Goal: Task Accomplishment & Management: Manage account settings

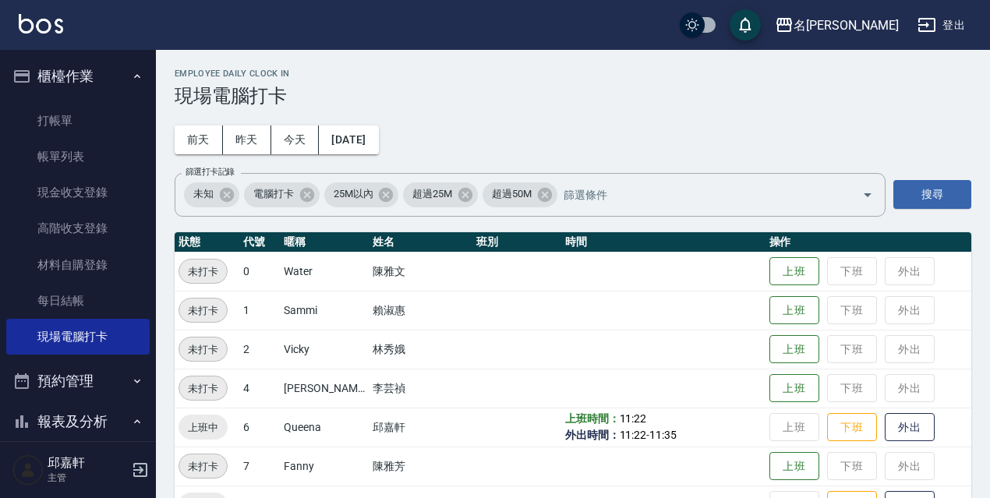
scroll to position [319, 0]
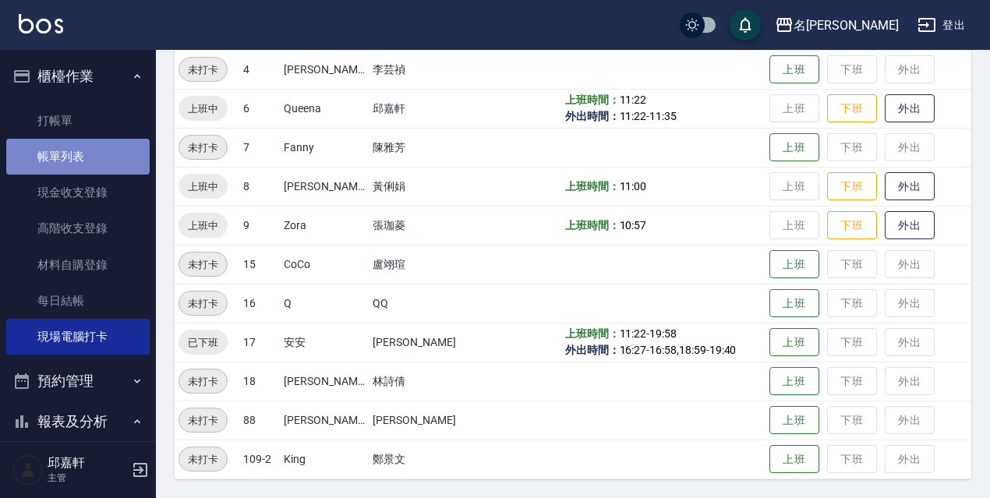
click at [116, 168] on link "帳單列表" at bounding box center [77, 157] width 143 height 36
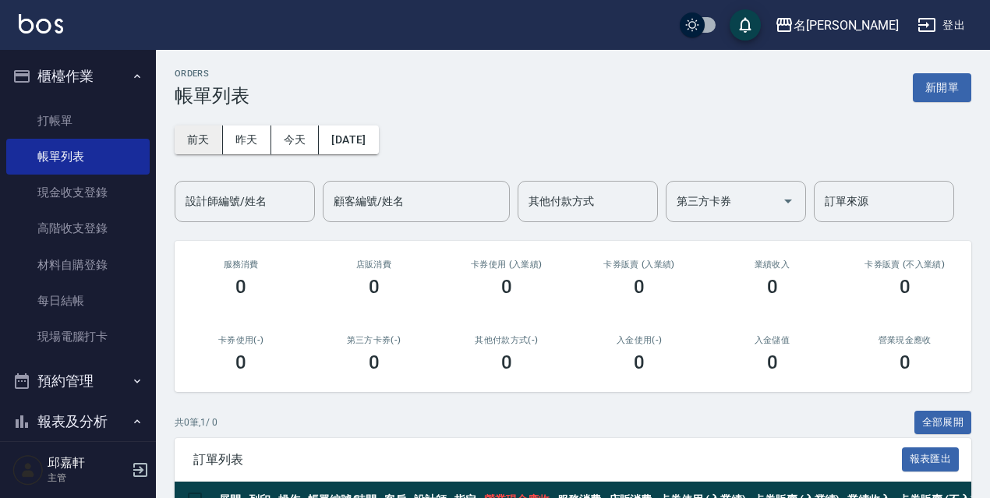
click at [204, 143] on button "前天" at bounding box center [199, 139] width 48 height 29
click at [359, 136] on button "[DATE]" at bounding box center [348, 139] width 59 height 29
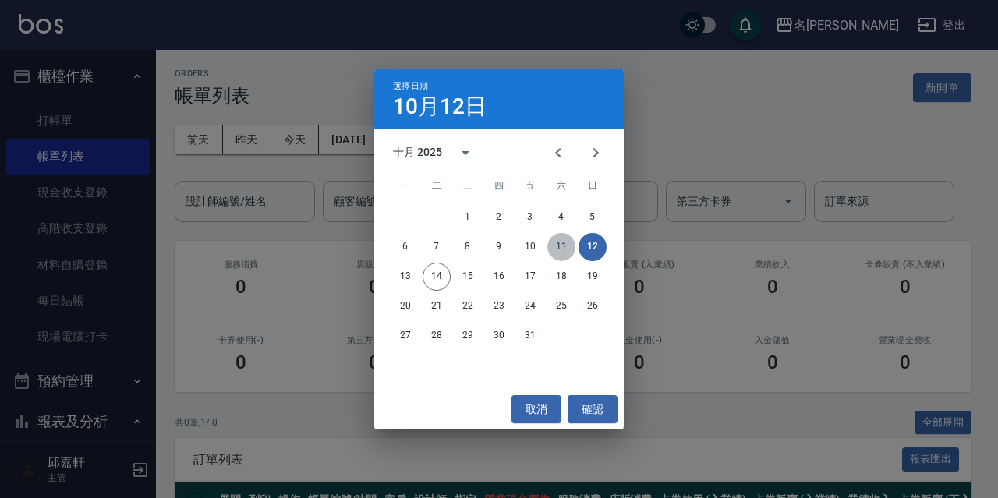
click at [559, 251] on button "11" at bounding box center [561, 247] width 28 height 28
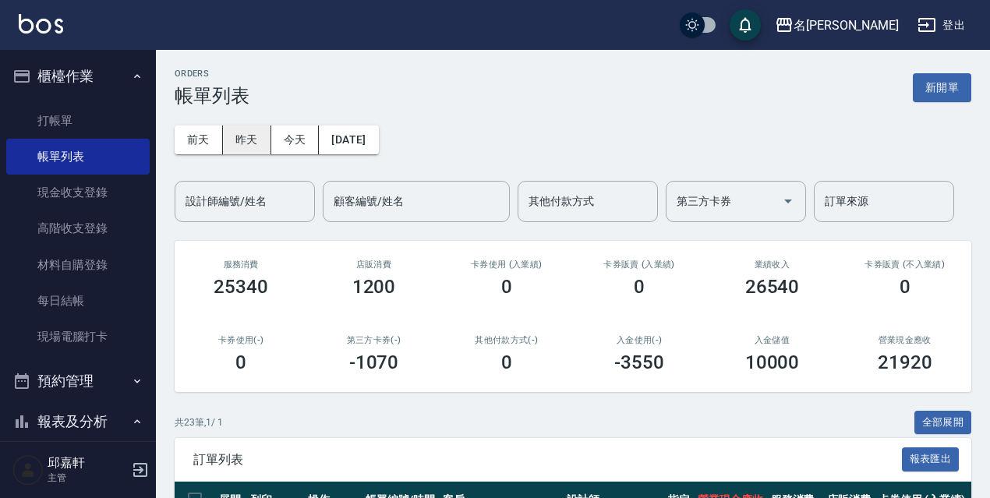
click at [237, 134] on button "昨天" at bounding box center [247, 139] width 48 height 29
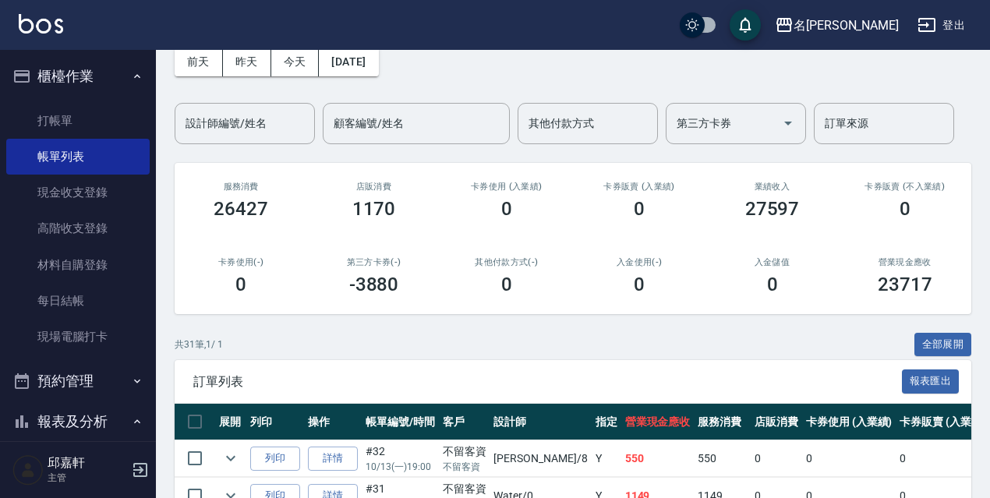
scroll to position [156, 0]
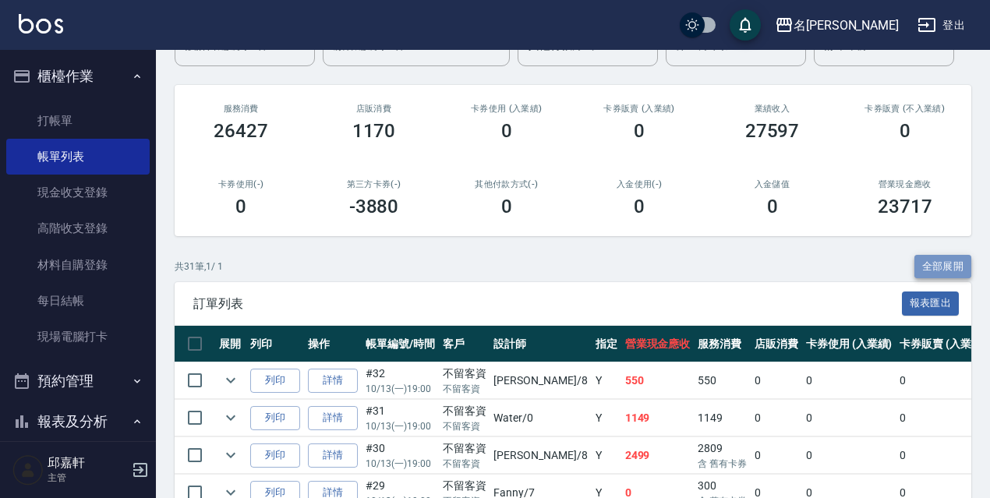
click at [931, 262] on button "全部展開" at bounding box center [943, 267] width 58 height 24
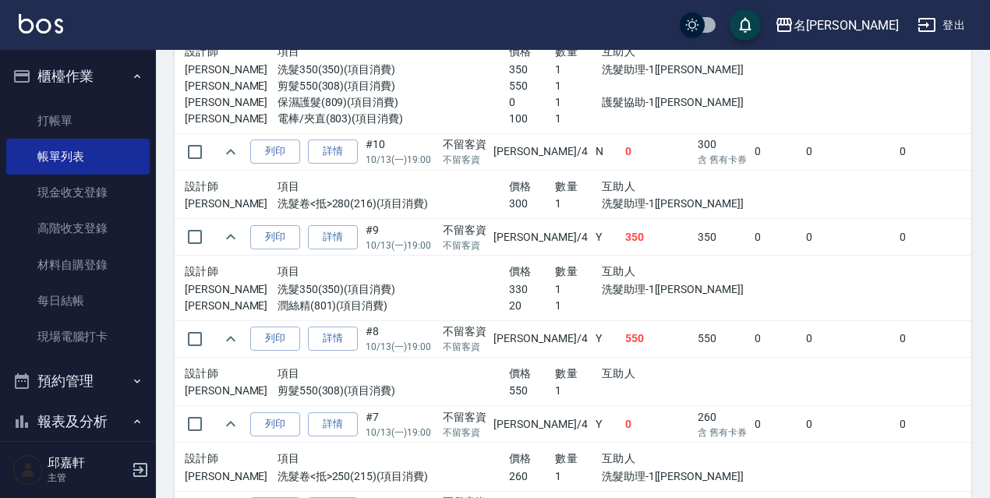
scroll to position [3131, 0]
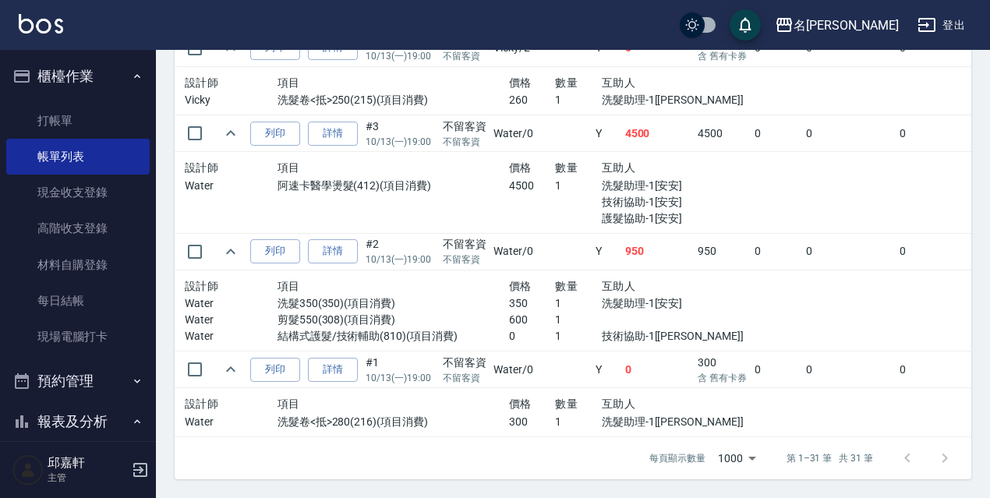
click at [798, 323] on td at bounding box center [980, 311] width 459 height 82
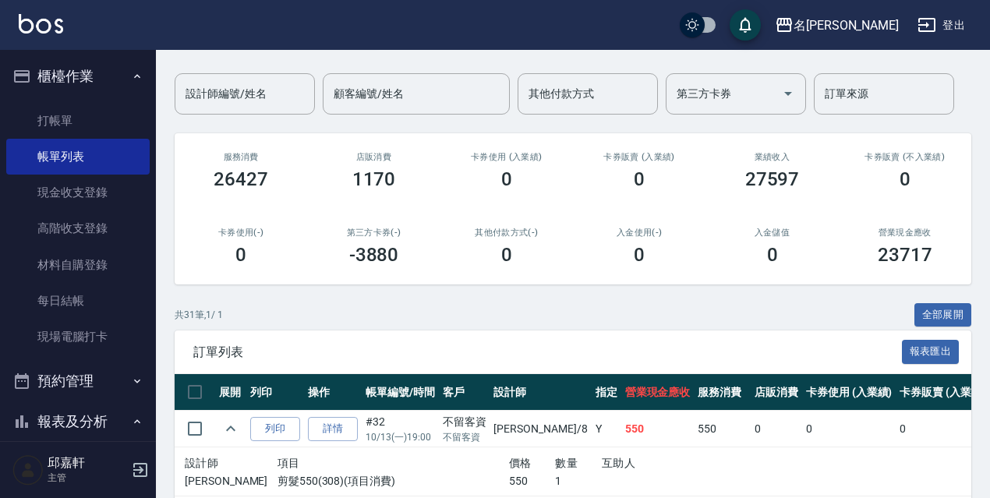
scroll to position [263, 0]
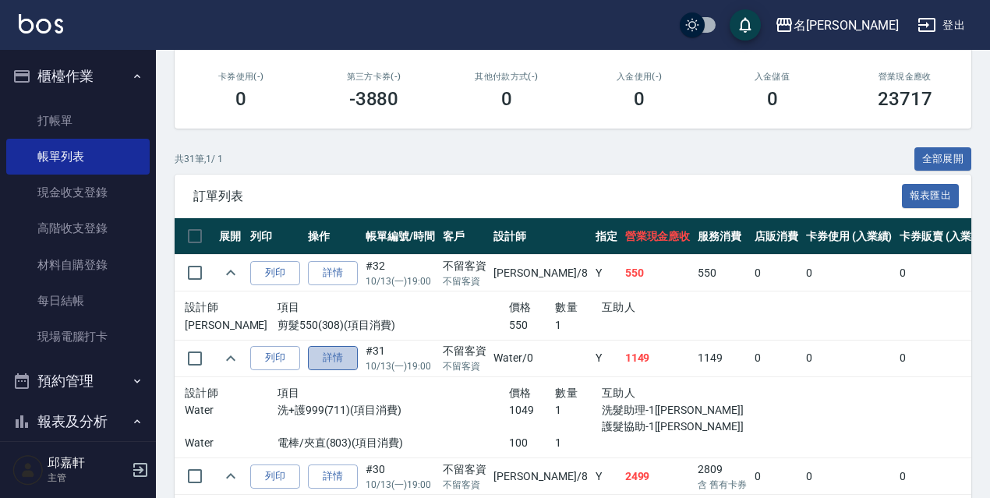
click at [345, 367] on link "詳情" at bounding box center [333, 358] width 50 height 24
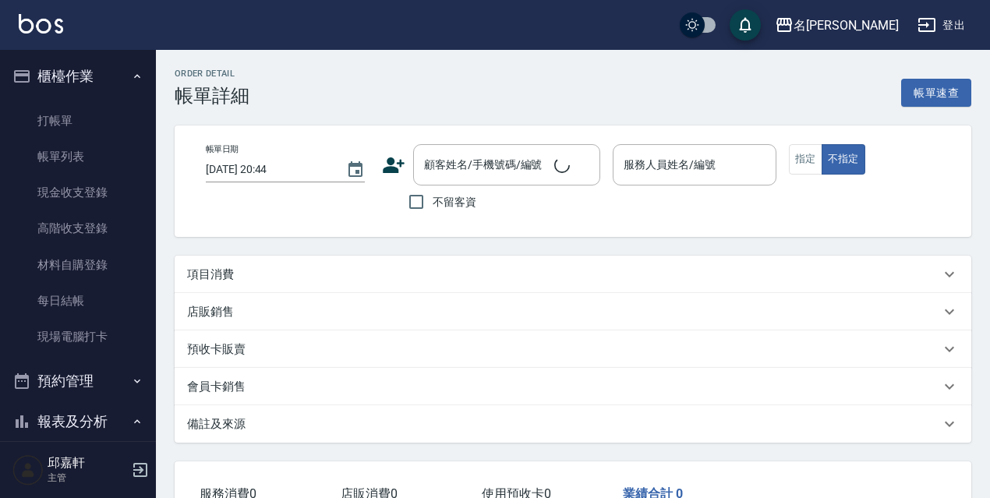
type input "[DATE] 19:00"
checkbox input "true"
type input "Water-0"
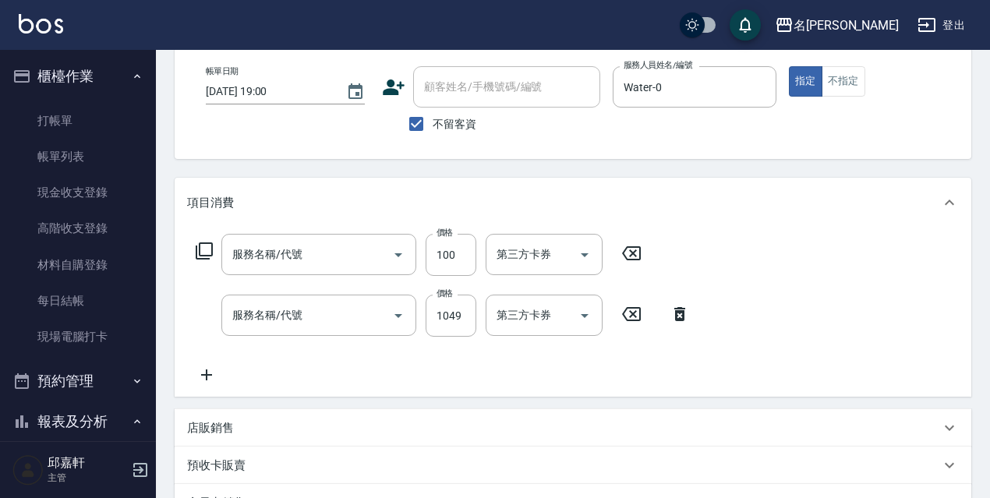
type input "電棒/夾直(803)"
type input "洗+護999(711)"
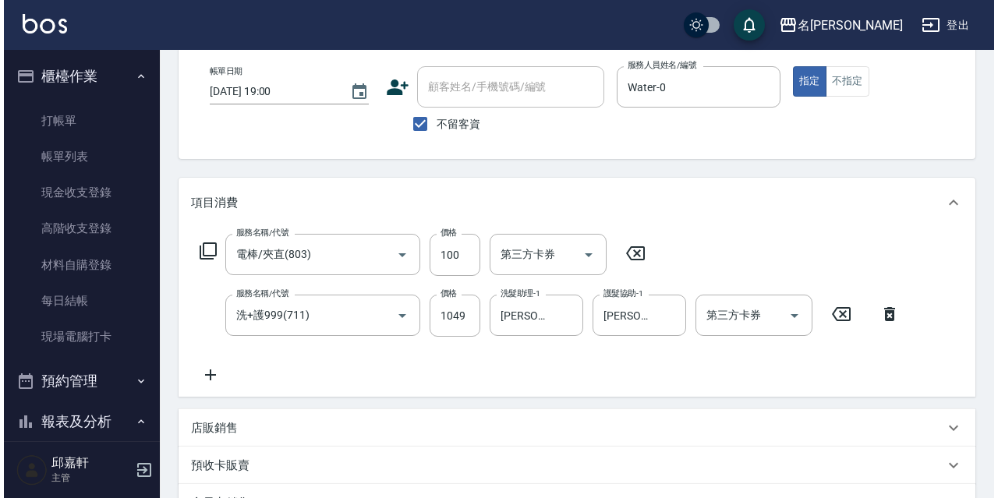
scroll to position [156, 0]
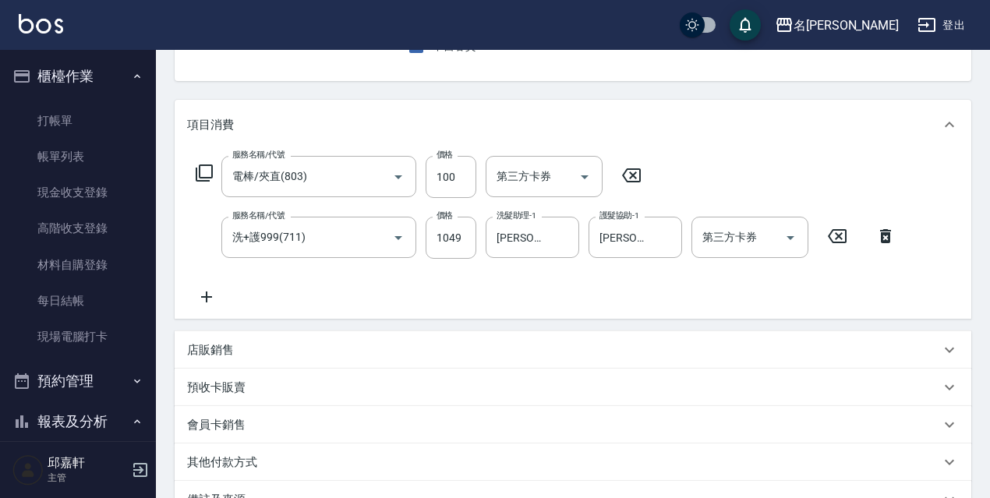
click at [886, 224] on div "服務名稱/代號 洗+護999(711) 服務名稱/代號 價格 1049 價格 洗髮助理-1 [PERSON_NAME]-18 洗髮助理-1 護髮協助-1 [P…" at bounding box center [546, 238] width 718 height 42
click at [887, 230] on icon at bounding box center [885, 236] width 11 height 14
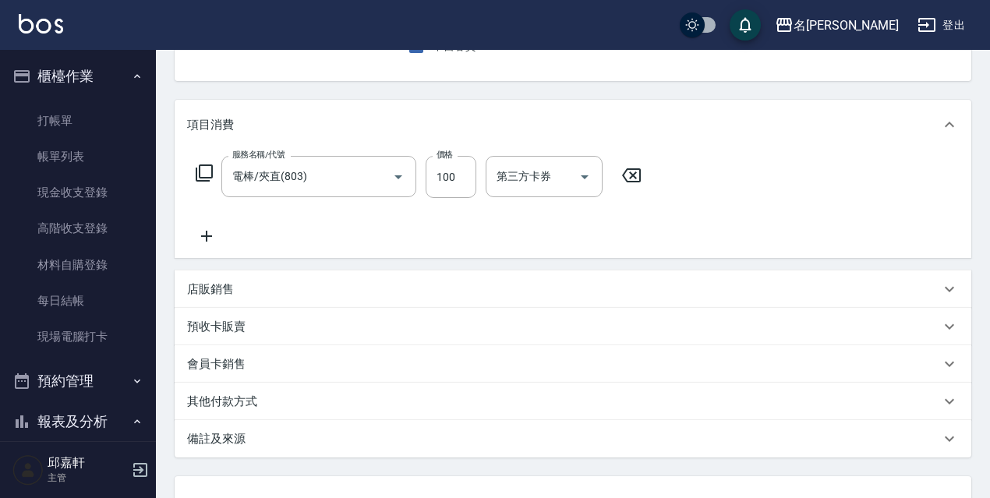
click at [203, 172] on icon at bounding box center [204, 173] width 19 height 19
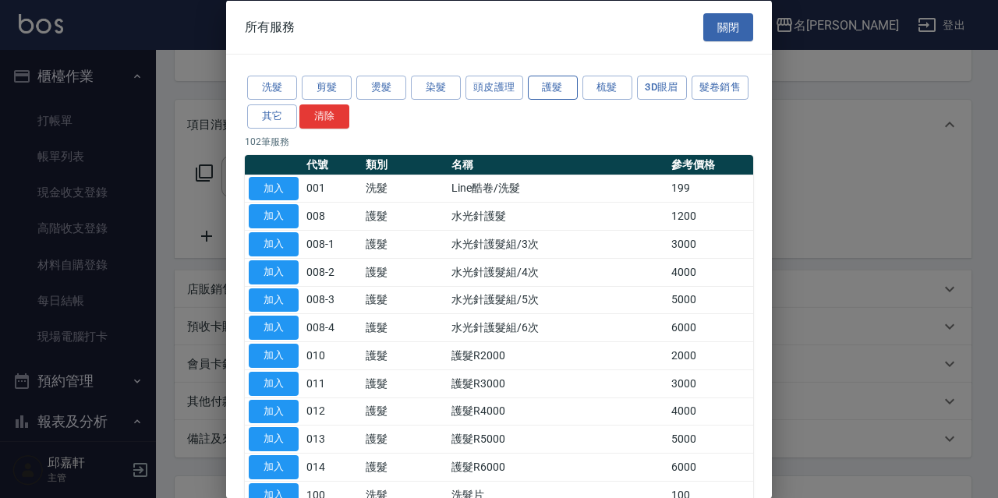
click at [557, 89] on button "護髮" at bounding box center [553, 88] width 50 height 24
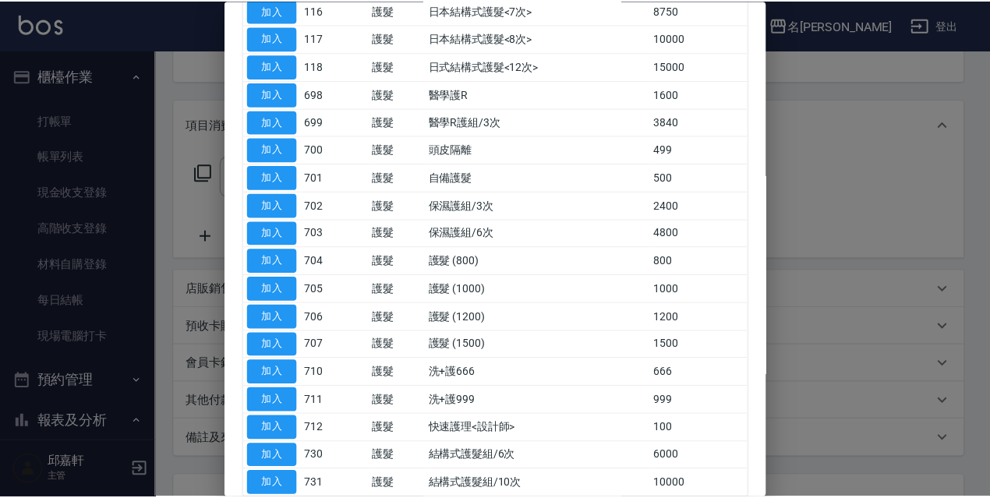
scroll to position [701, 0]
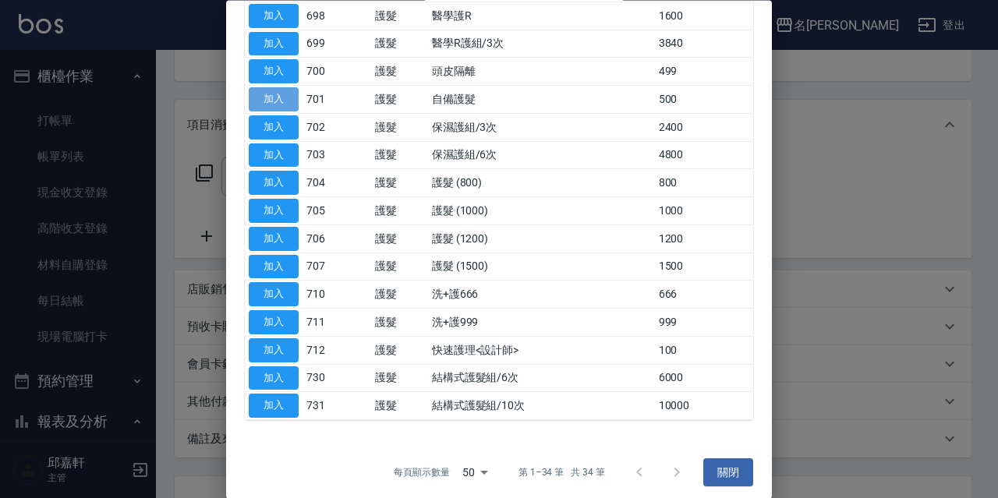
click at [272, 99] on button "加入" at bounding box center [274, 100] width 50 height 24
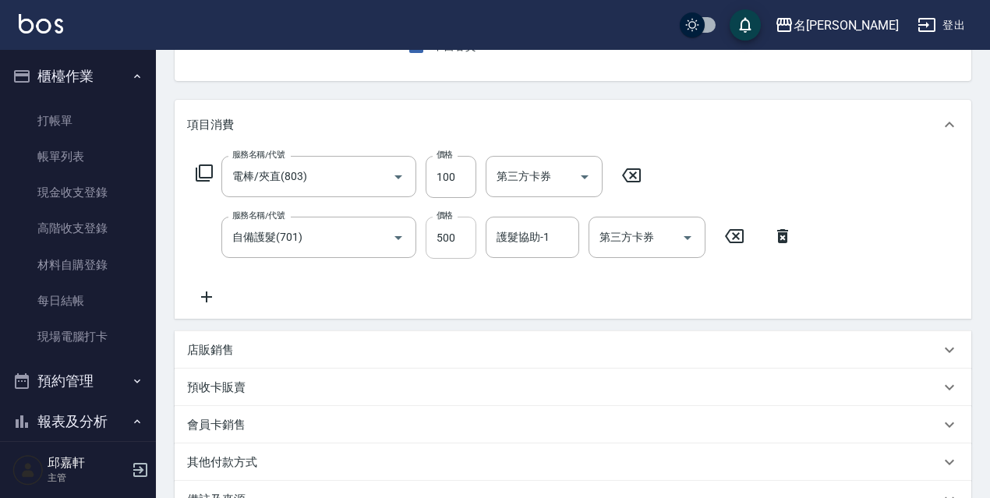
click at [461, 232] on input "500" at bounding box center [451, 238] width 51 height 42
type input "699"
click at [208, 293] on icon at bounding box center [206, 297] width 39 height 19
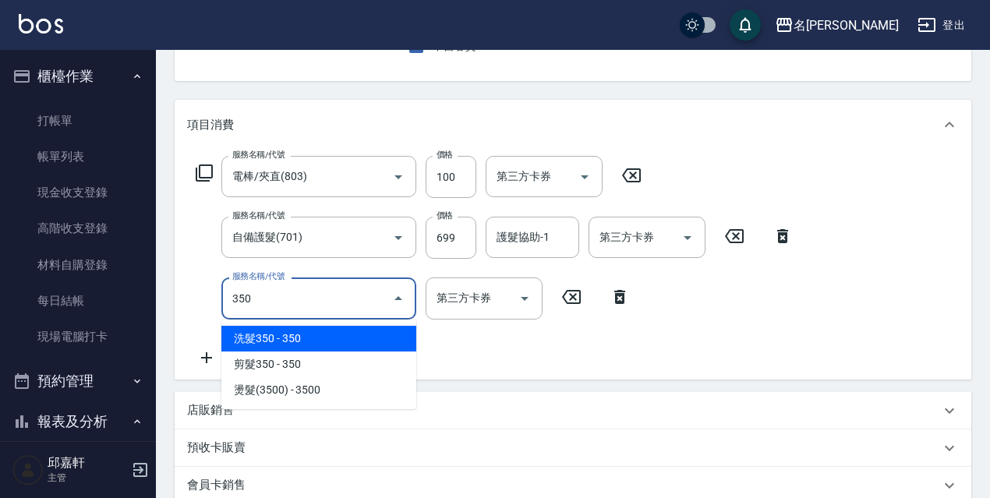
type input "洗髮350(350)"
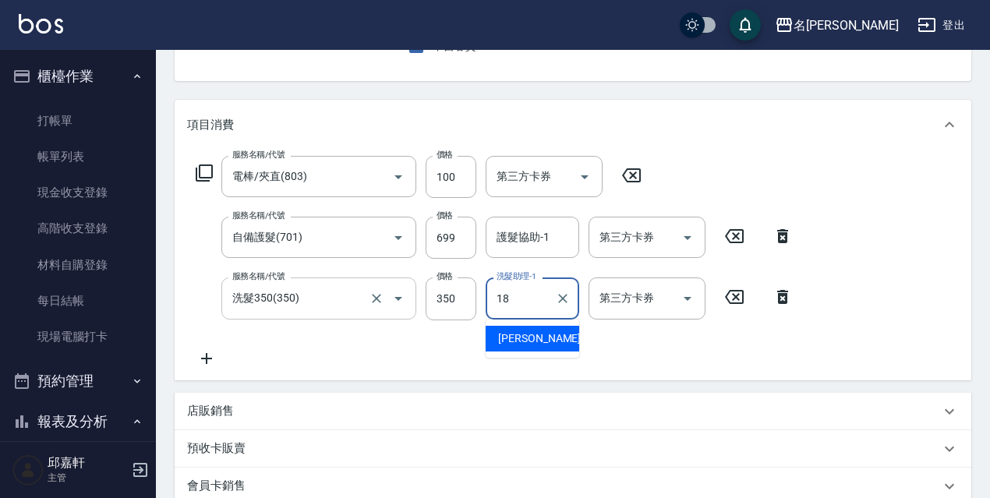
type input "[PERSON_NAME]-18"
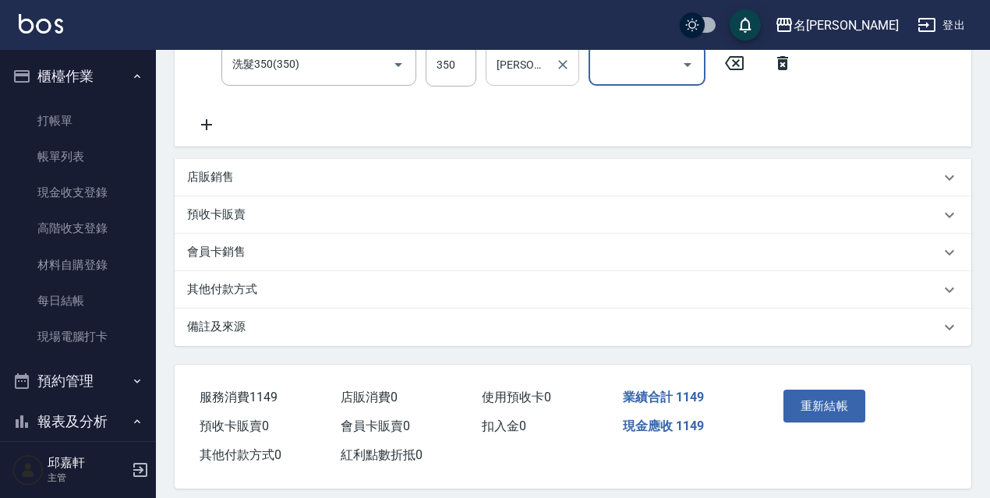
scroll to position [156, 0]
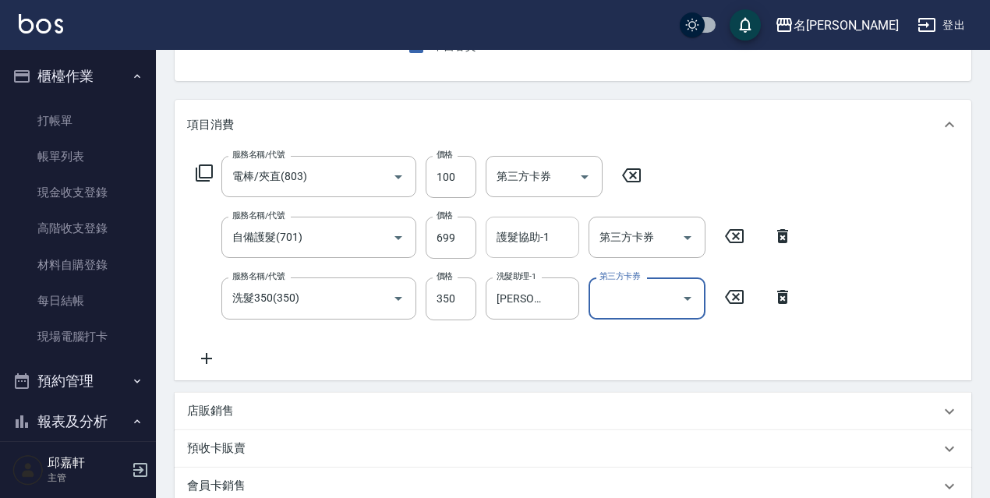
click at [514, 238] on input "護髮協助-1" at bounding box center [532, 237] width 79 height 27
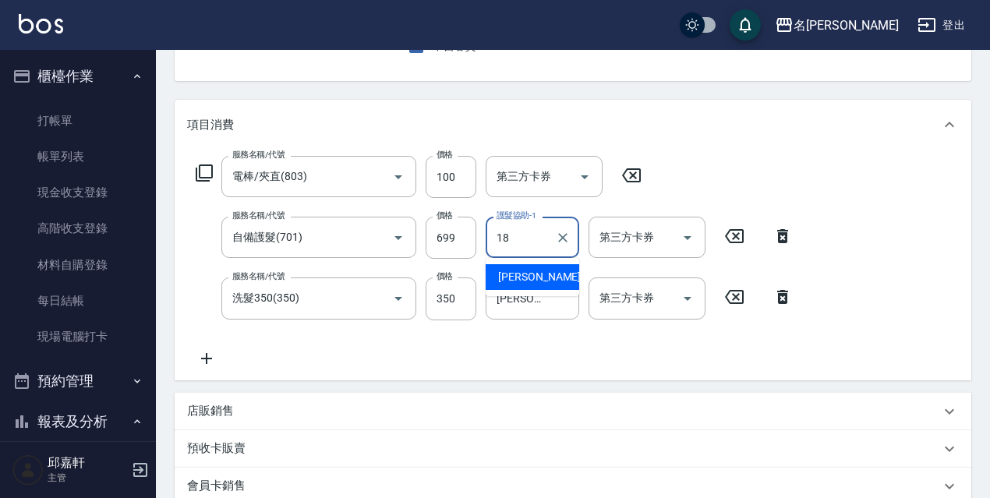
type input "[PERSON_NAME]-18"
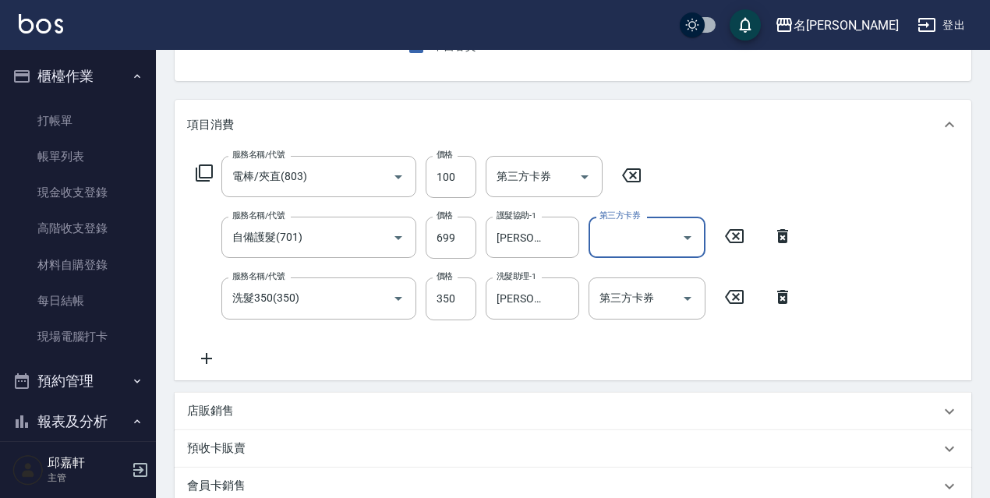
scroll to position [406, 0]
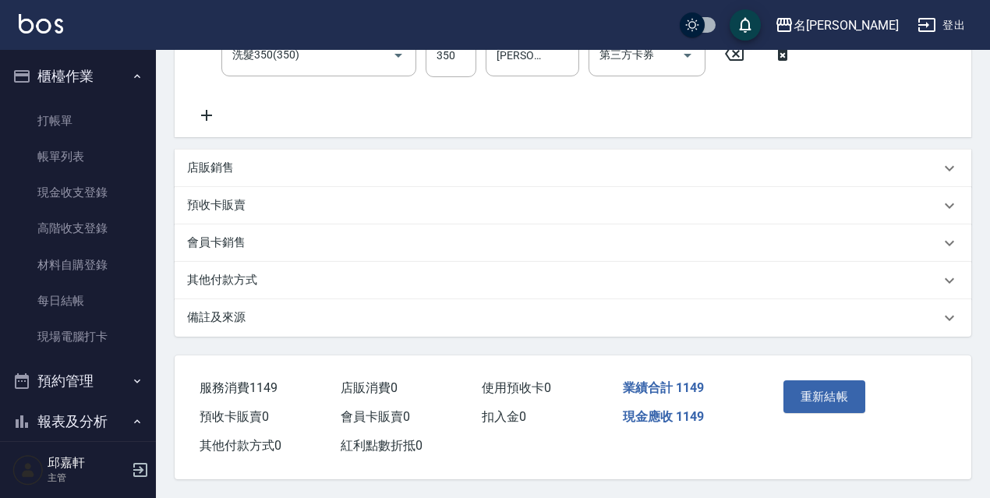
click at [815, 397] on button "重新結帳" at bounding box center [824, 396] width 83 height 33
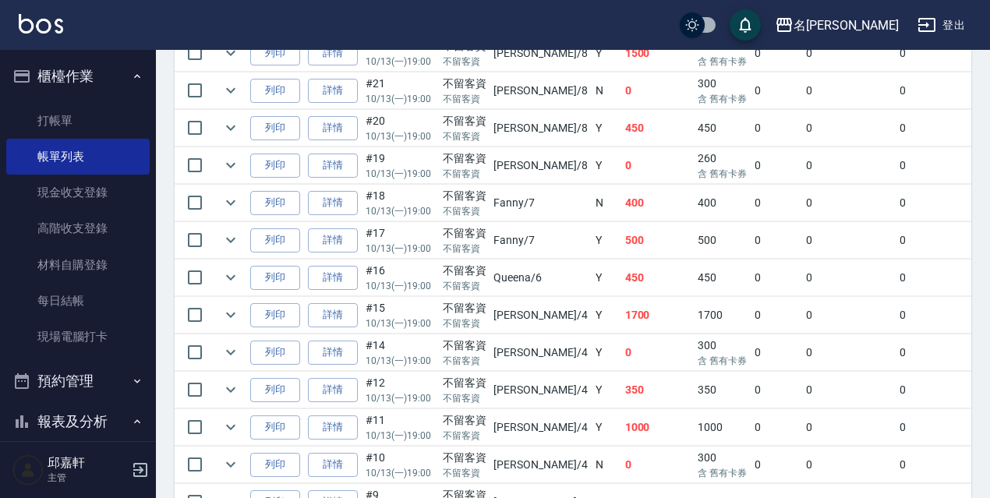
scroll to position [1252, 0]
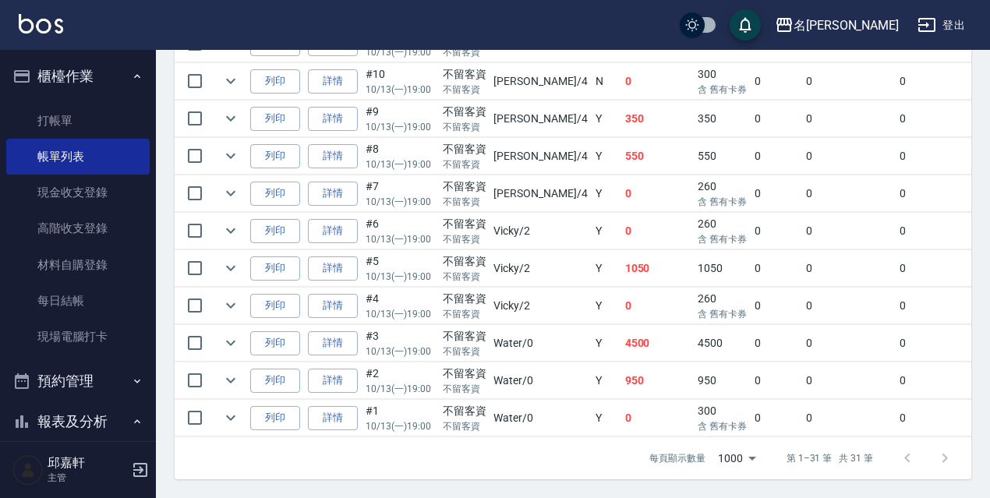
click at [807, 288] on td "0" at bounding box center [849, 306] width 94 height 37
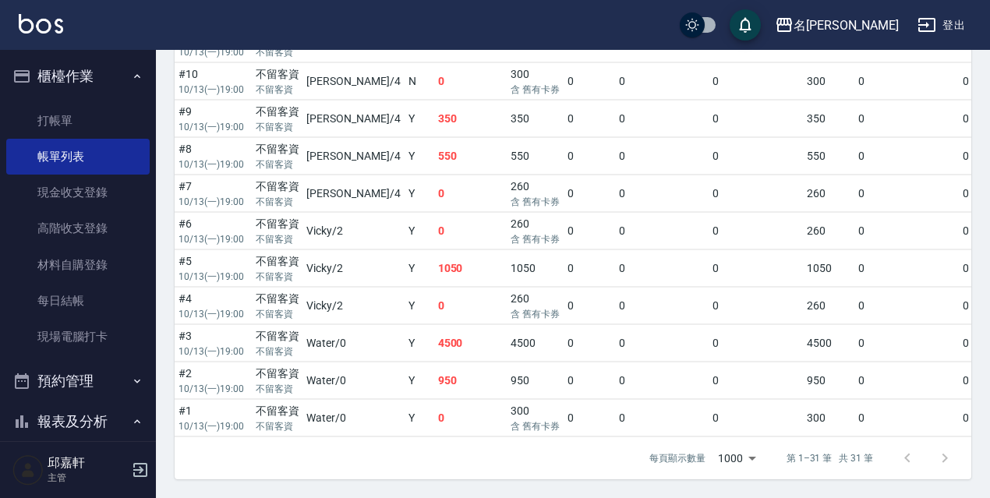
click at [708, 336] on td "0" at bounding box center [755, 343] width 94 height 37
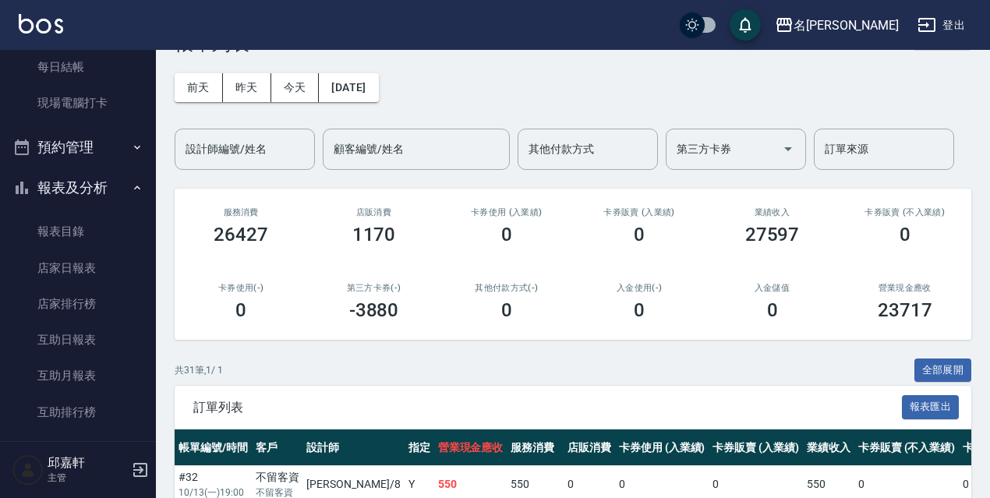
scroll to position [0, 0]
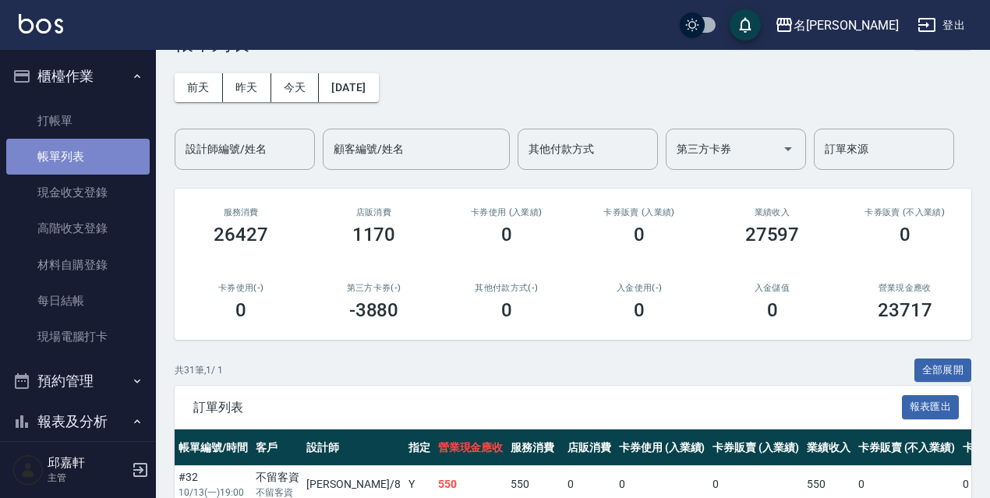
click at [106, 140] on link "帳單列表" at bounding box center [77, 157] width 143 height 36
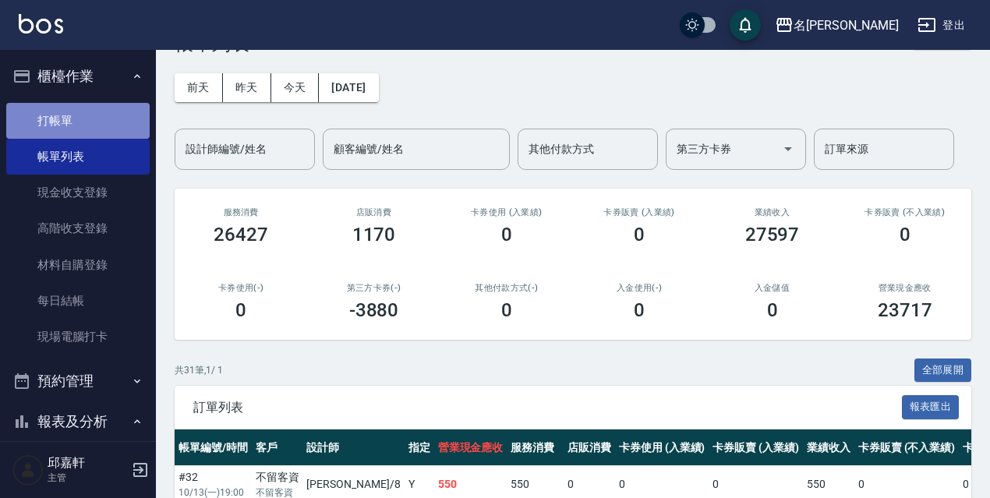
click at [108, 130] on link "打帳單" at bounding box center [77, 121] width 143 height 36
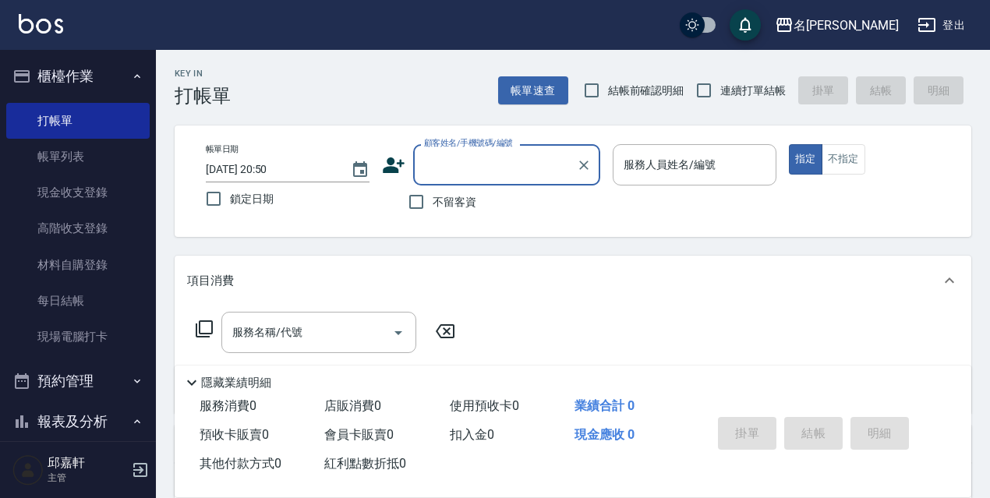
scroll to position [312, 0]
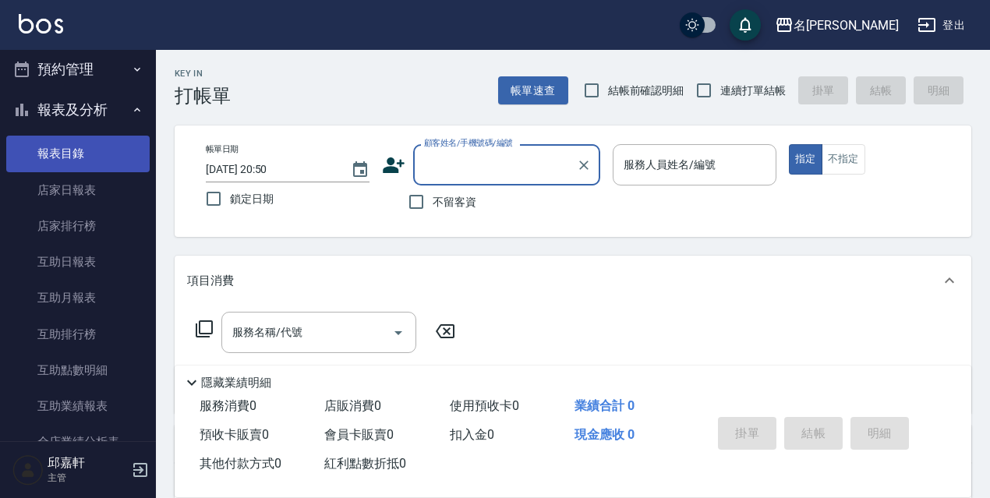
click at [89, 167] on link "報表目錄" at bounding box center [77, 154] width 143 height 36
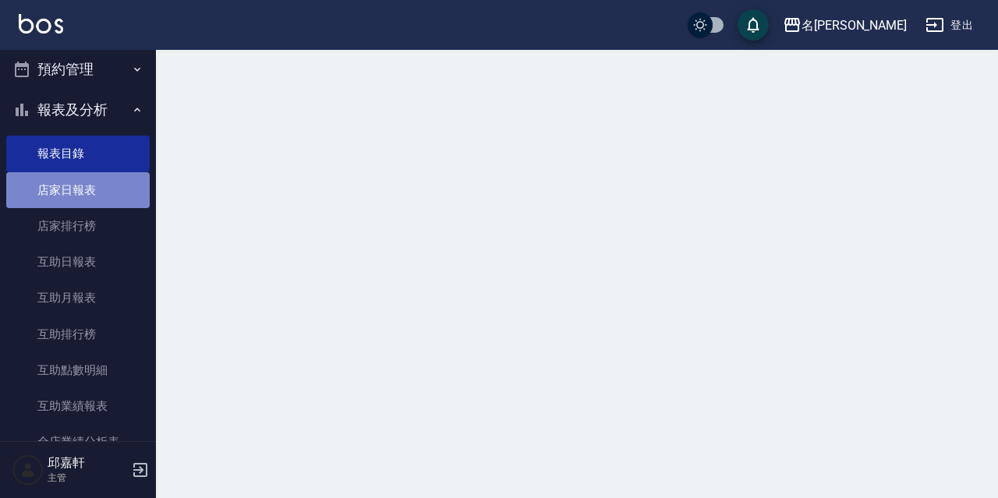
click at [89, 187] on link "店家日報表" at bounding box center [77, 190] width 143 height 36
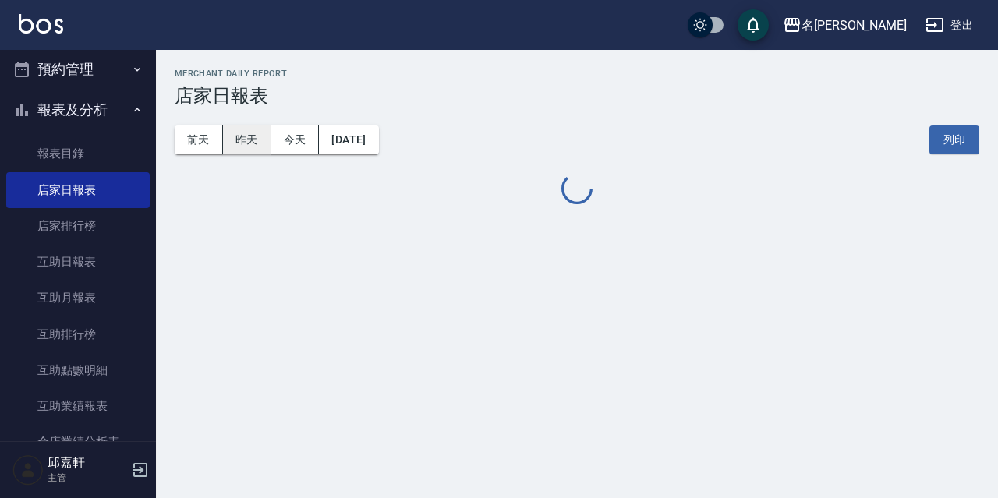
click at [245, 153] on button "昨天" at bounding box center [247, 139] width 48 height 29
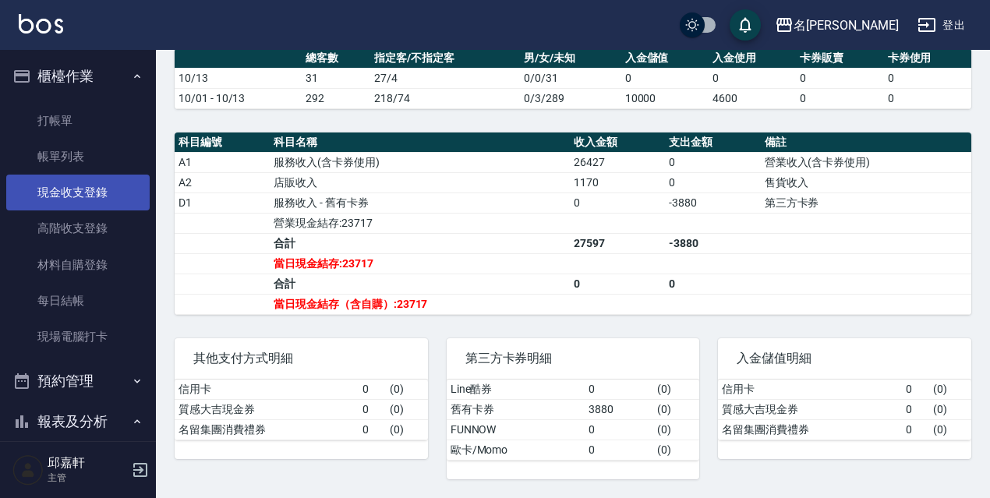
scroll to position [131, 0]
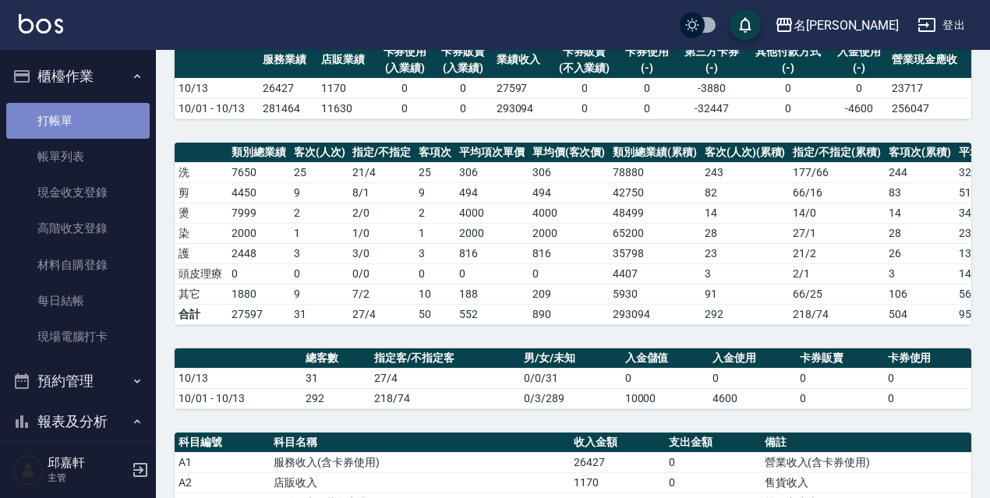
click at [85, 104] on link "打帳單" at bounding box center [77, 121] width 143 height 36
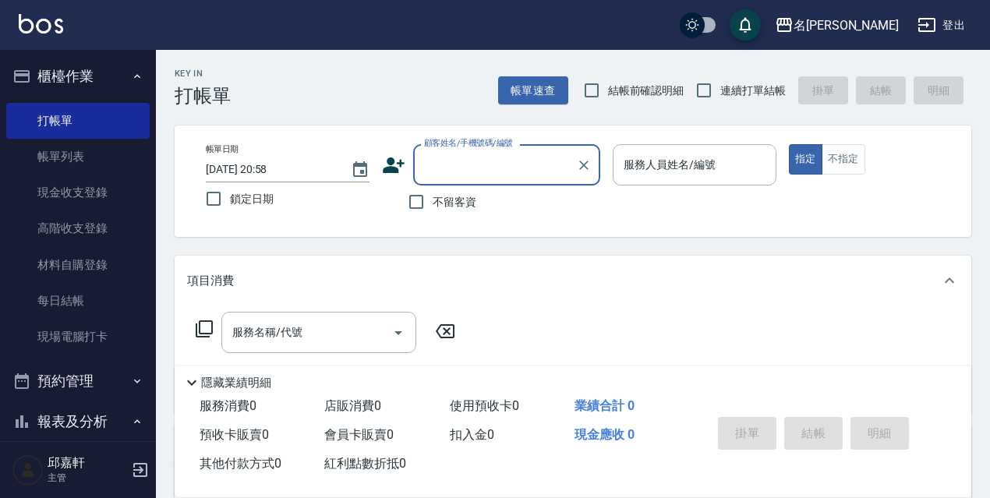
click at [614, 62] on div "Key In 打帳單 帳單速查 結帳前確認明細 連續打單結帳 掛單 結帳 明細" at bounding box center [563, 78] width 815 height 57
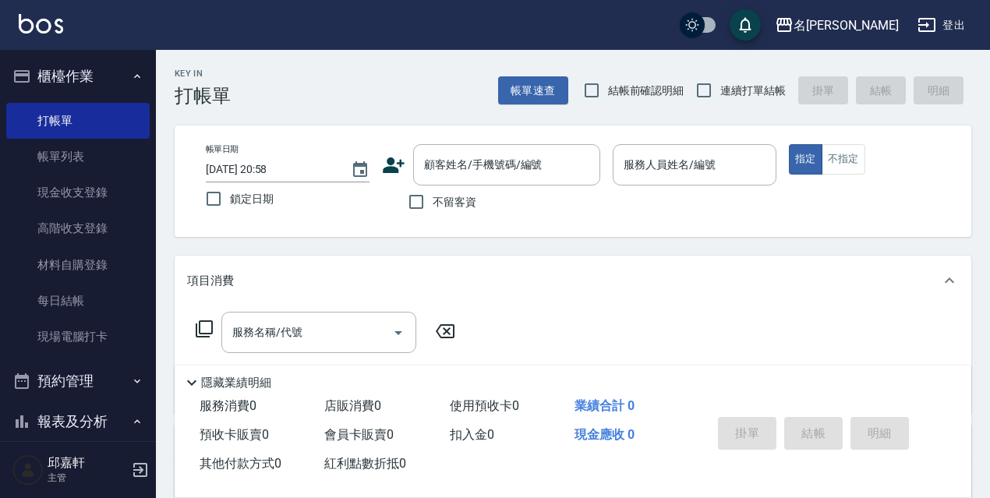
click at [676, 90] on span "結帳前確認明細" at bounding box center [646, 91] width 76 height 16
click at [608, 90] on input "結帳前確認明細" at bounding box center [591, 90] width 33 height 33
checkbox input "true"
click at [714, 87] on input "連續打單結帳" at bounding box center [703, 90] width 33 height 33
checkbox input "true"
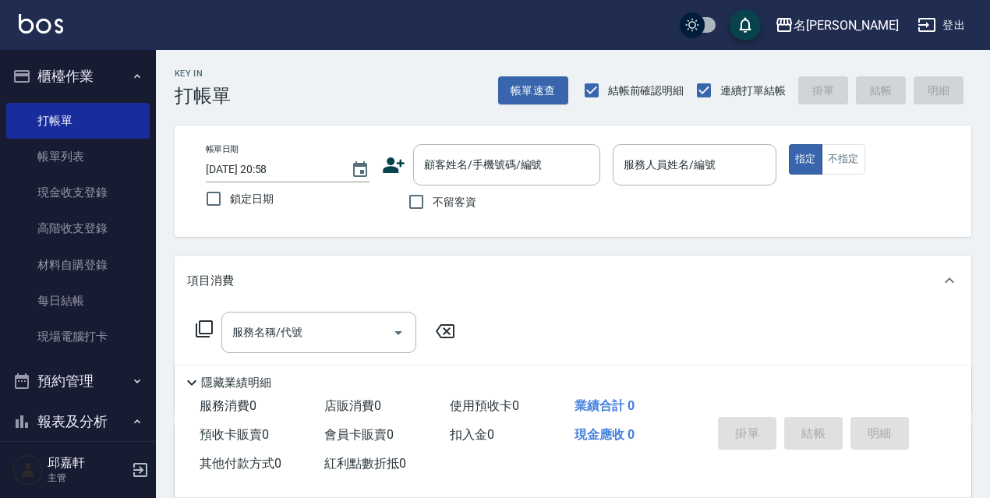
click at [247, 201] on span "鎖定日期" at bounding box center [252, 199] width 44 height 16
click at [230, 201] on input "鎖定日期" at bounding box center [213, 198] width 33 height 33
checkbox input "true"
click at [415, 196] on input "不留客資" at bounding box center [416, 201] width 33 height 33
checkbox input "true"
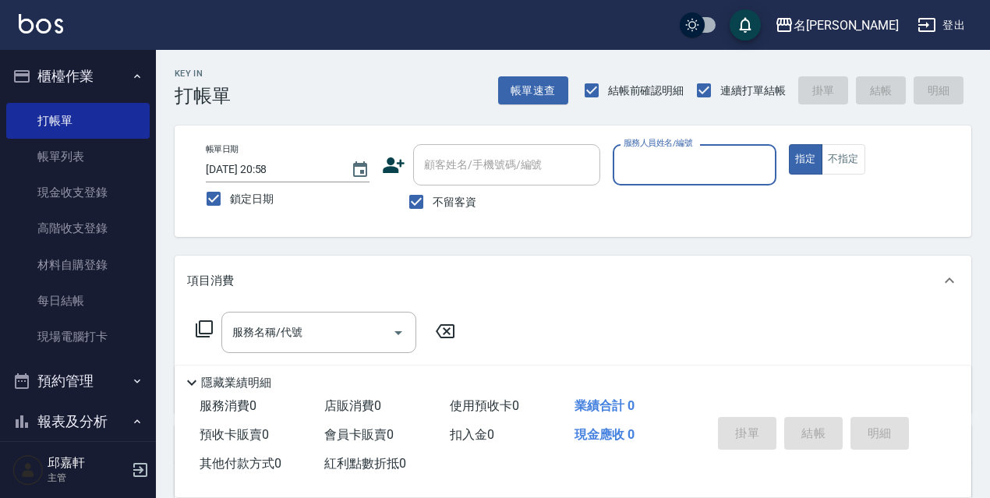
click at [751, 182] on div "服務人員姓名/編號" at bounding box center [695, 164] width 164 height 41
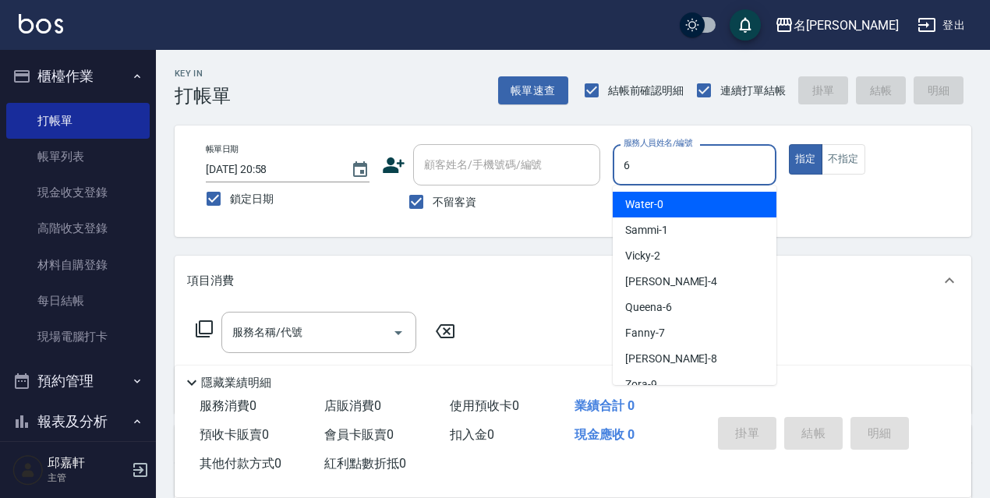
type input "Queena-6"
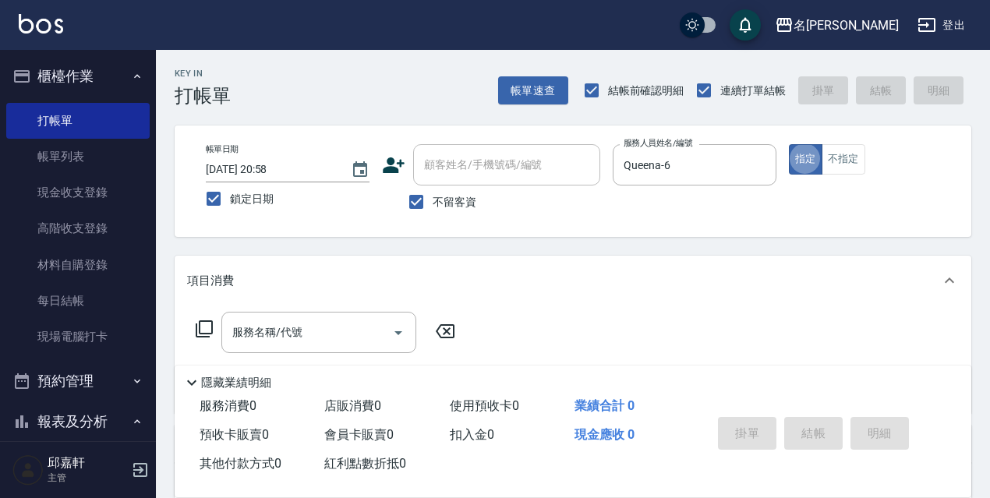
type button "true"
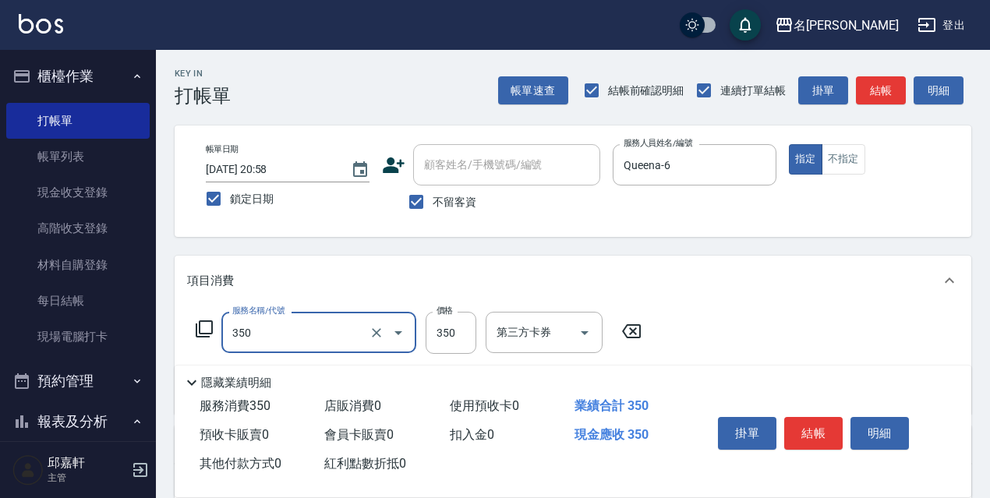
type input "洗髮350(350)"
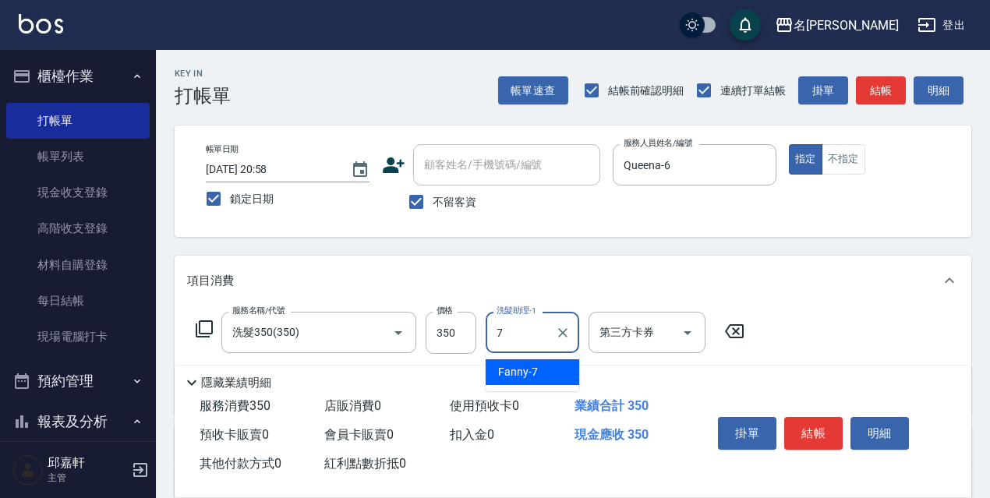
type input "Fanny-7"
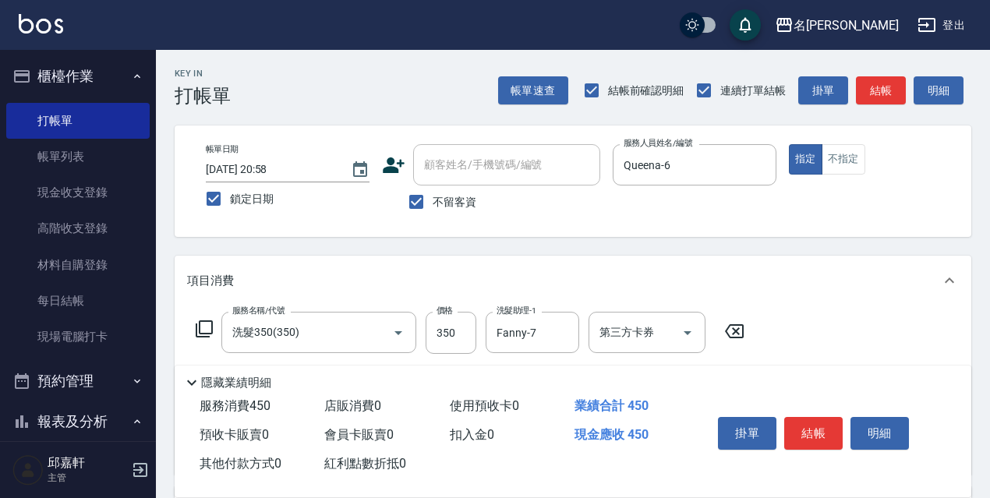
type input "電棒/夾直(803)"
type input "剪髮450(306)"
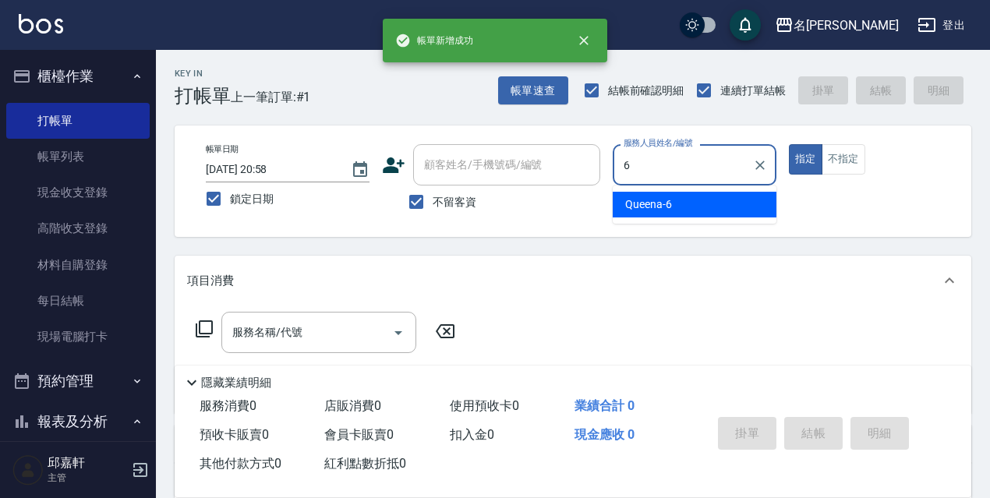
type input "Queena-6"
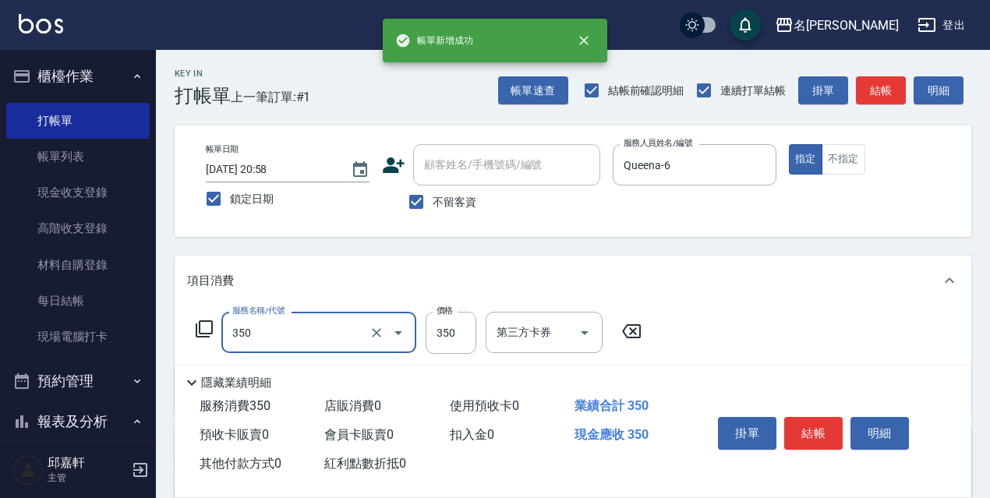
type input "洗髮350(350)"
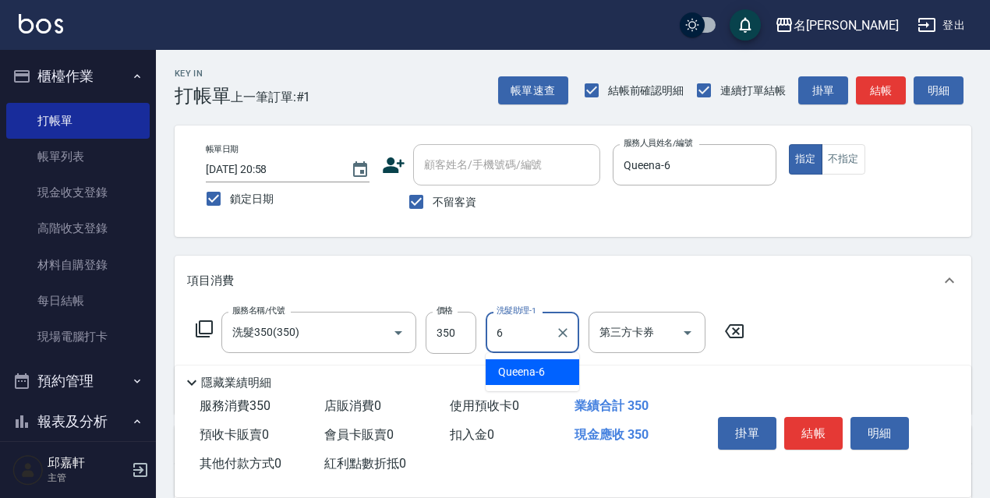
type input "Queena-6"
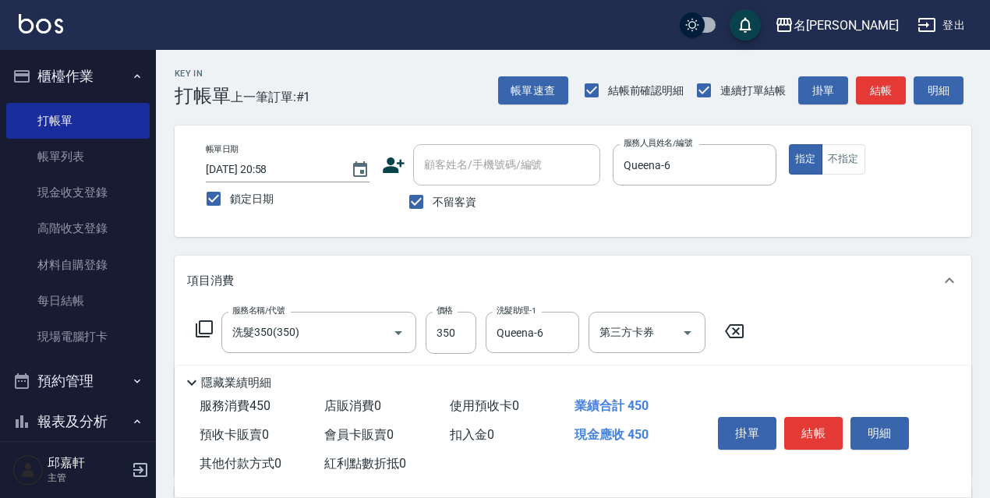
type input "剪髮<瀏海>(302)"
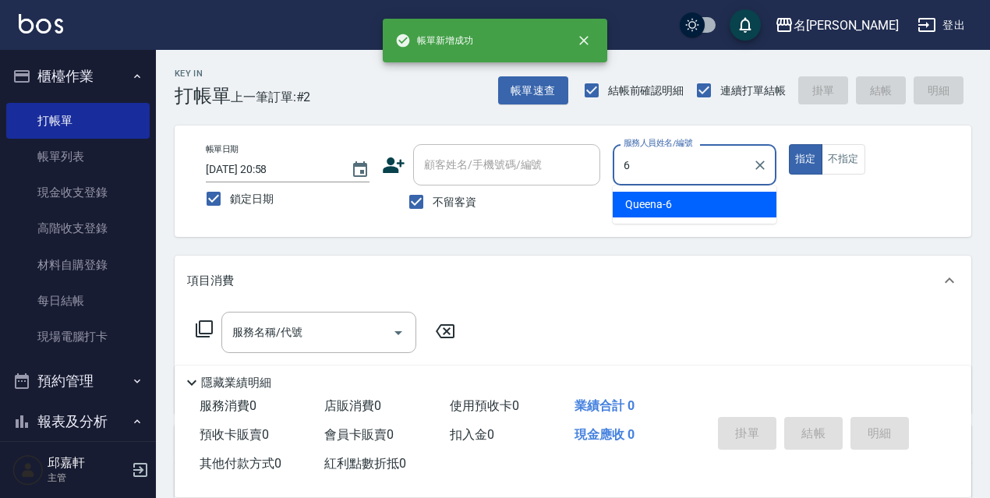
type input "Queena-6"
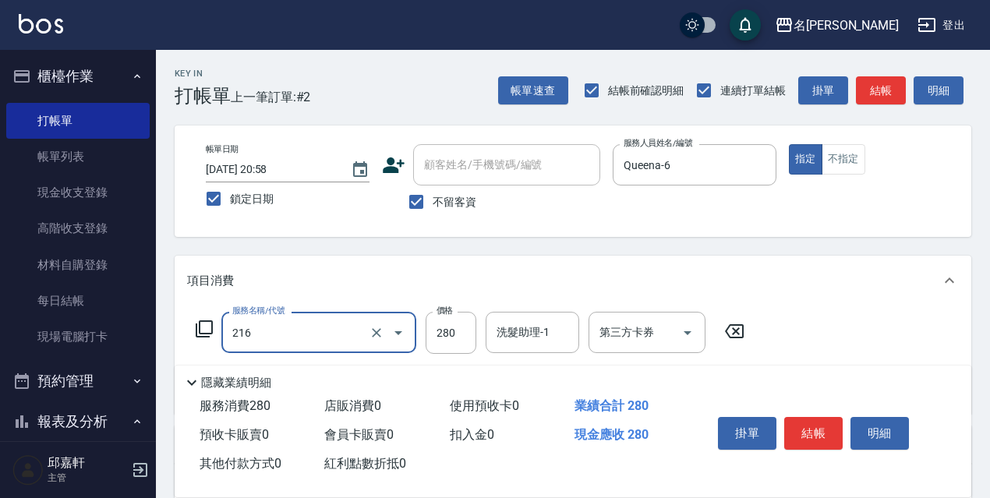
type input "洗髮卷<抵>280(216)"
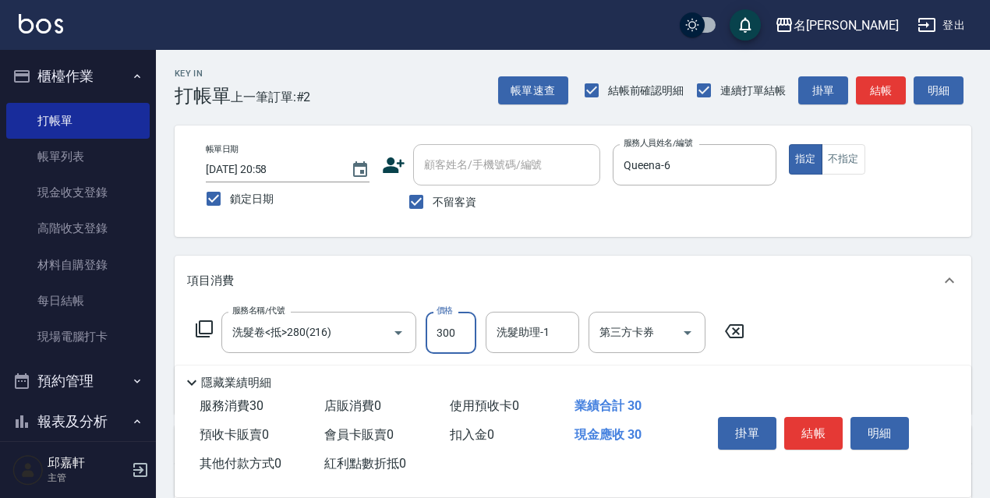
type input "300"
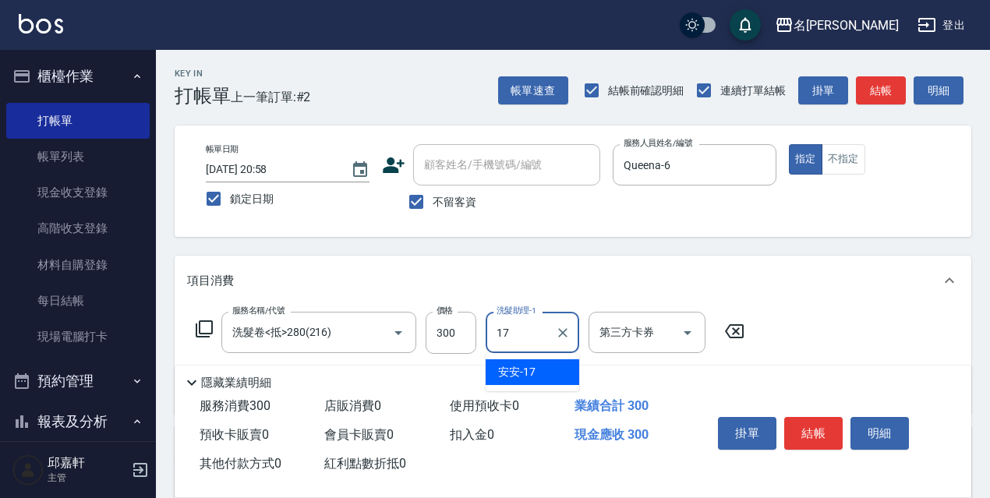
type input "安安-17"
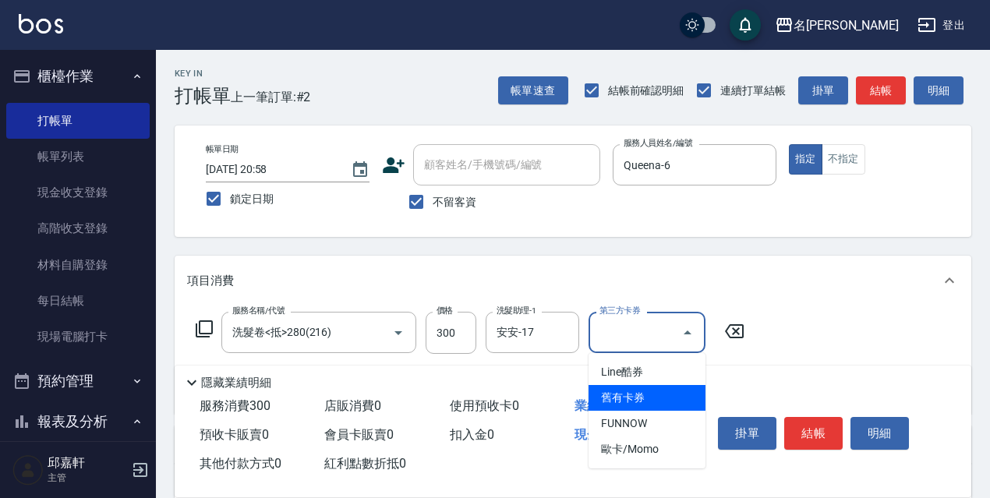
type input "舊有卡券"
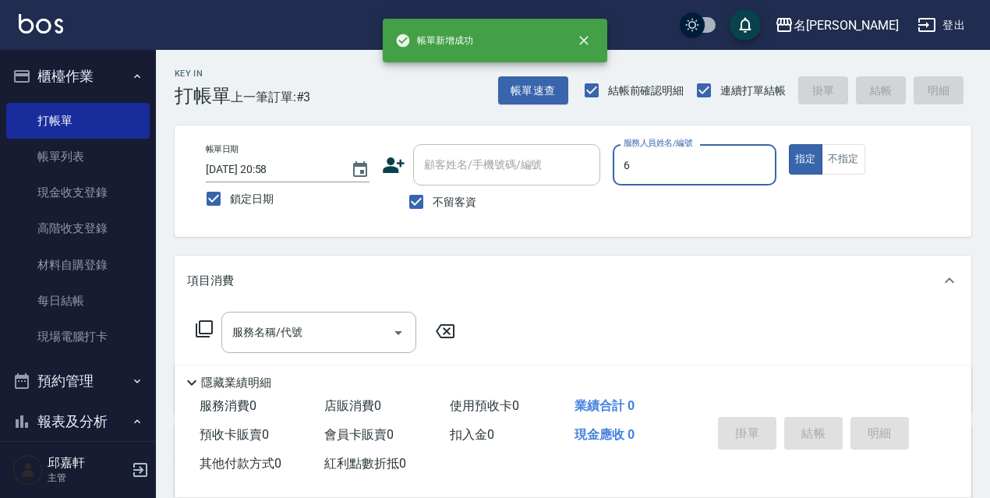
type input "Queena-6"
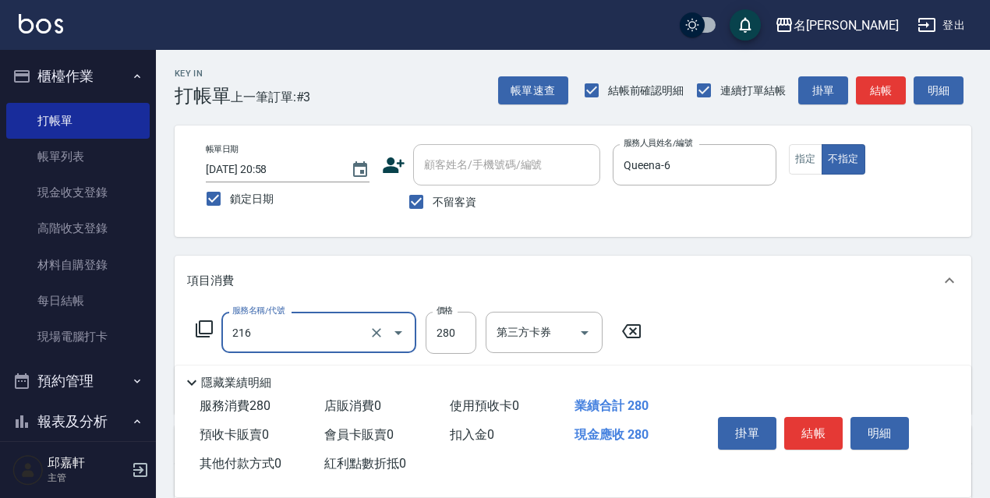
type input "洗髮卷<抵>280(216)"
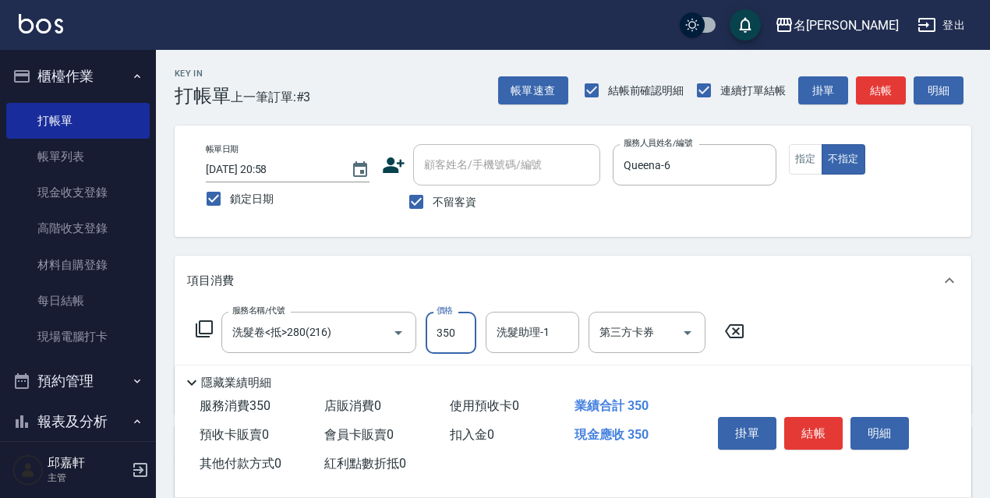
type input "350"
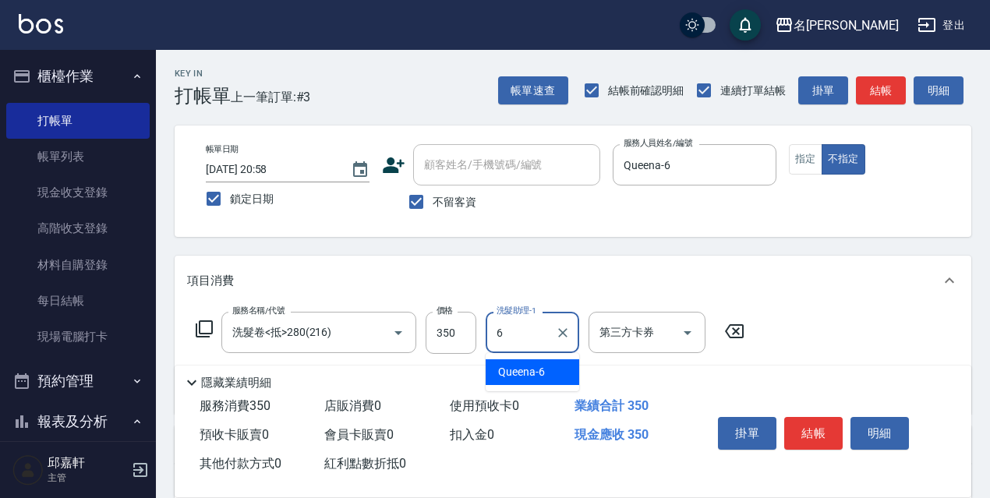
type input "Queena-6"
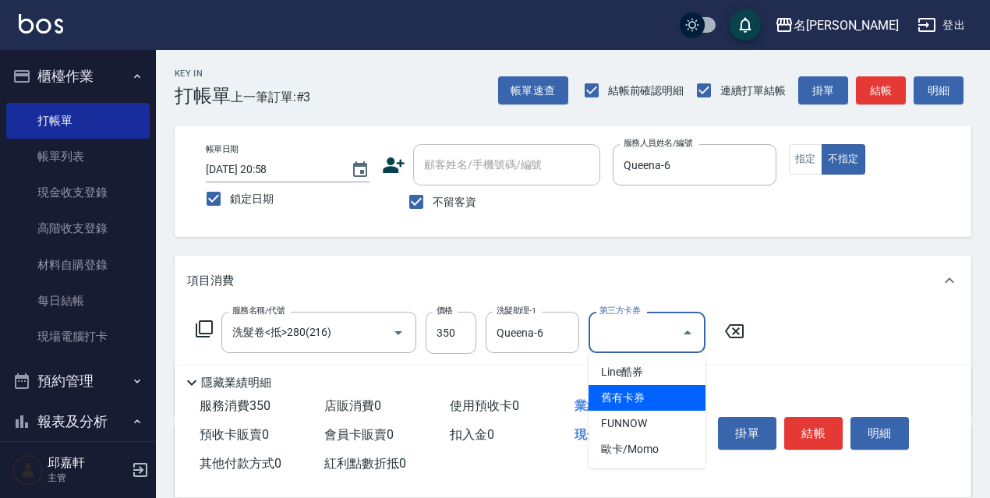
type input "舊有卡券"
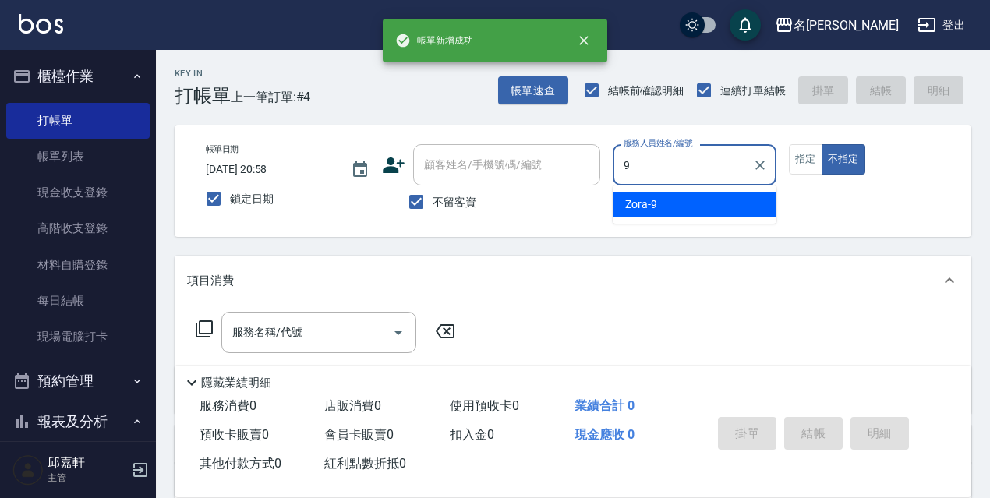
type input "Zora-9"
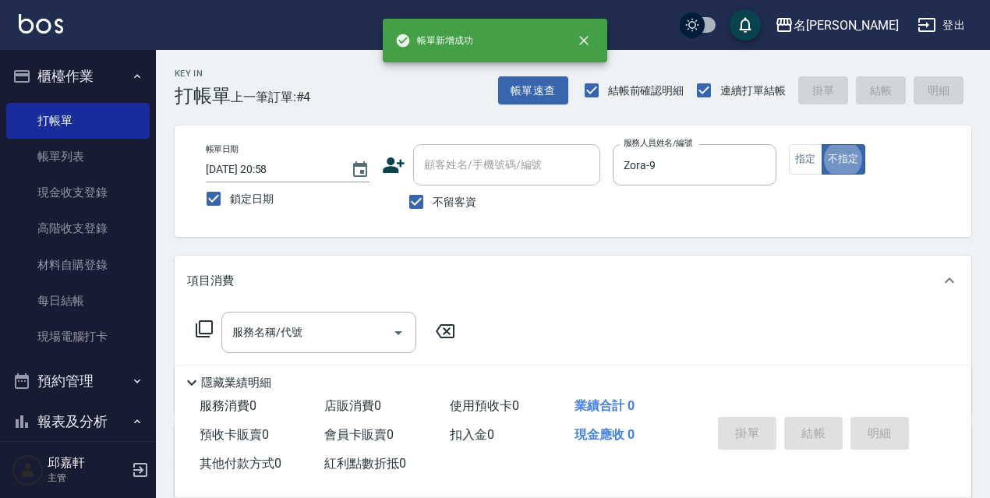
type button "false"
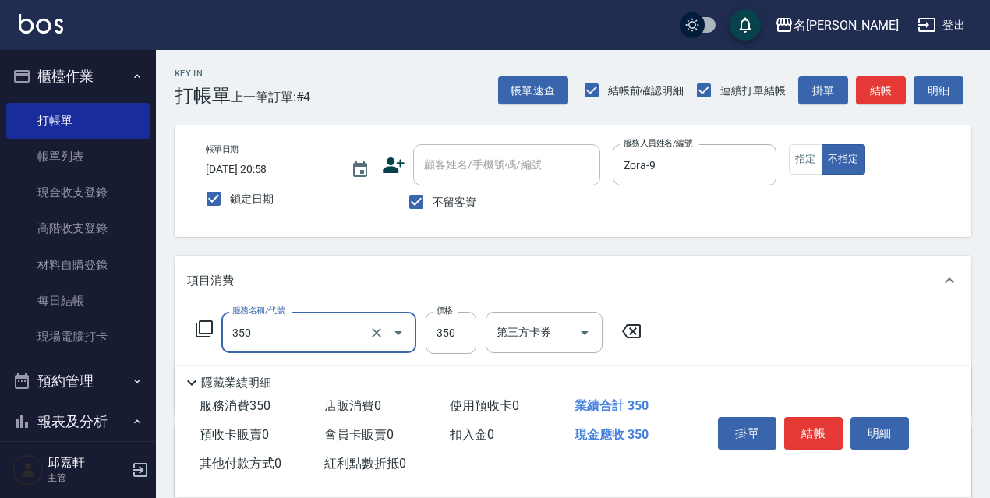
type input "洗髮350(350)"
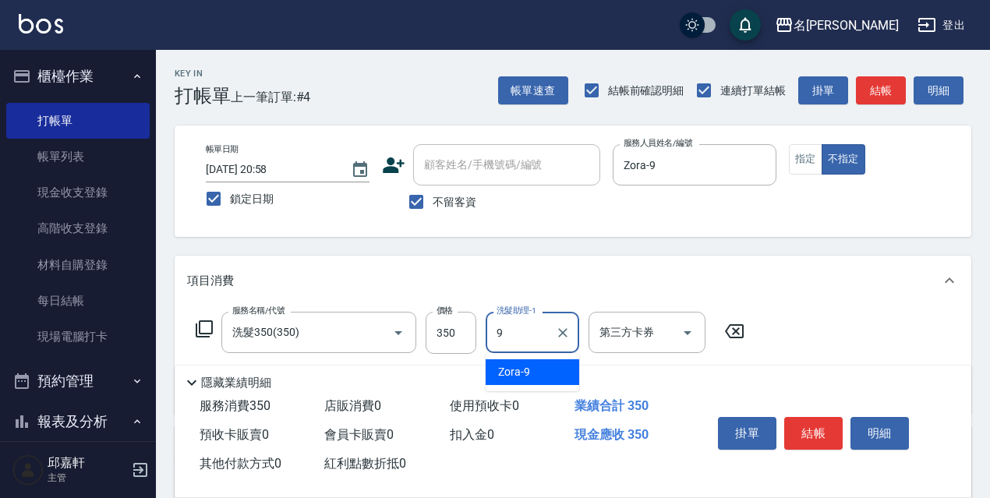
type input "Zora-9"
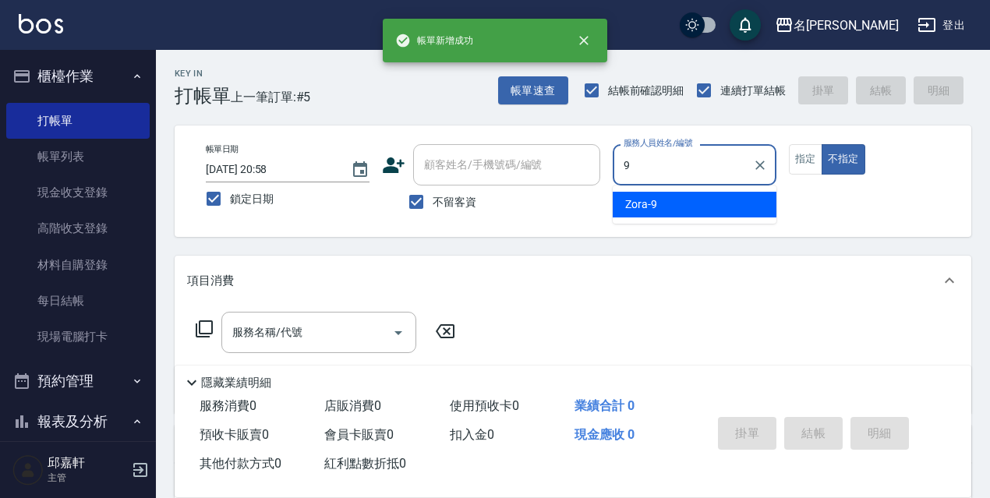
type input "Zora-9"
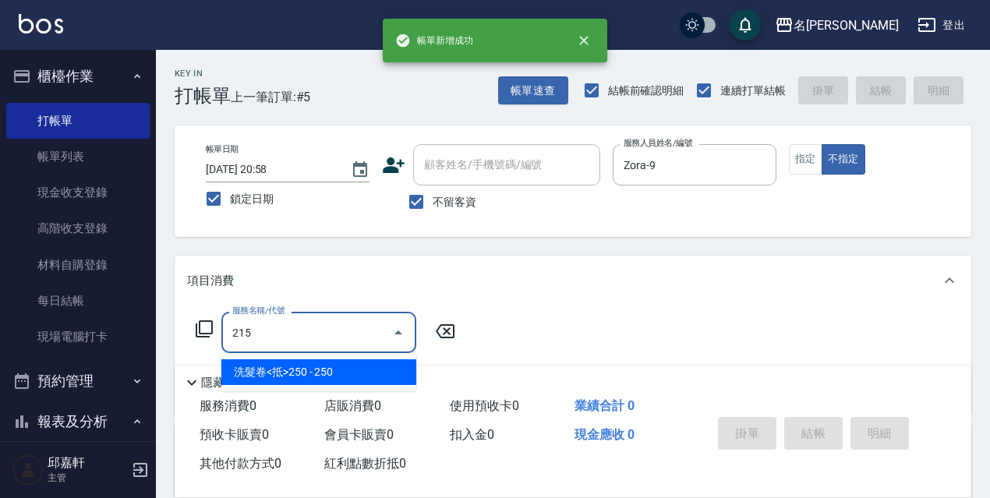
type input "洗髮卷<抵>250(215)"
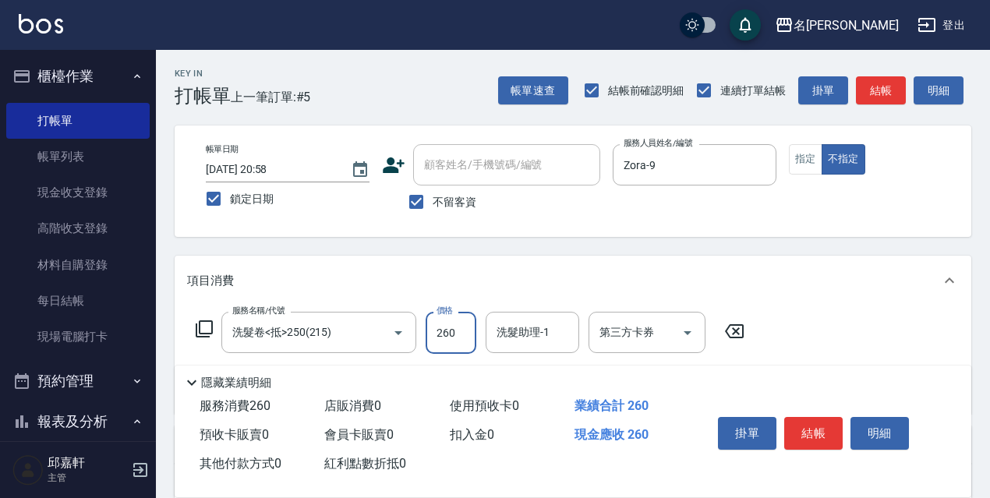
type input "260"
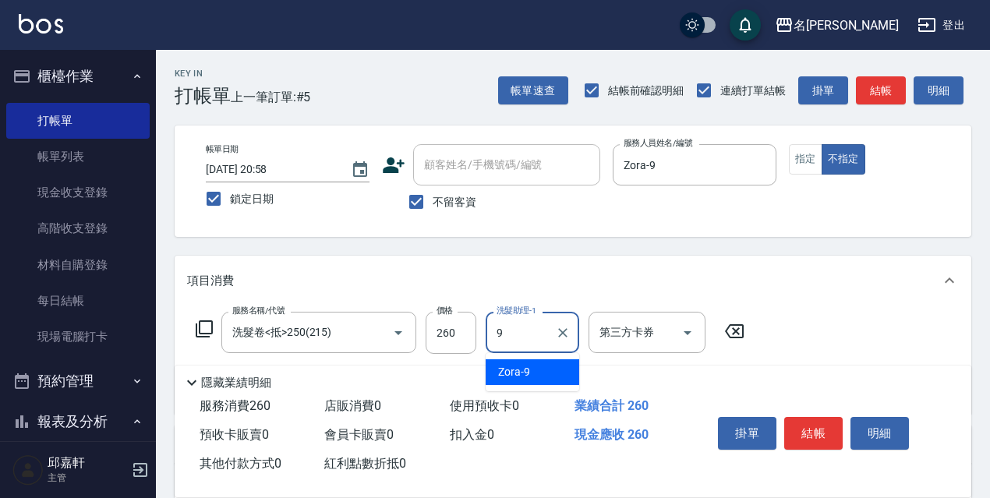
type input "Zora-9"
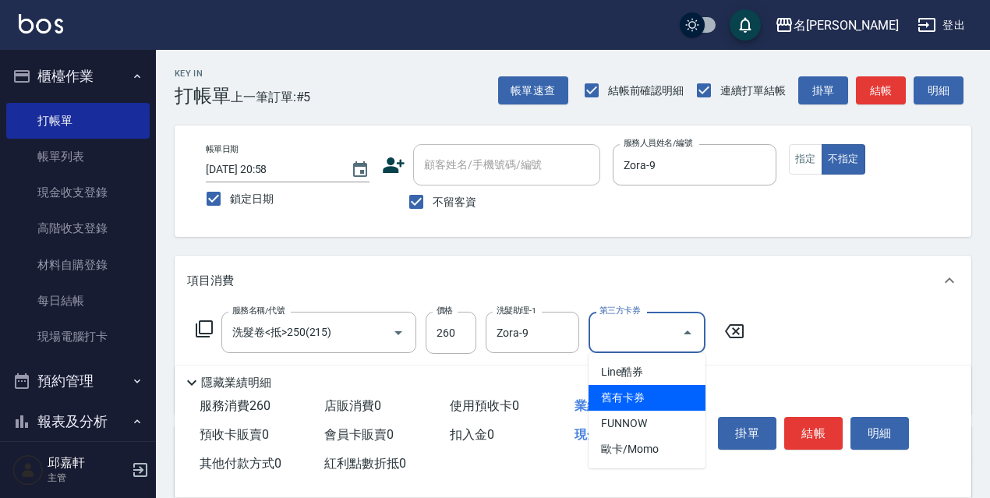
type input "舊有卡券"
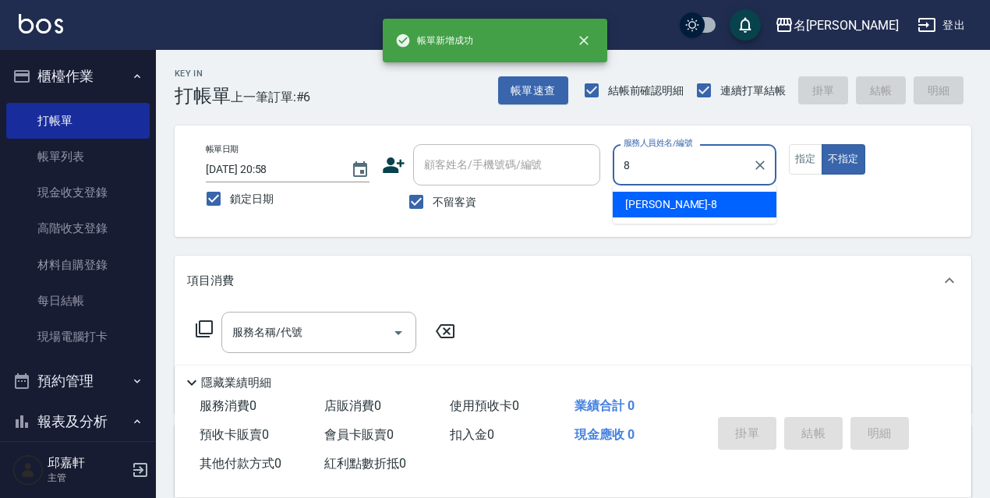
type input "Cindy-8"
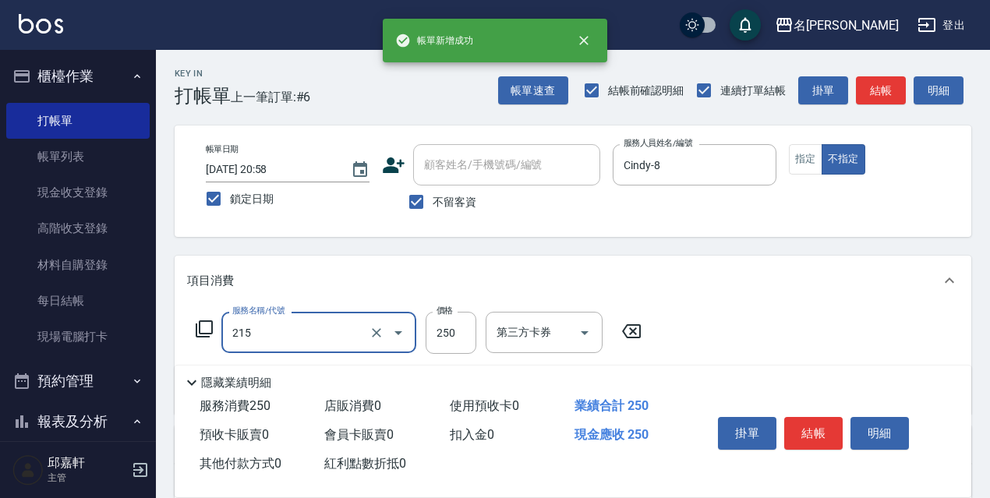
type input "洗髮卷<抵>250(215)"
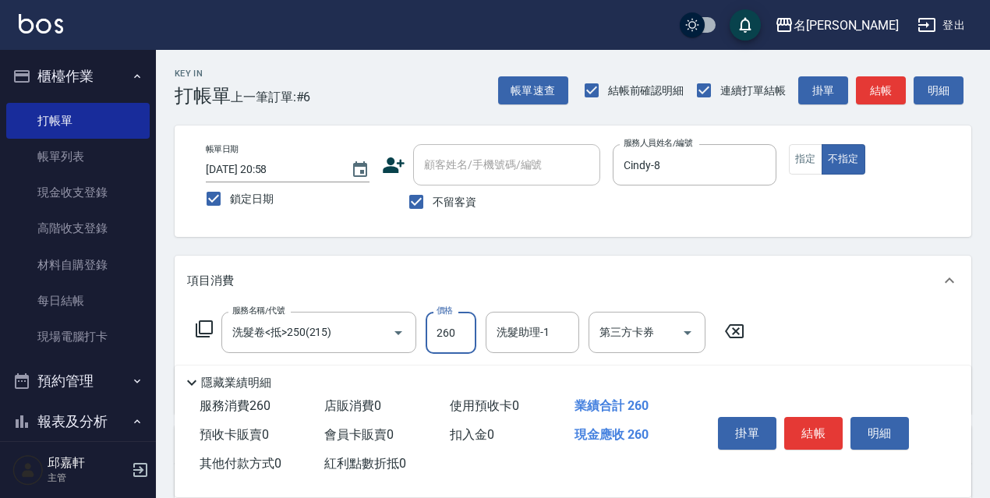
type input "260"
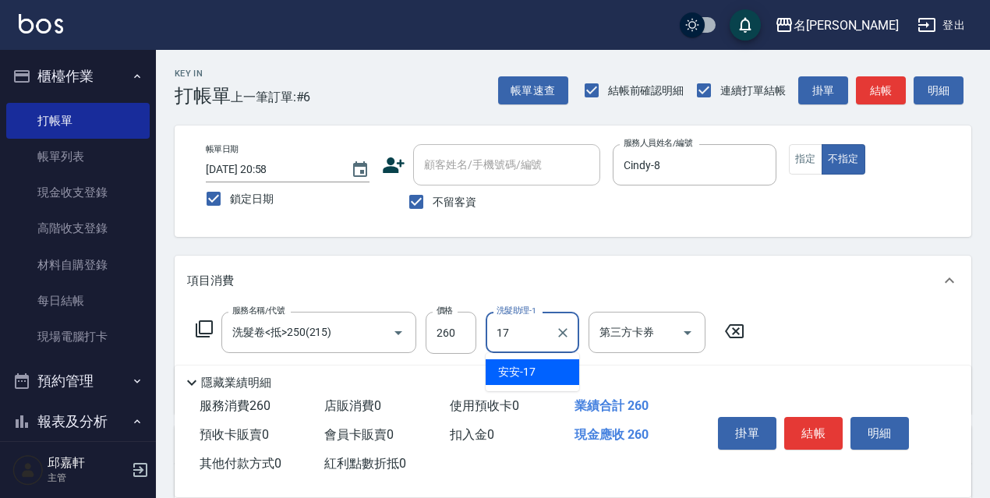
type input "安安-17"
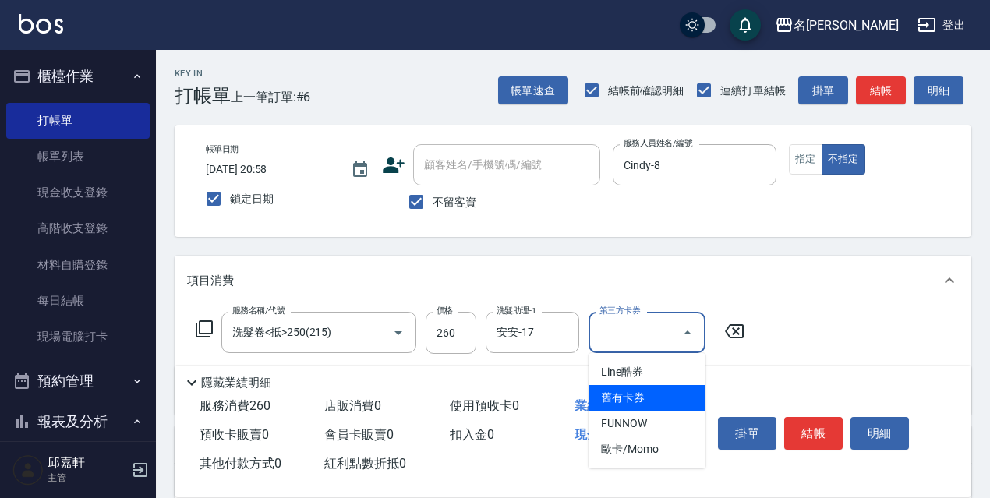
type input "舊有卡券"
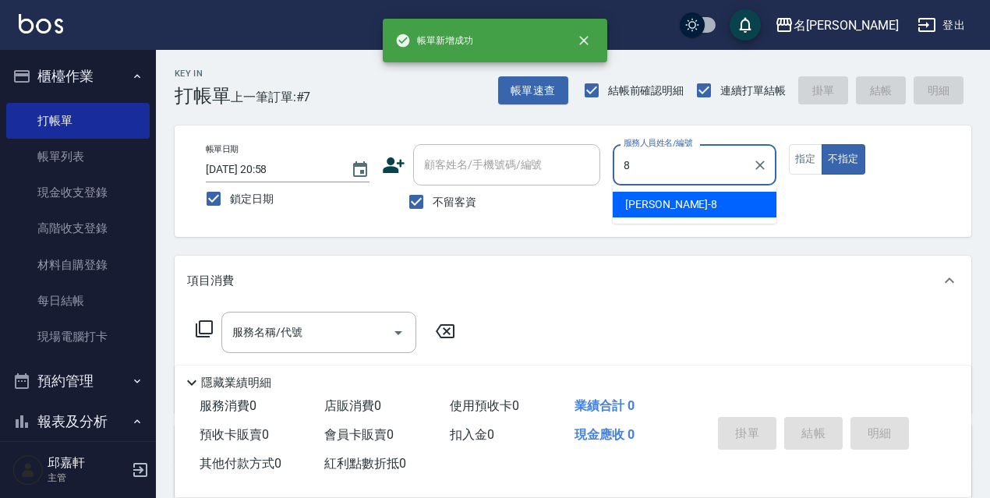
type input "Cindy-8"
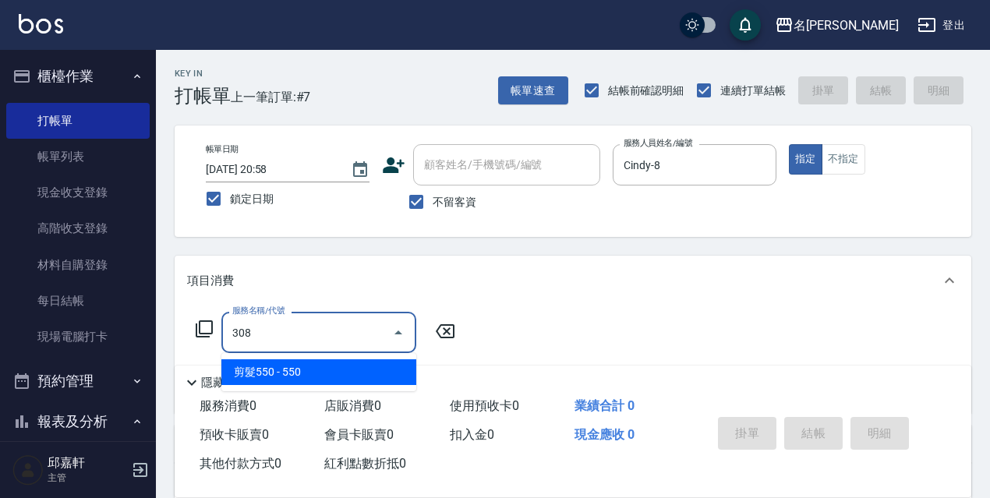
type input "剪髮550(308)"
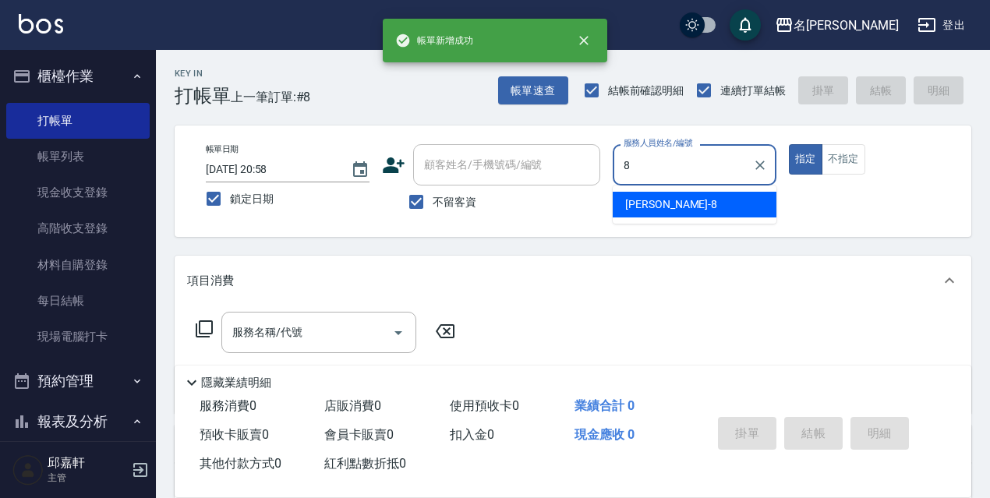
type input "Cindy-8"
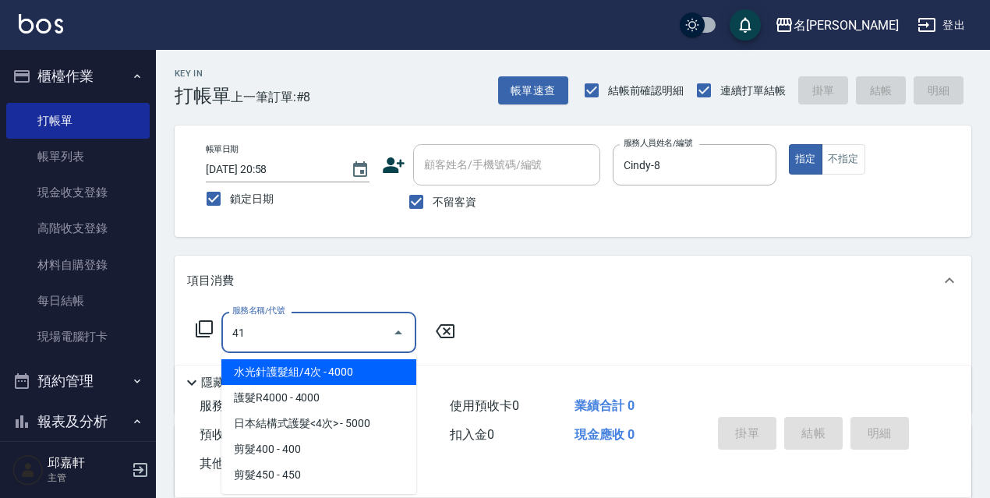
type input "411"
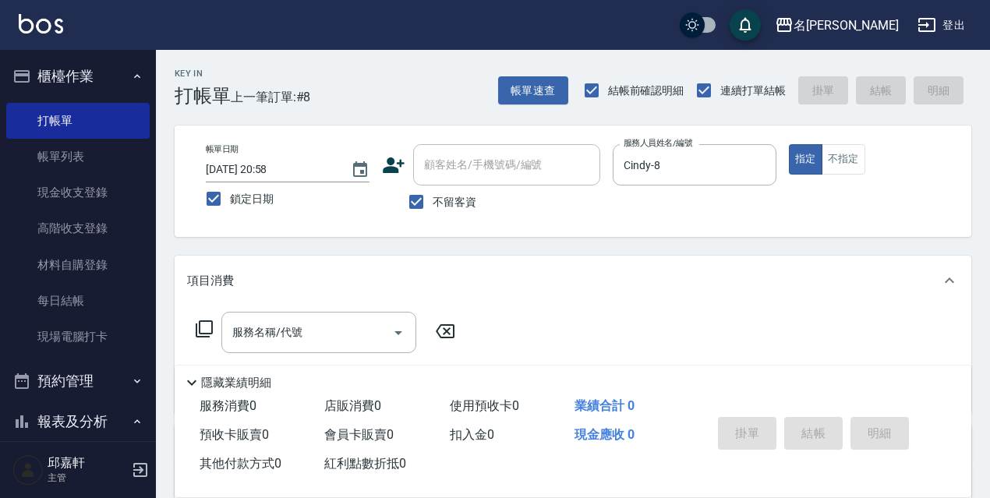
click at [201, 328] on icon at bounding box center [204, 329] width 19 height 19
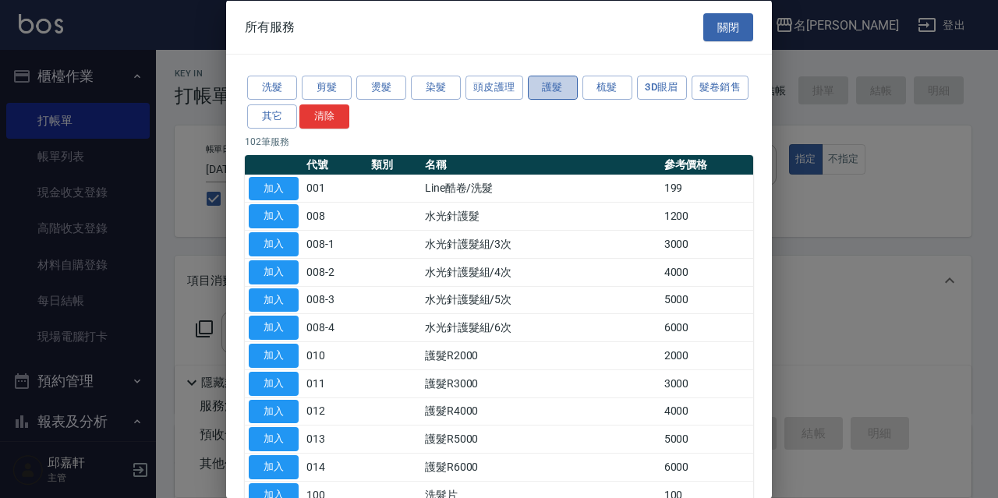
click at [566, 94] on button "護髮" at bounding box center [553, 88] width 50 height 24
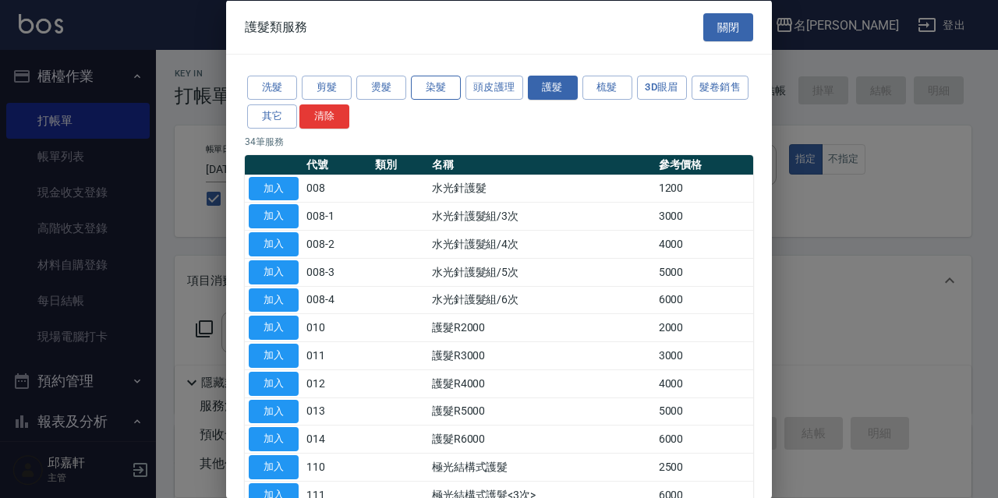
click at [426, 95] on button "染髮" at bounding box center [436, 88] width 50 height 24
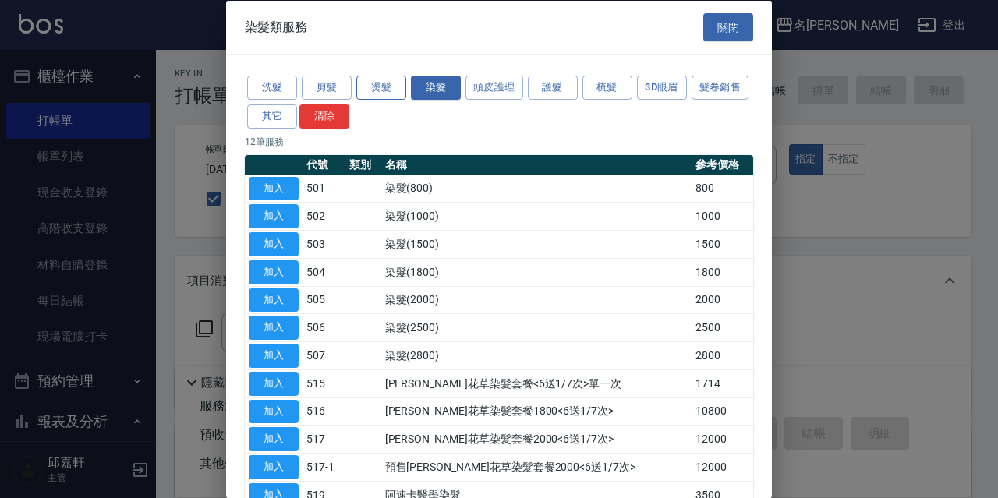
click at [377, 92] on button "燙髮" at bounding box center [381, 88] width 50 height 24
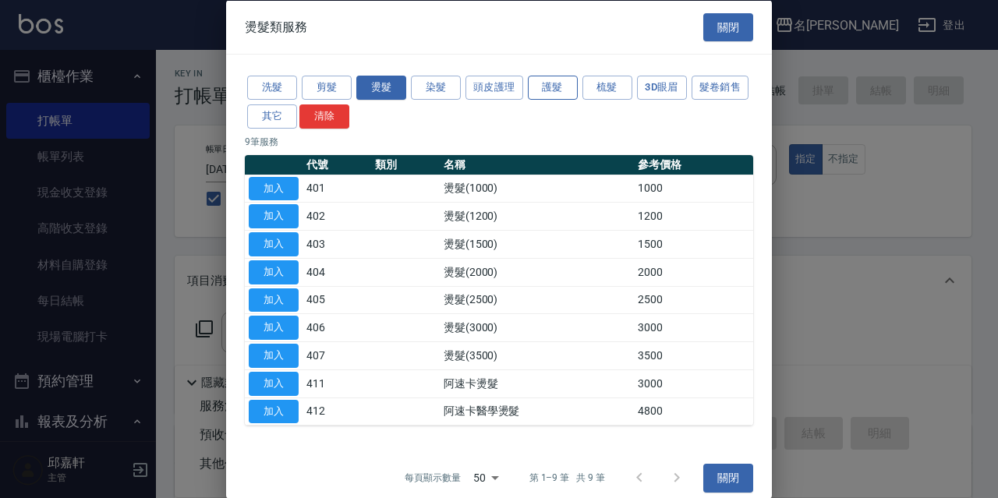
click at [553, 88] on button "護髮" at bounding box center [553, 88] width 50 height 24
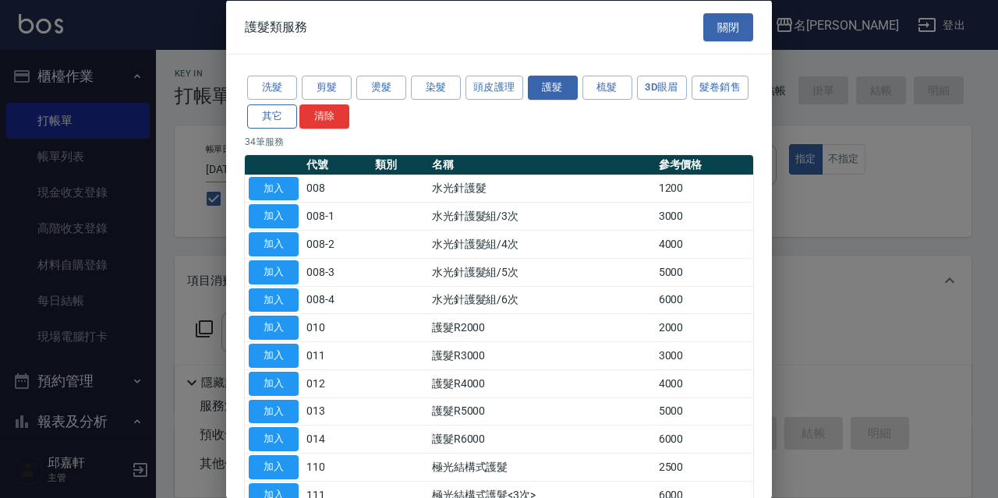
drag, startPoint x: 328, startPoint y: 103, endPoint x: 327, endPoint y: 114, distance: 10.9
click at [327, 104] on div "洗髮 剪髮 燙髮 染髮 頭皮護理 護髮 梳髮 3D眼眉 髮卷銷售 其它 清除" at bounding box center [499, 102] width 508 height 58
click at [297, 115] on button "其它" at bounding box center [272, 116] width 50 height 24
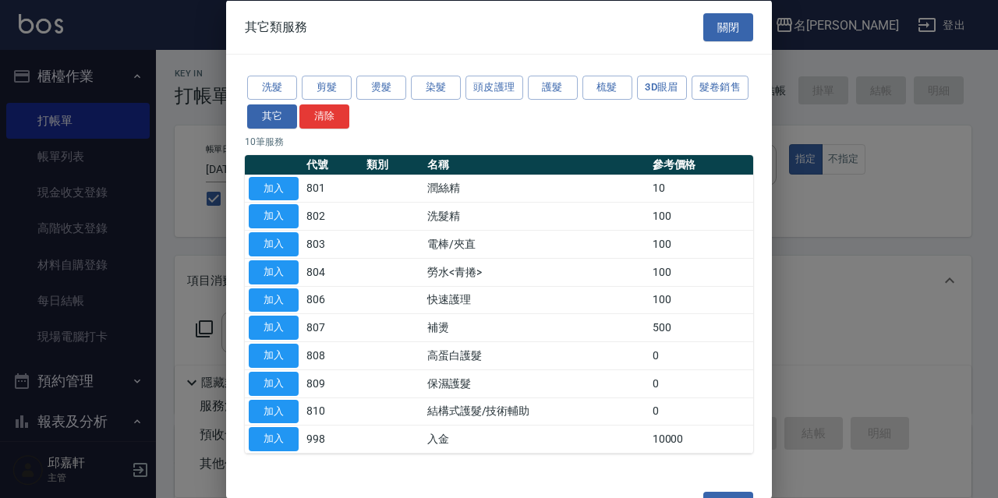
click at [236, 331] on div "洗髮 剪髮 燙髮 染髮 頭皮護理 護髮 梳髮 3D眼眉 髮卷銷售 其它 清除 10 筆服務 代號 類別 名稱 參考價格 加入 801 潤絲精 10 加入 80…" at bounding box center [499, 264] width 546 height 418
click at [253, 330] on button "加入" at bounding box center [274, 328] width 50 height 24
type input "補燙(807)"
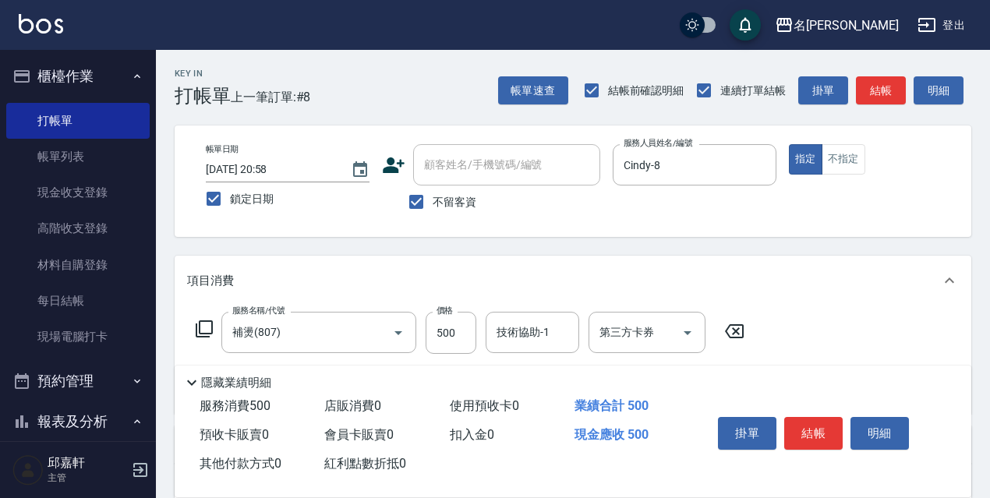
scroll to position [78, 0]
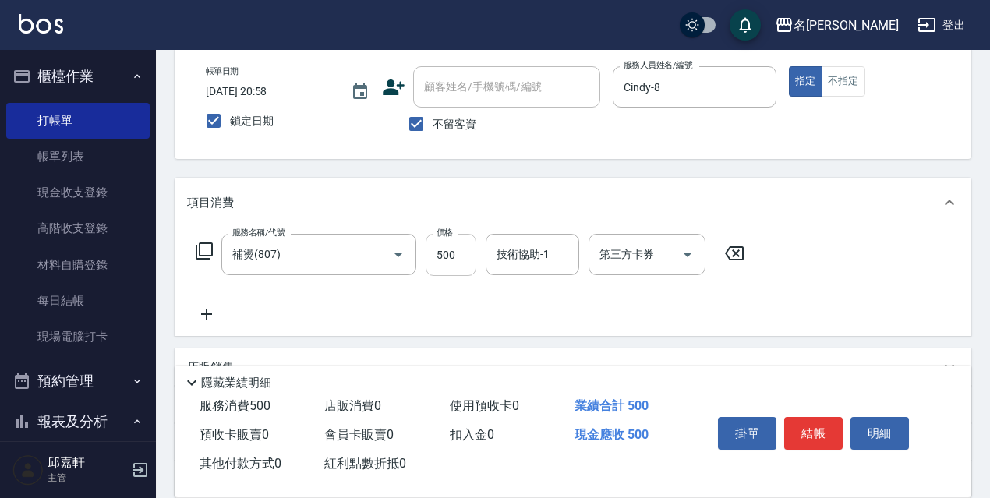
click at [464, 268] on input "500" at bounding box center [451, 255] width 51 height 42
type input "1000"
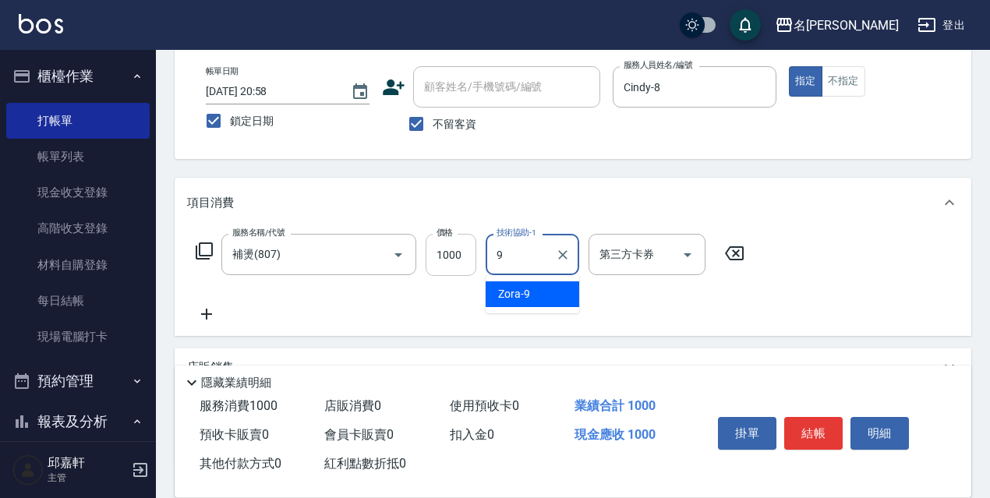
type input "Zora-9"
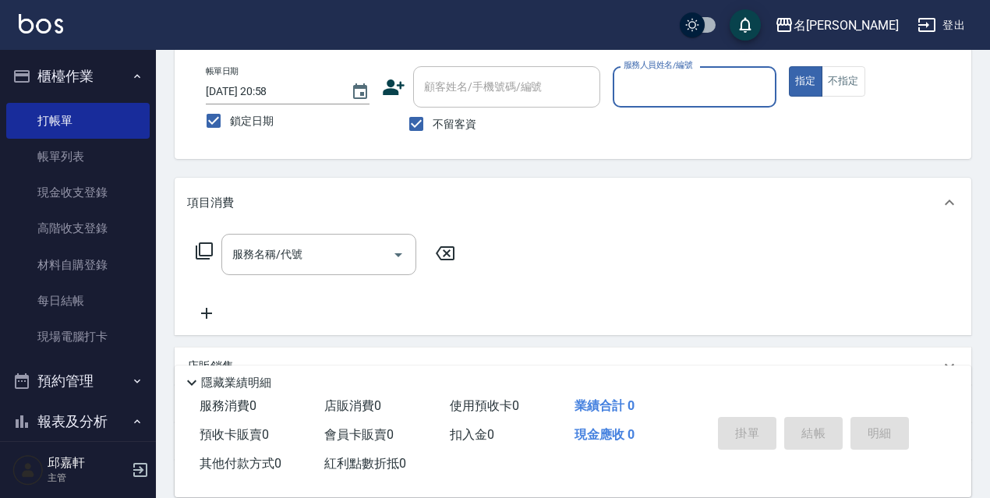
scroll to position [0, 0]
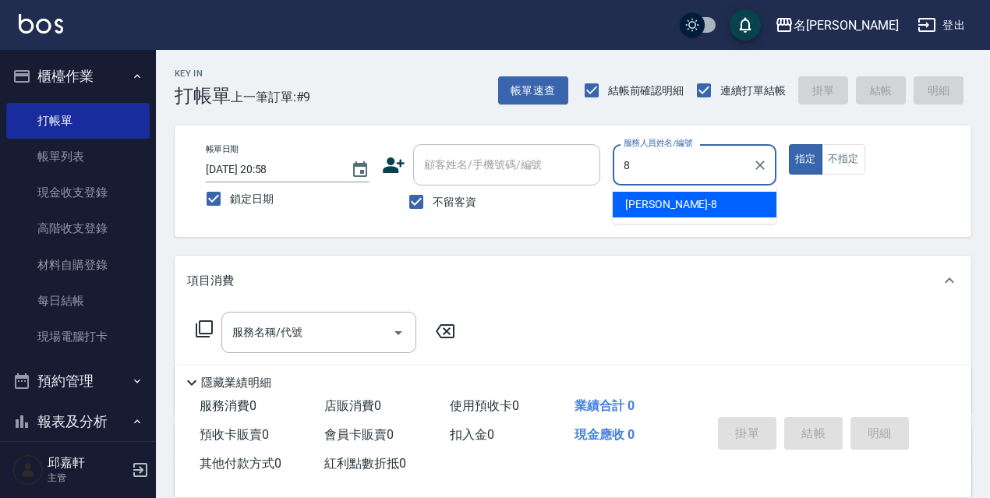
type input "Cindy-8"
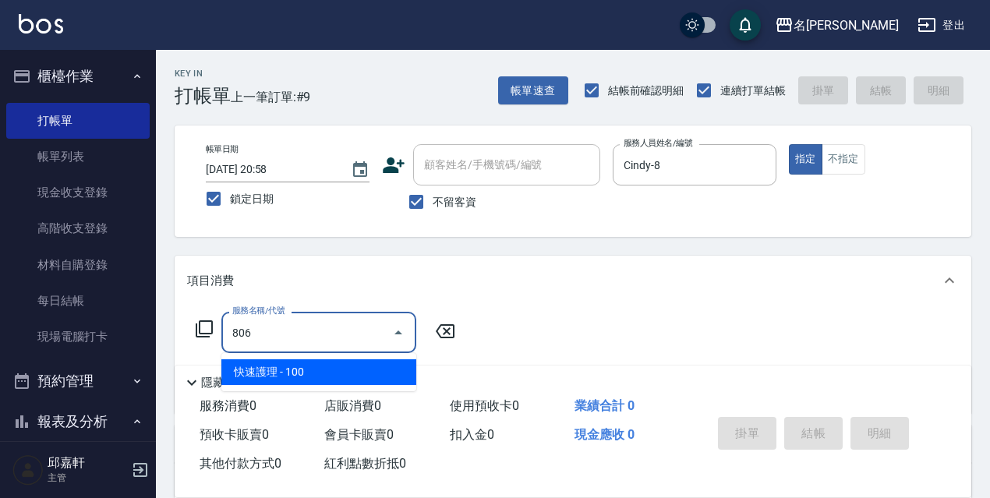
type input "快速護理(806)"
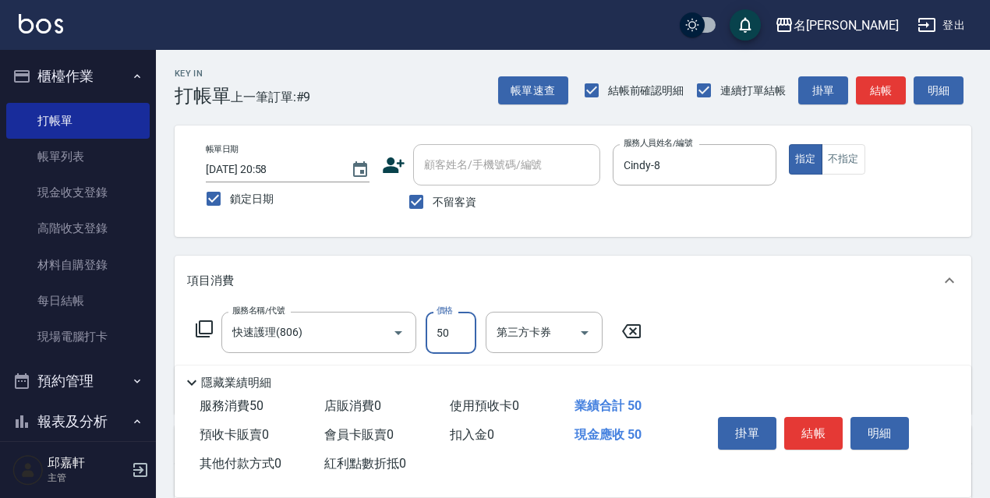
type input "50"
type input "結構式護髮/技術輔助(810)"
type input "安安-17"
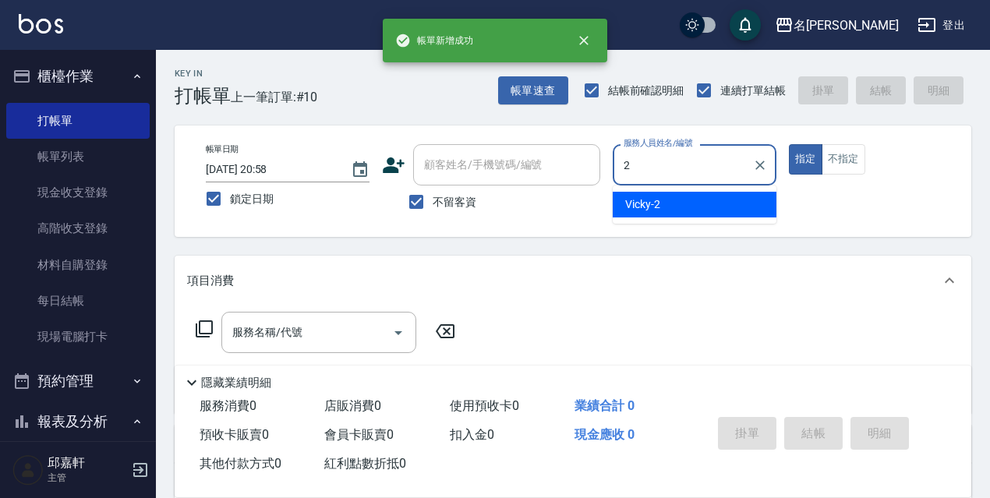
type input "Vicky-2"
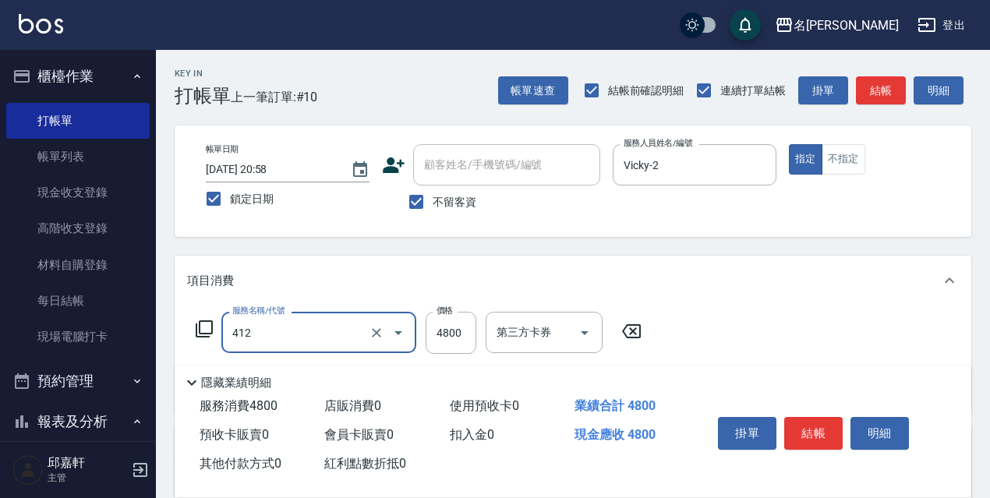
type input "阿速卡醫學燙髮(412)"
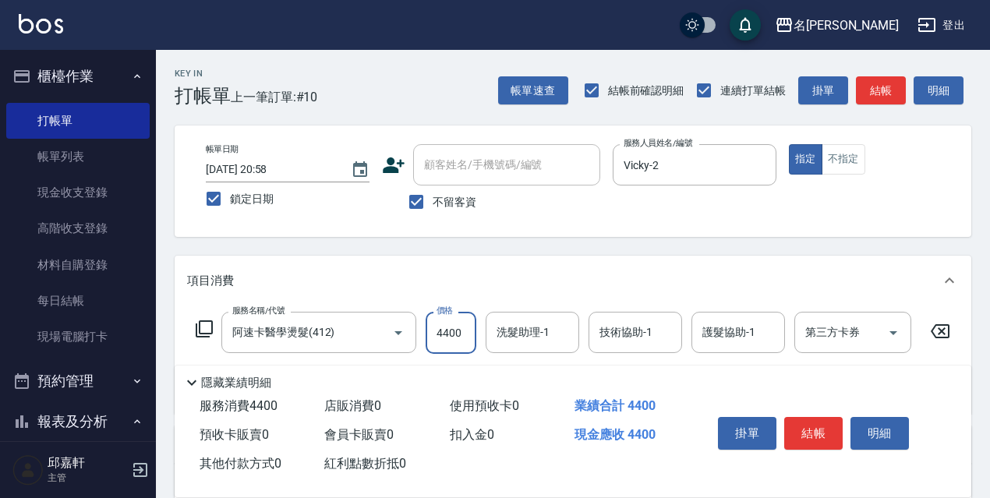
type input "4400"
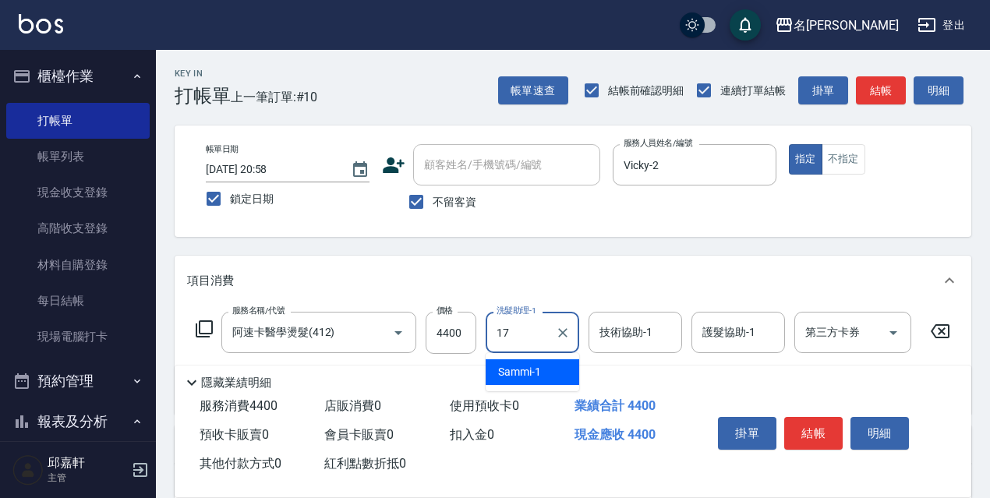
type input "安安-17"
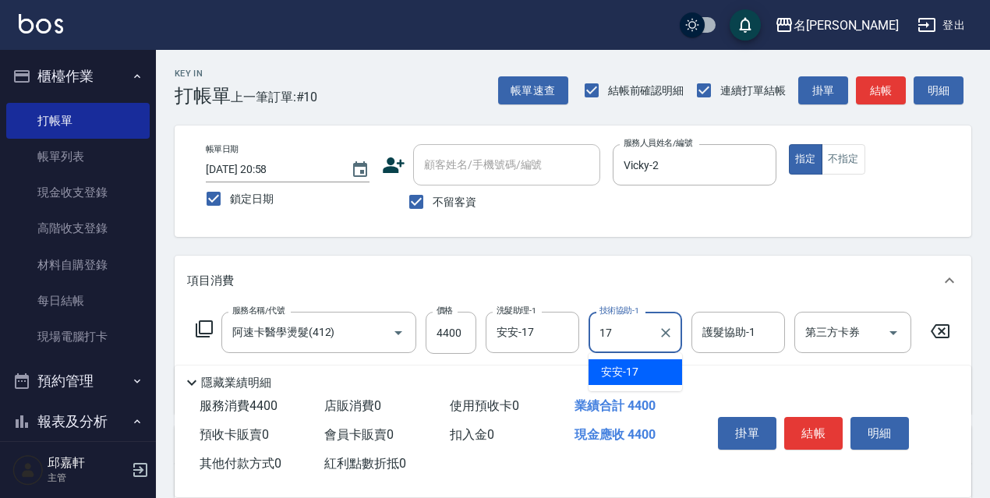
type input "安安-17"
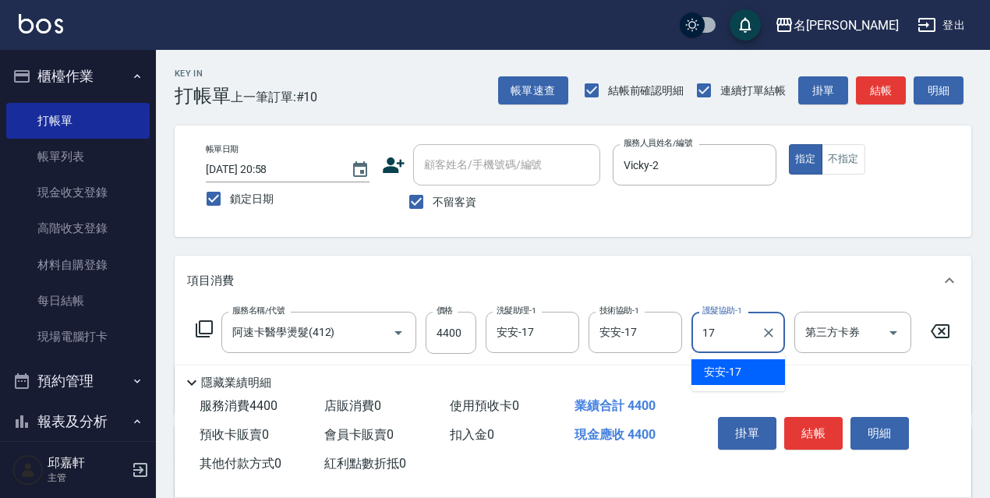
type input "安安-17"
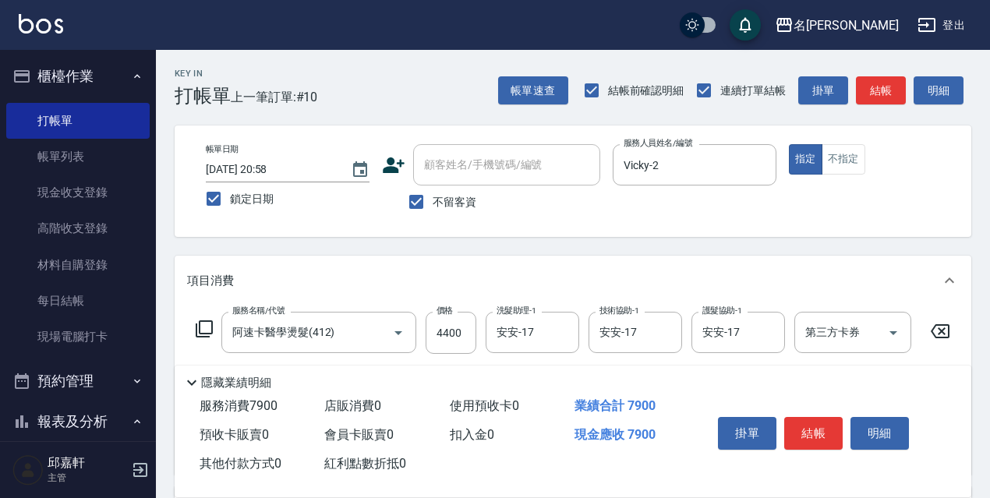
type input "阿速卡醫學染髮(519)"
type input "3700"
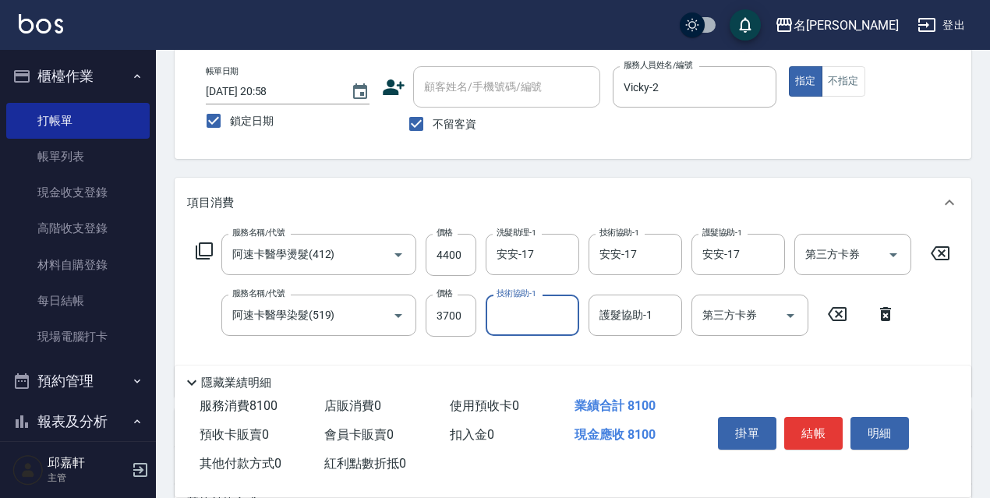
scroll to position [156, 0]
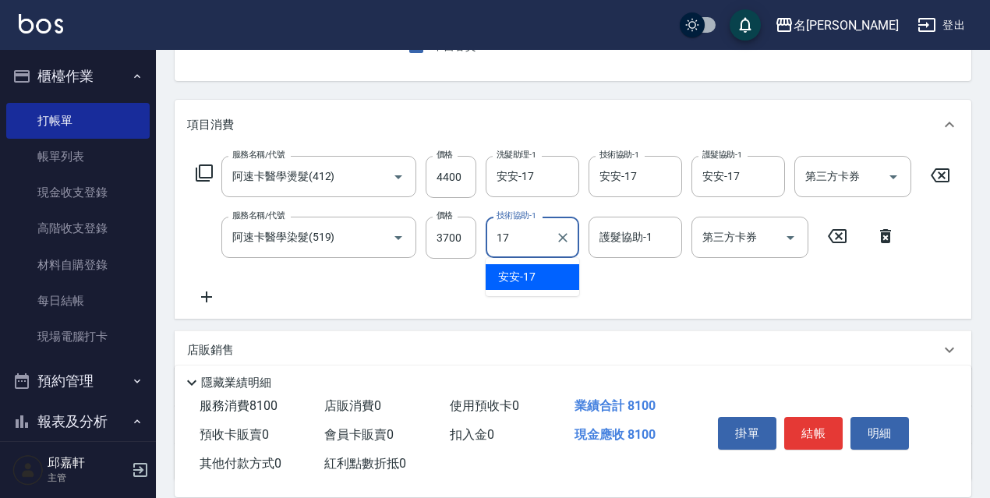
type input "安安-17"
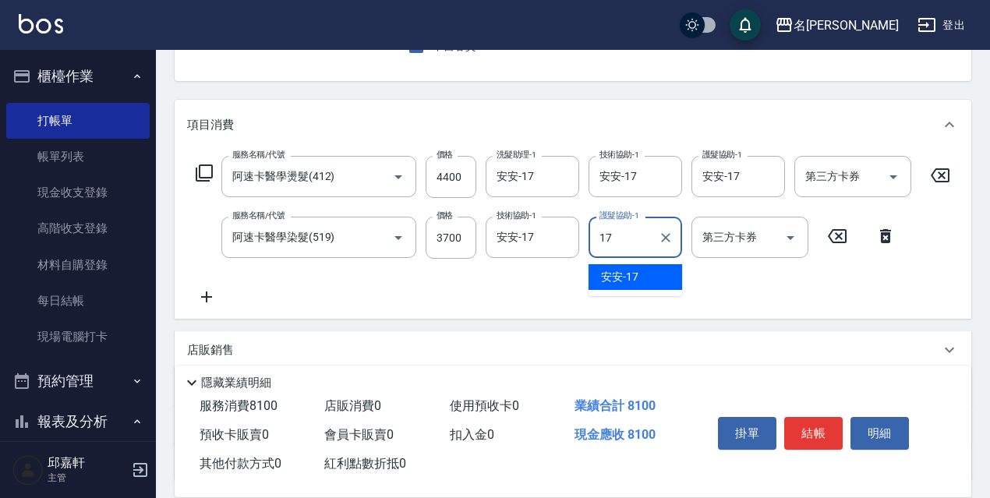
type input "安安-17"
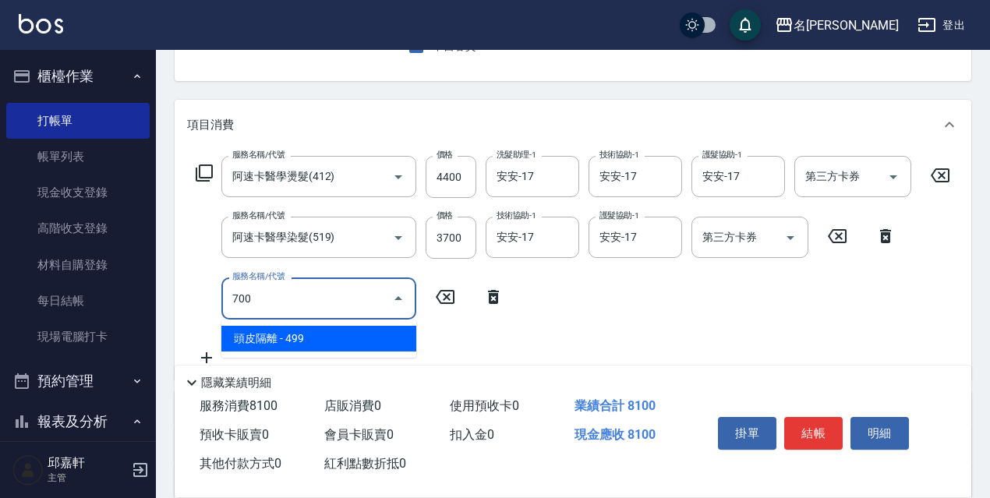
type input "頭皮隔離(700)"
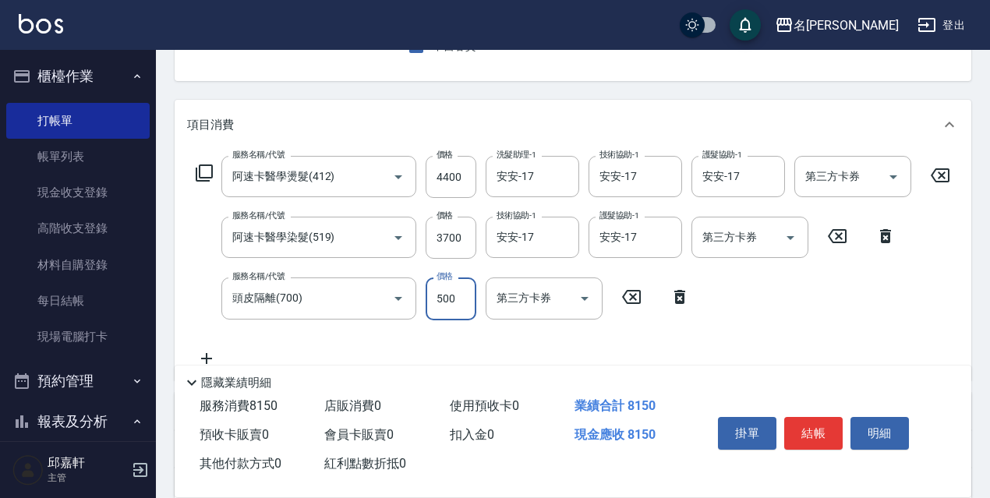
type input "500"
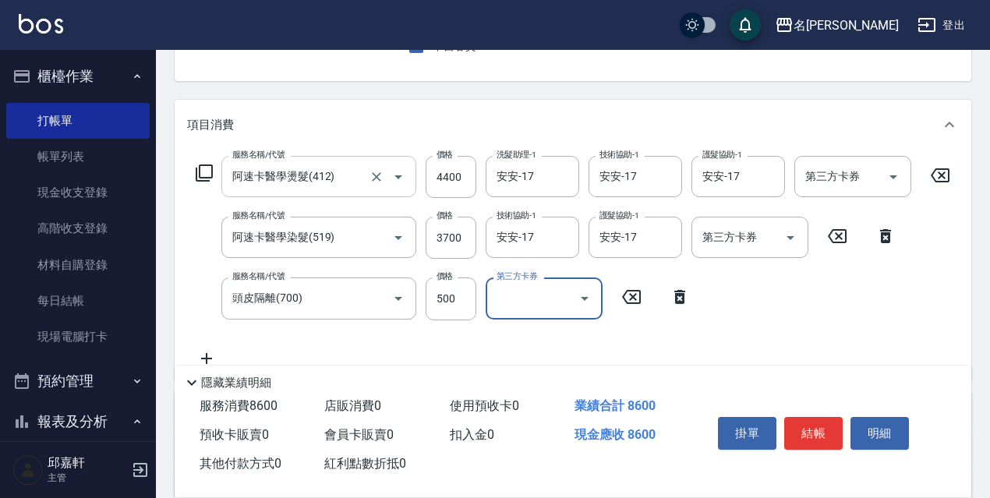
click at [383, 196] on div at bounding box center [388, 176] width 44 height 41
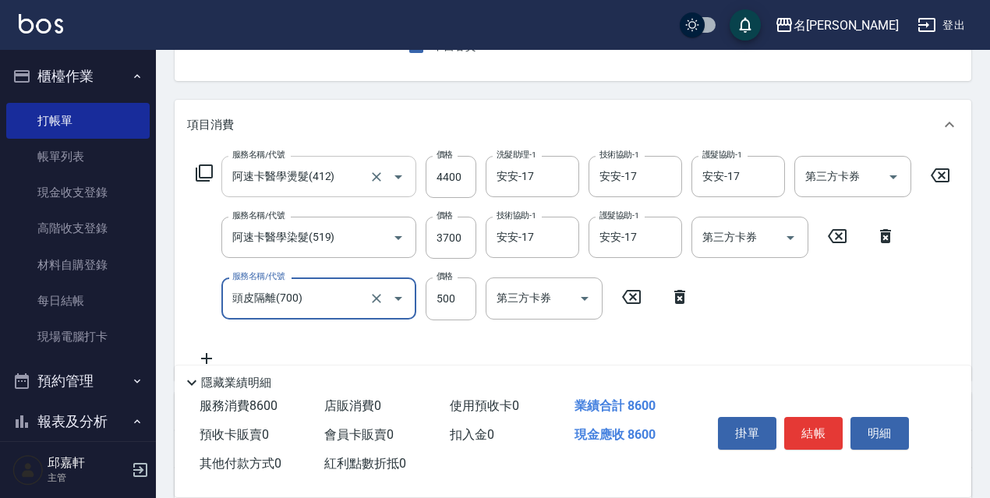
click at [361, 164] on input "阿速卡醫學燙髮(412)" at bounding box center [296, 176] width 137 height 27
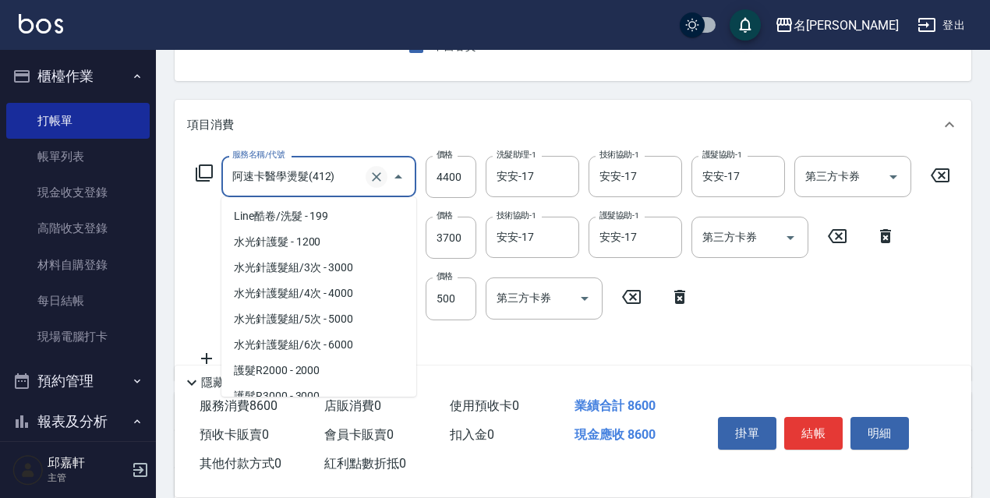
scroll to position [1196, 0]
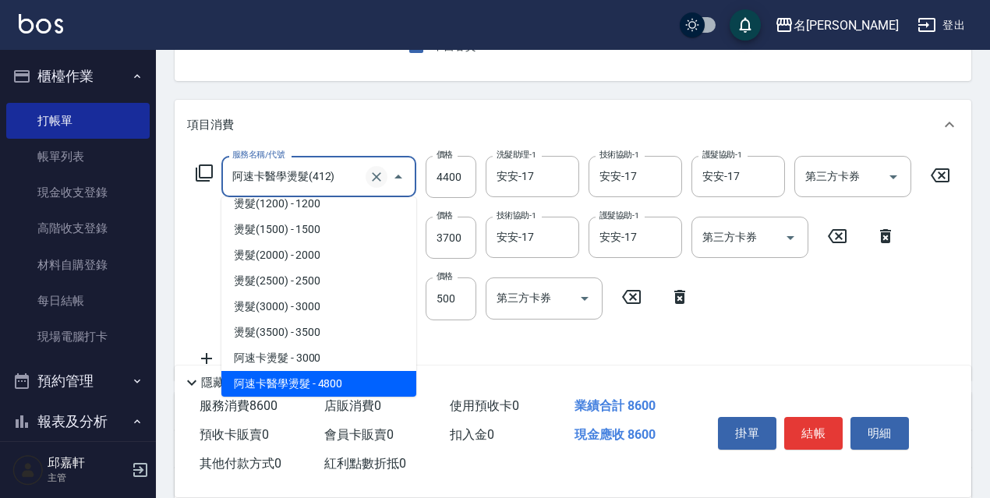
click at [372, 179] on icon "Clear" at bounding box center [377, 177] width 16 height 16
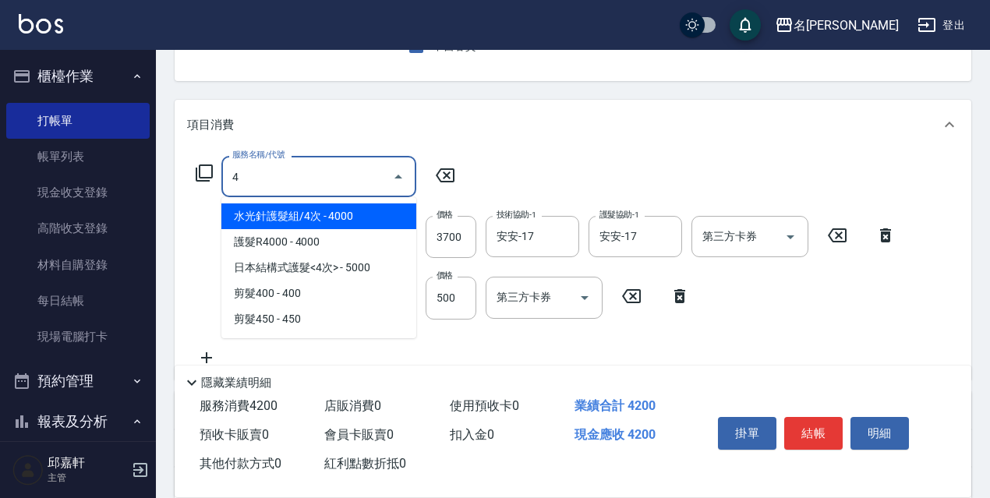
scroll to position [0, 0]
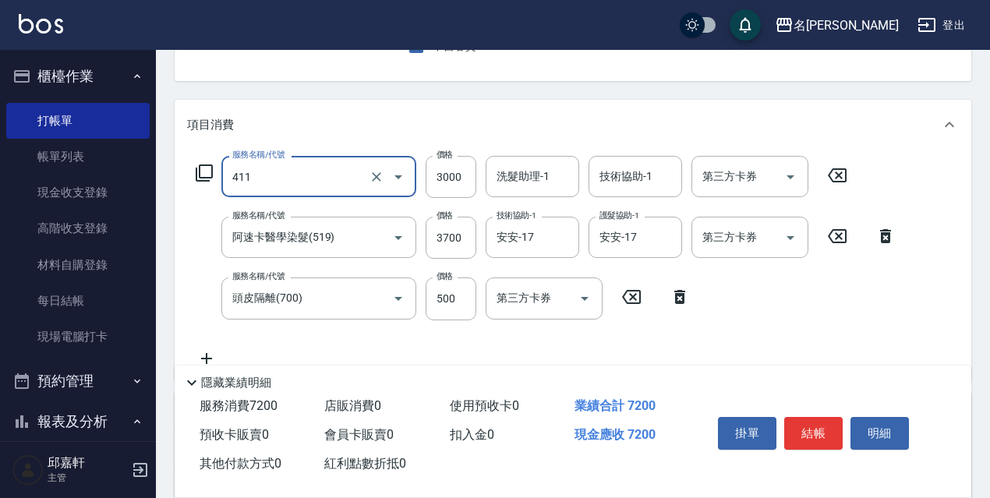
type input "阿速卡燙髮(411)"
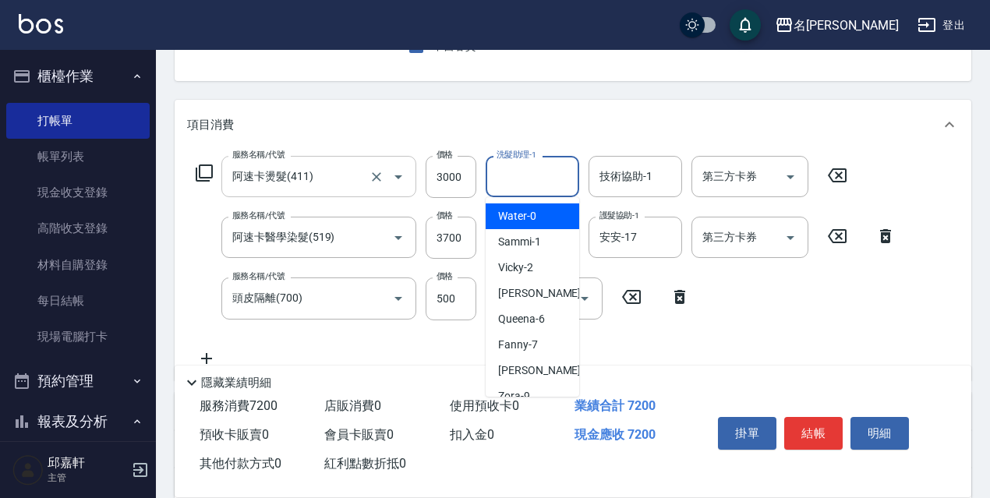
click at [499, 181] on input "洗髮助理-1" at bounding box center [532, 176] width 79 height 27
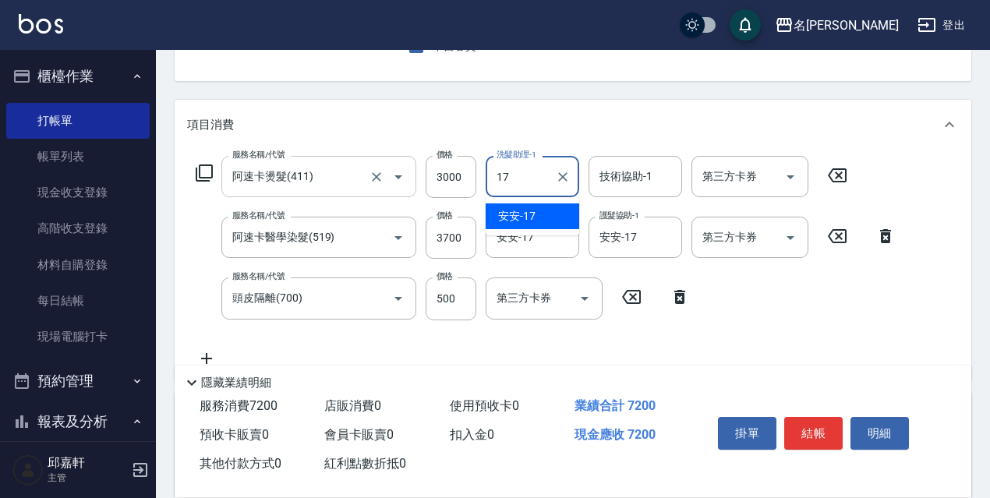
type input "安安-17"
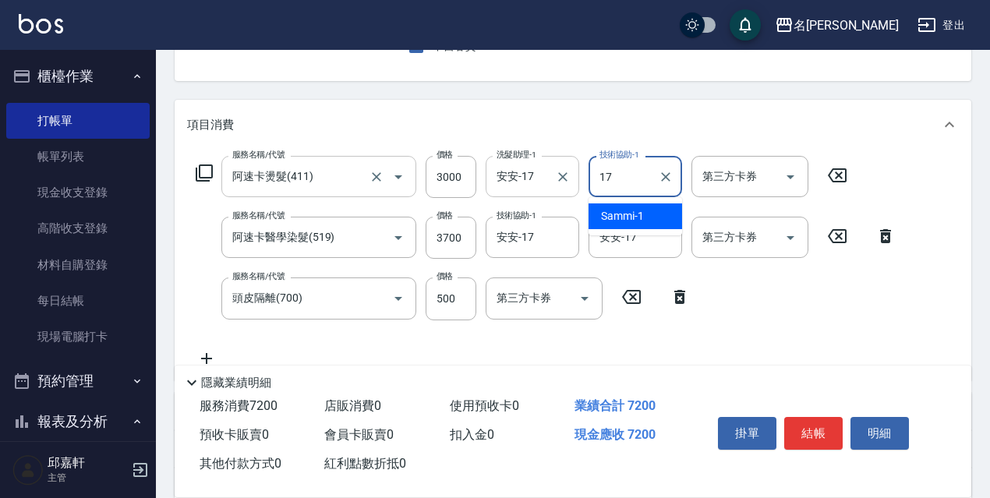
type input "安安-17"
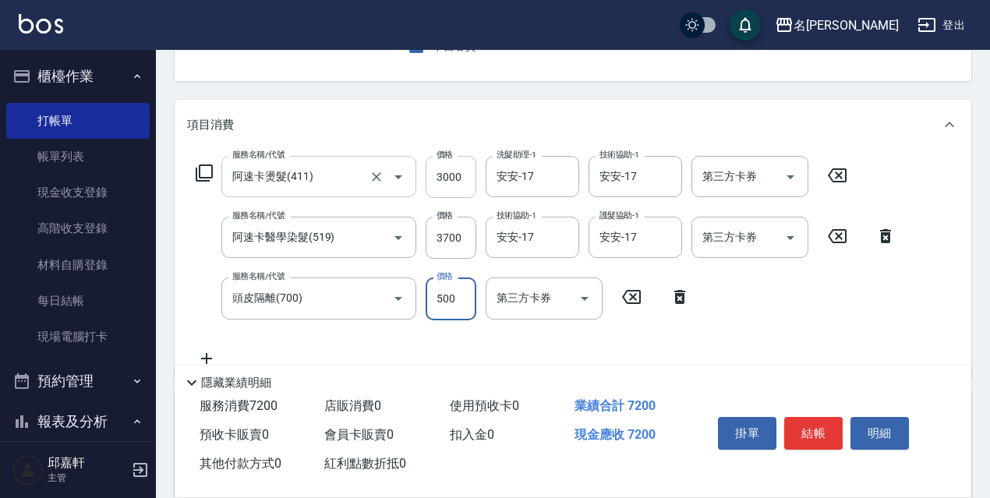
click at [468, 182] on input "3000" at bounding box center [451, 177] width 51 height 42
type input "4400"
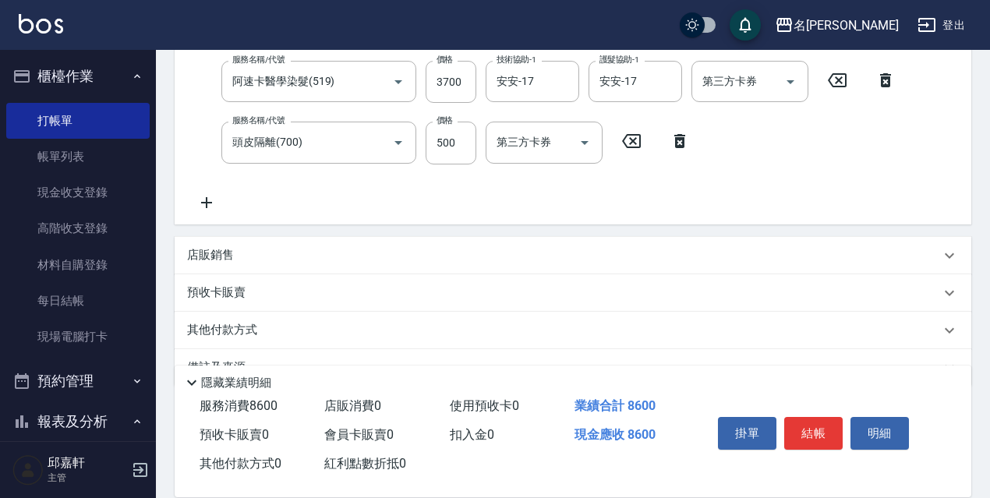
click at [234, 255] on div "店販銷售" at bounding box center [563, 255] width 753 height 16
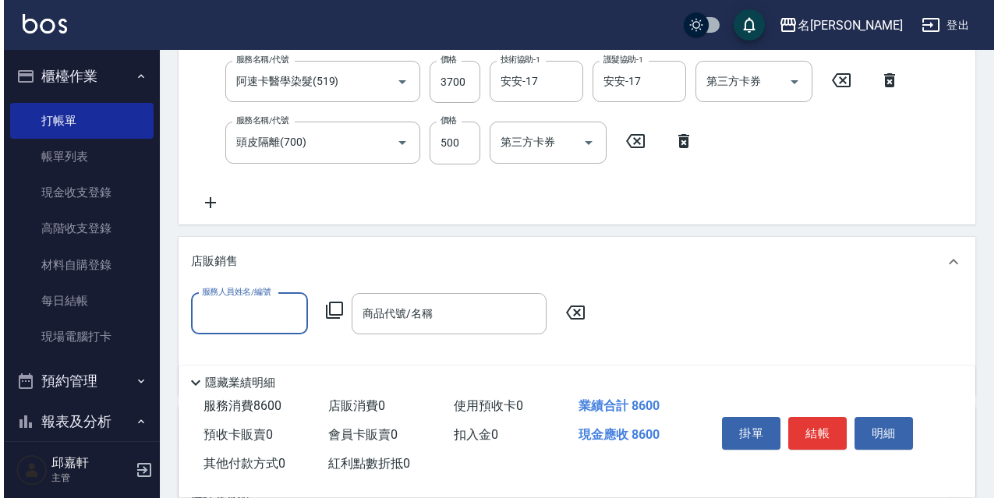
scroll to position [0, 0]
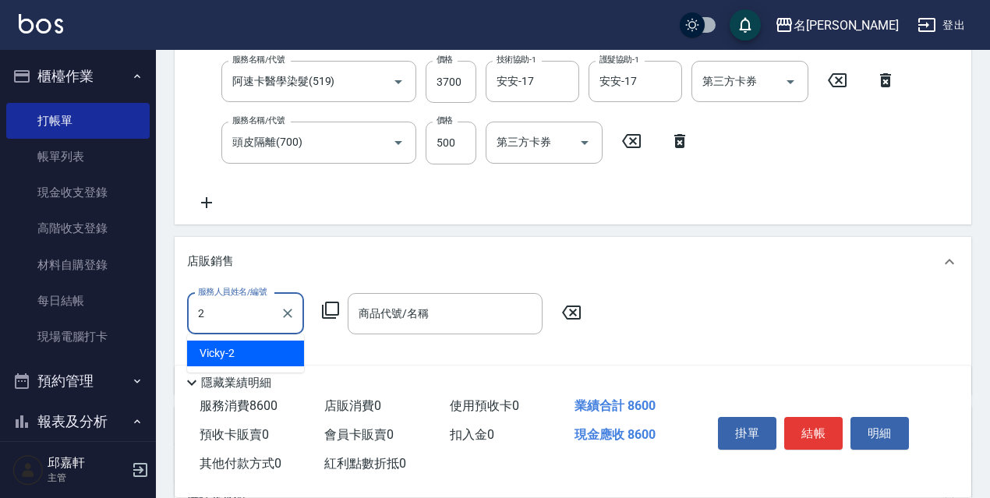
type input "Vicky-2"
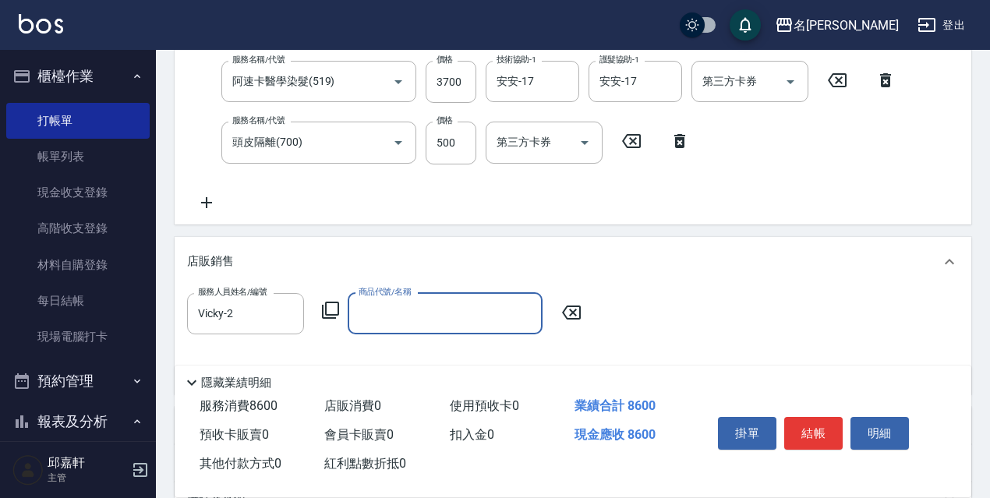
click at [330, 310] on icon at bounding box center [330, 310] width 19 height 19
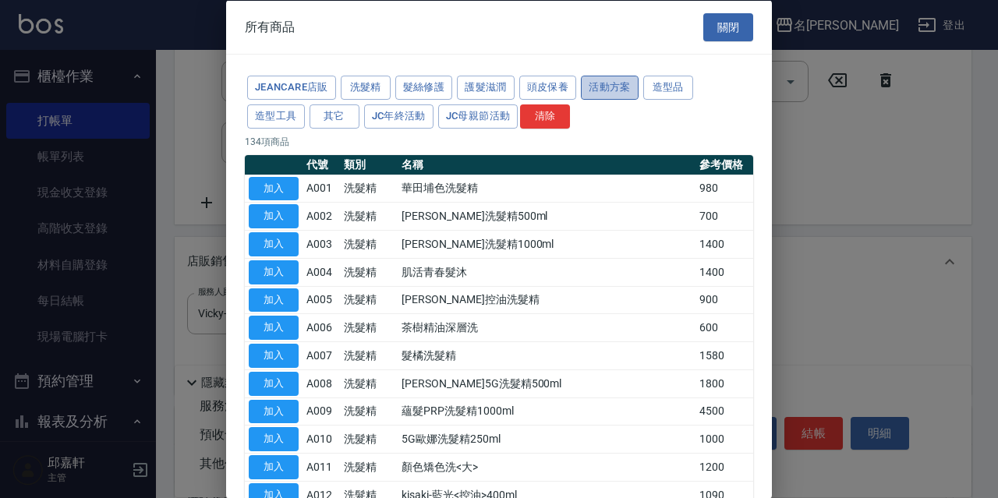
click at [585, 82] on button "活動方案" at bounding box center [610, 88] width 58 height 24
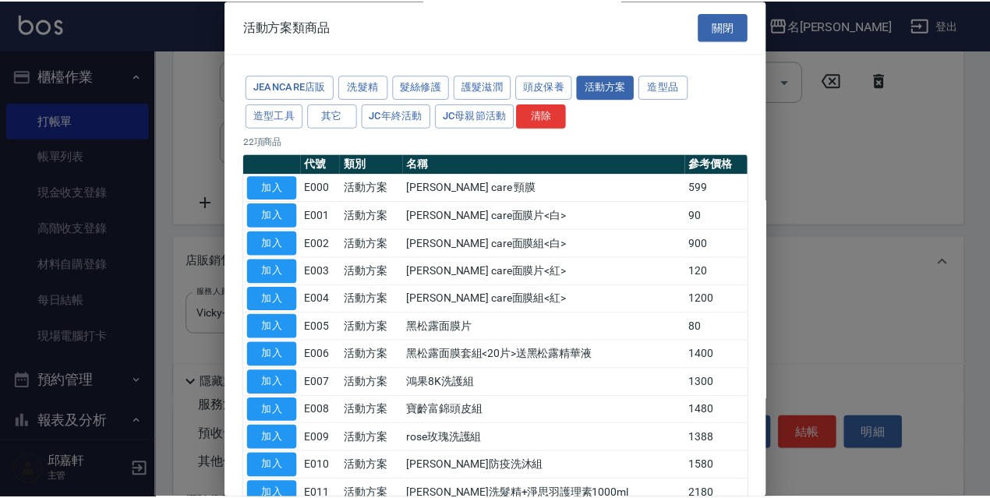
scroll to position [234, 0]
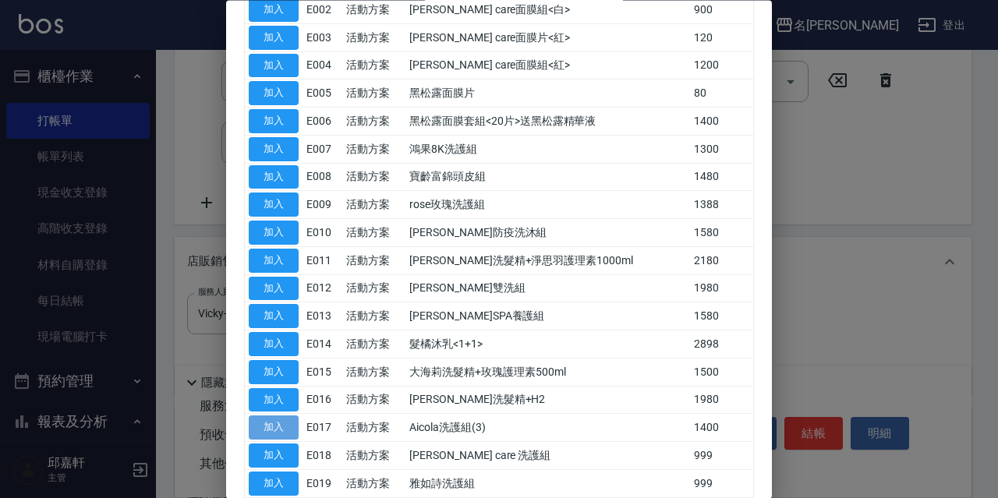
click at [266, 430] on button "加入" at bounding box center [274, 428] width 50 height 24
type input "Aicola洗護組(3)"
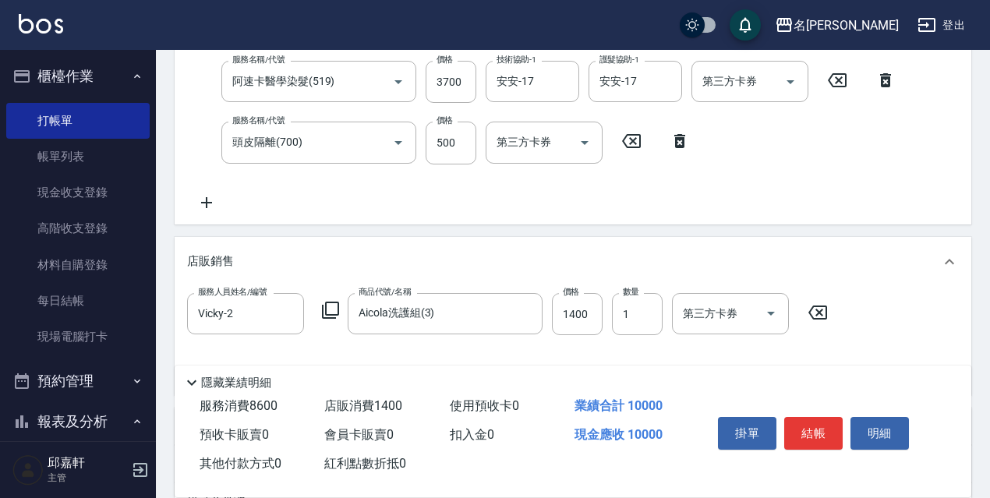
scroll to position [390, 0]
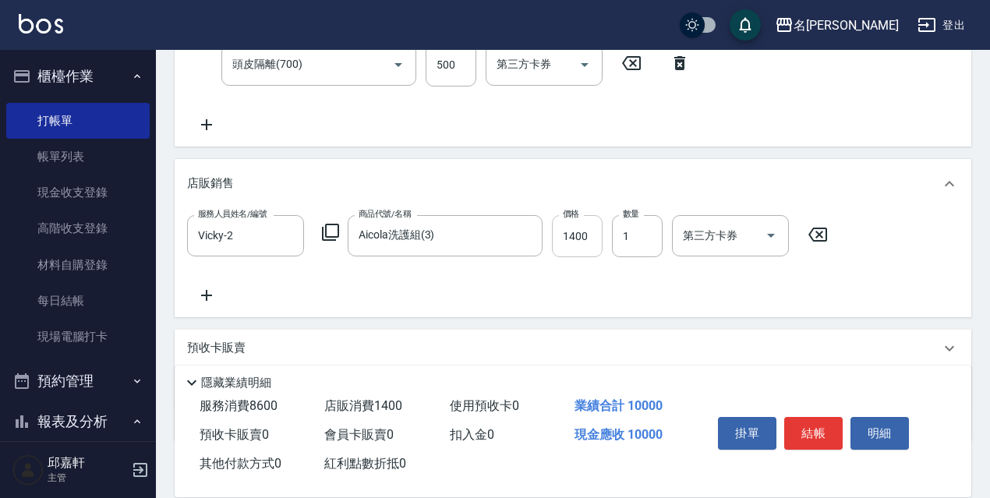
click at [592, 243] on input "1400" at bounding box center [577, 236] width 51 height 42
type input "1200"
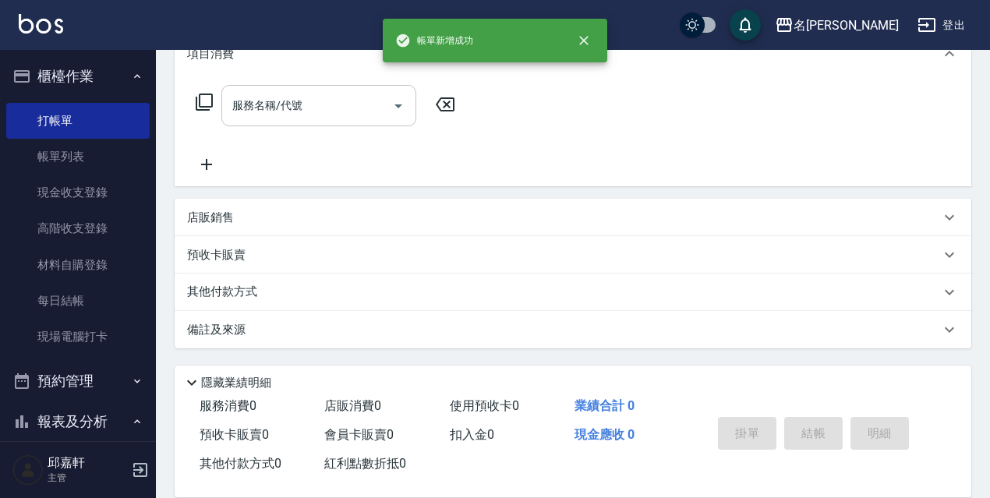
scroll to position [0, 0]
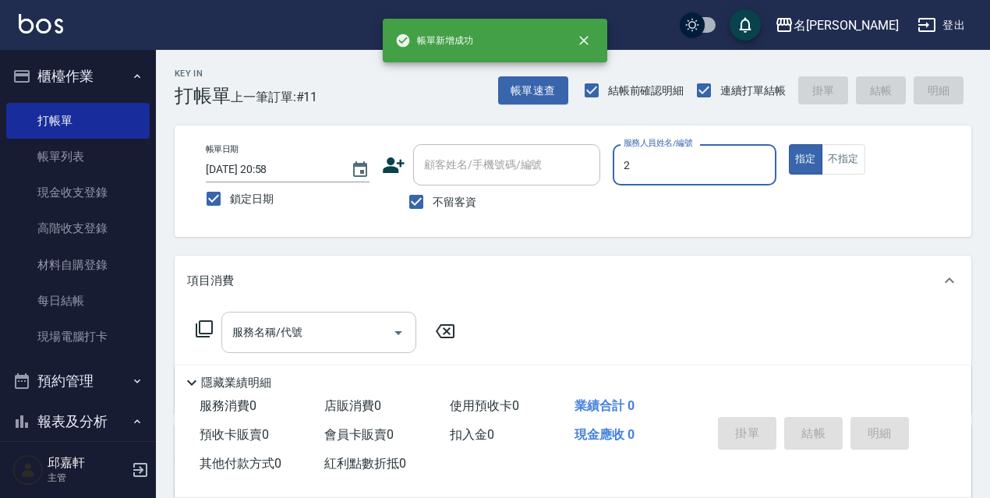
type input "Vicky-2"
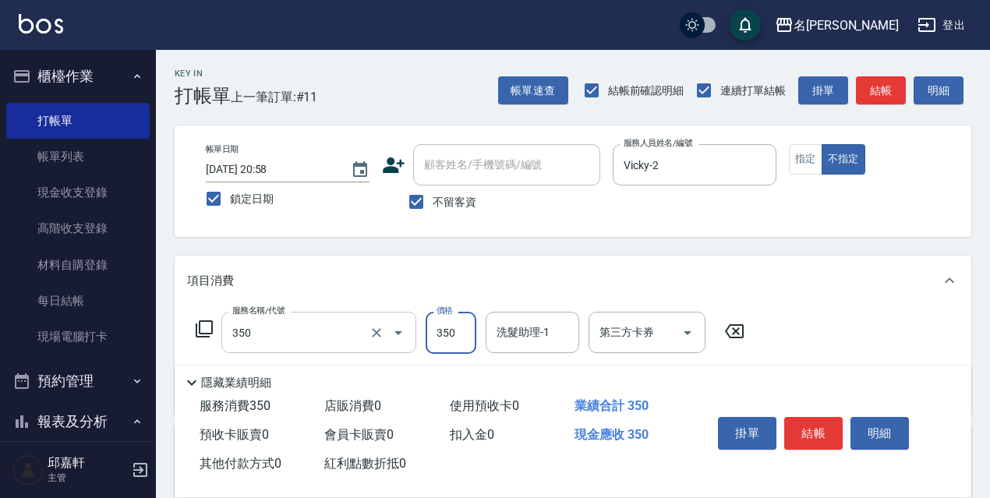
type input "洗髮350(350)"
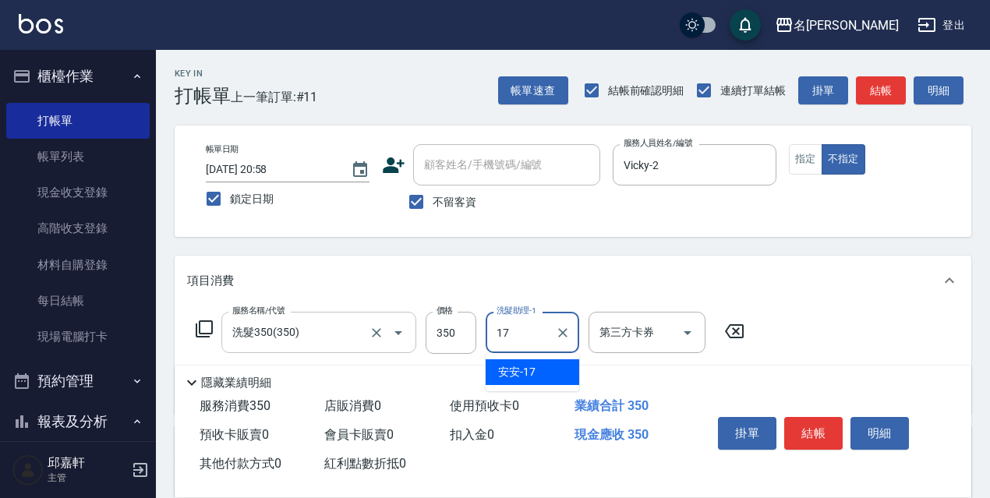
type input "安安-17"
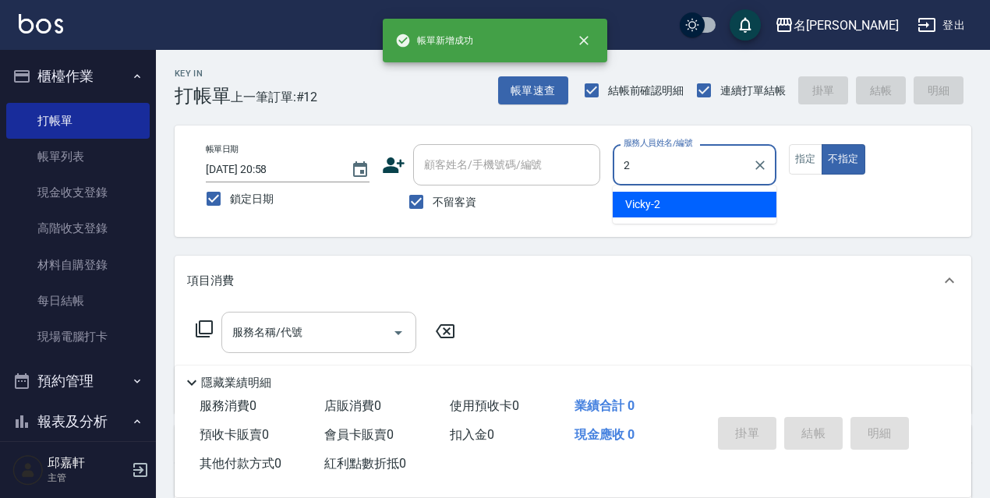
type input "Vicky-2"
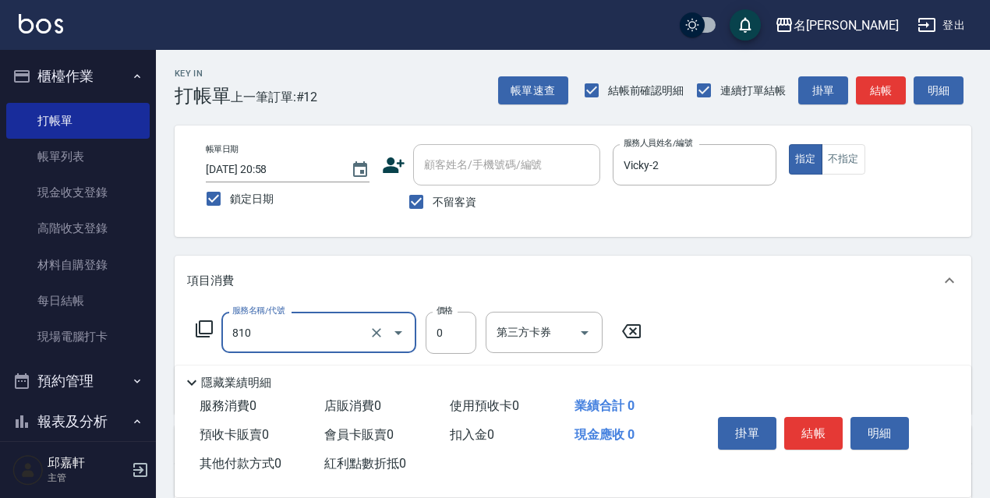
type input "結構式護髮/技術輔助(810)"
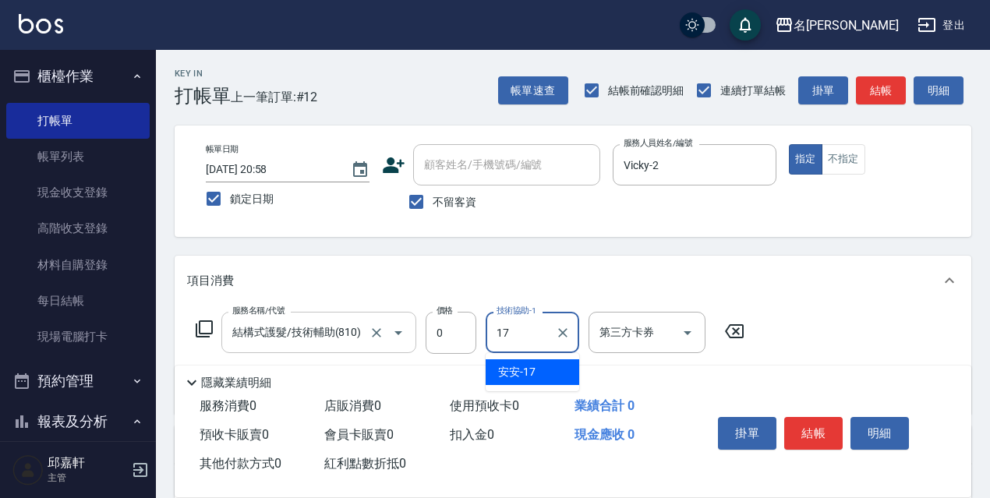
type input "安安-17"
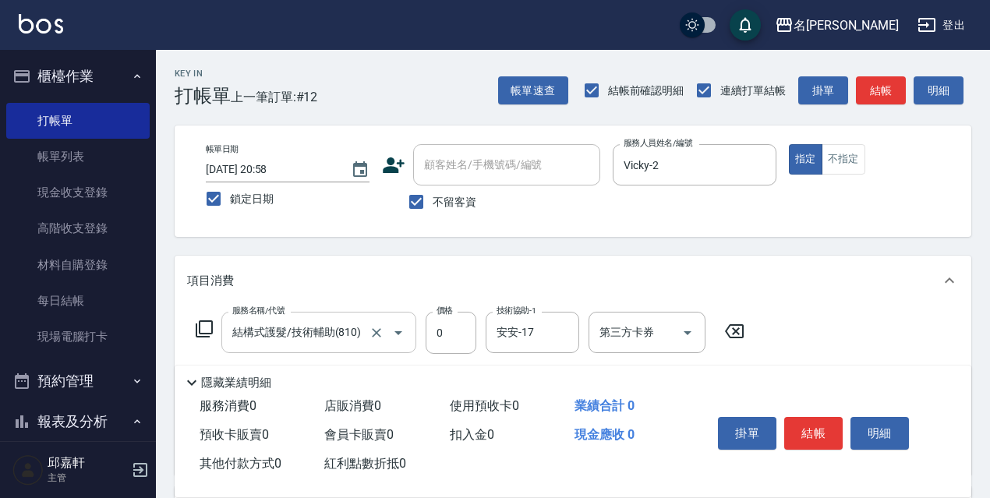
type input "保濕護髮(809)"
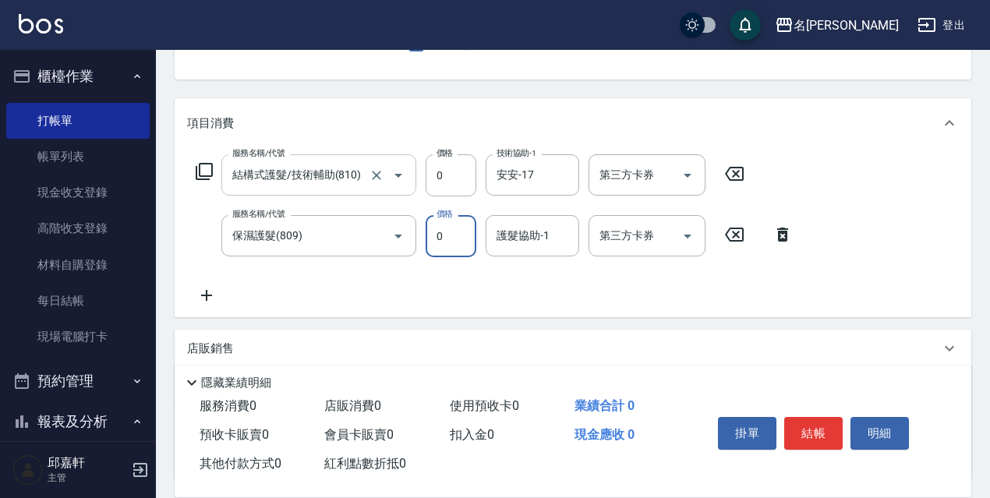
scroll to position [183, 0]
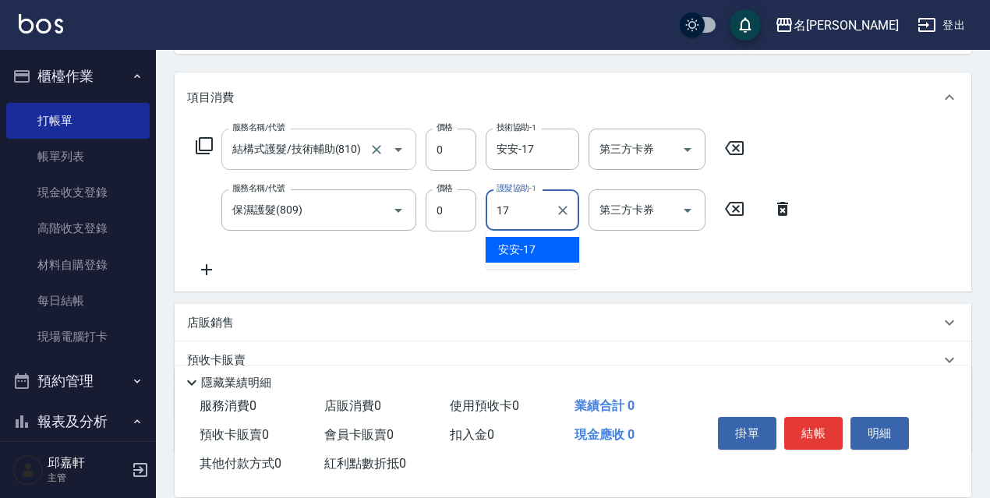
type input "安安-17"
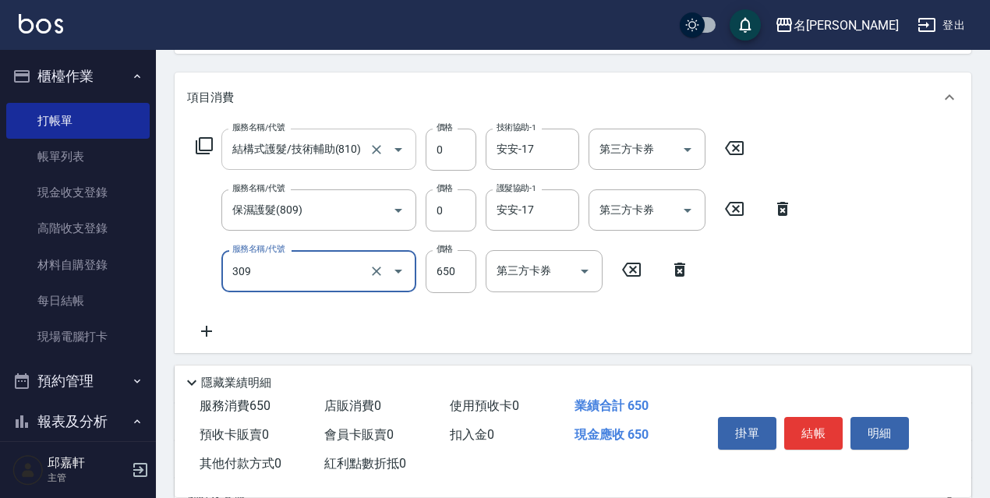
type input "剪髮650(309)"
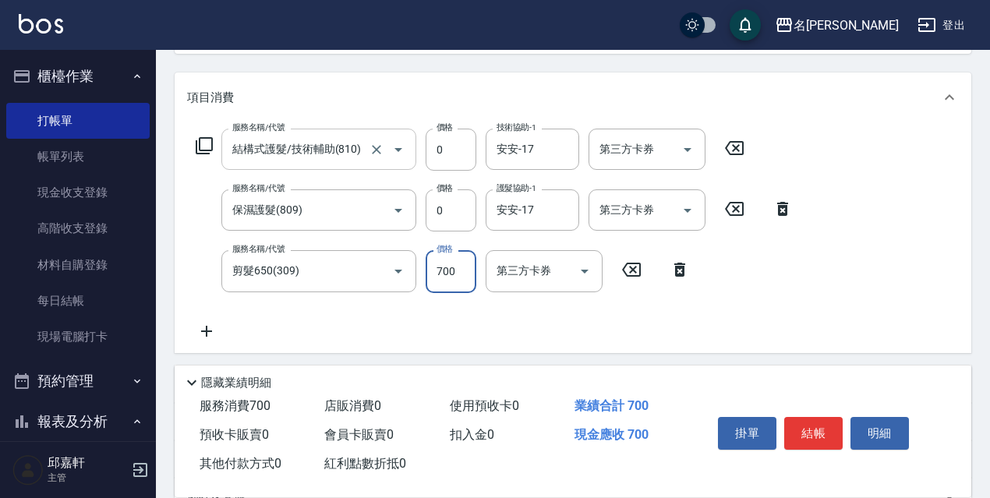
type input "700"
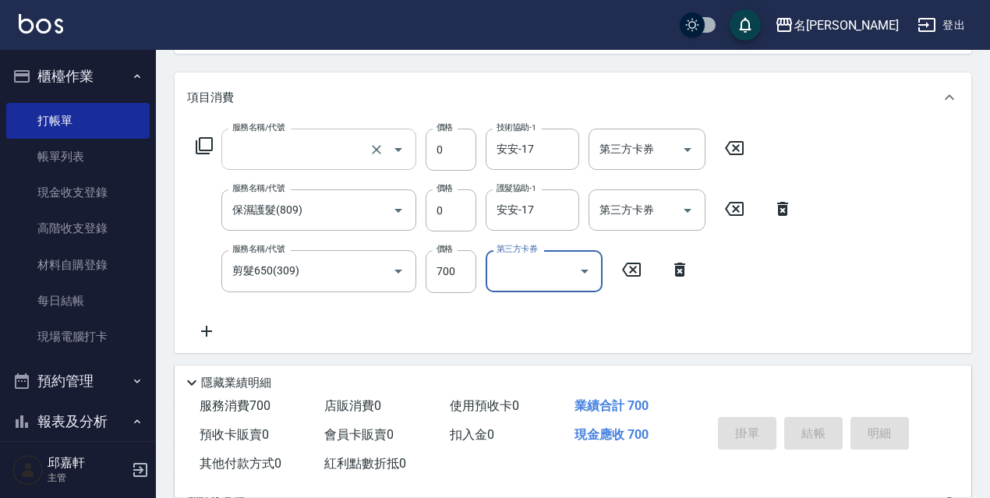
scroll to position [0, 0]
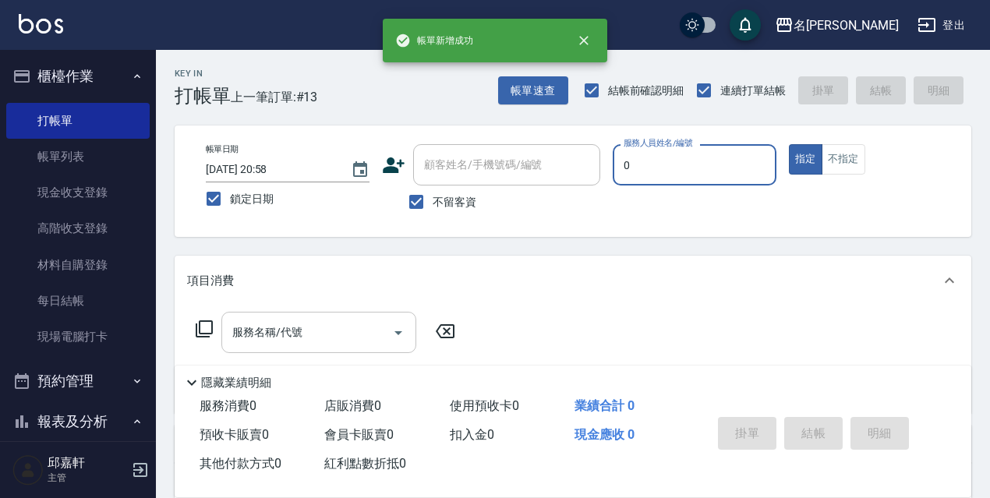
type input "Water-0"
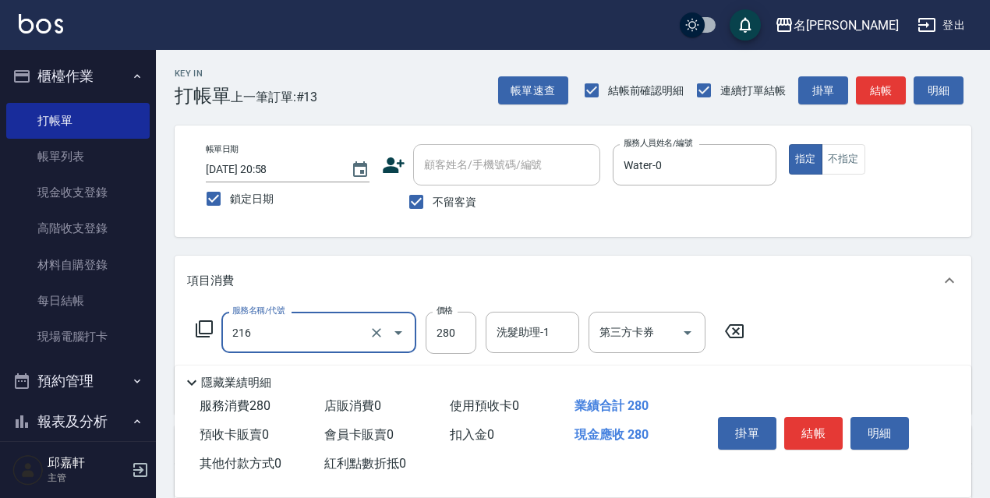
type input "洗髮卷<抵>280(216)"
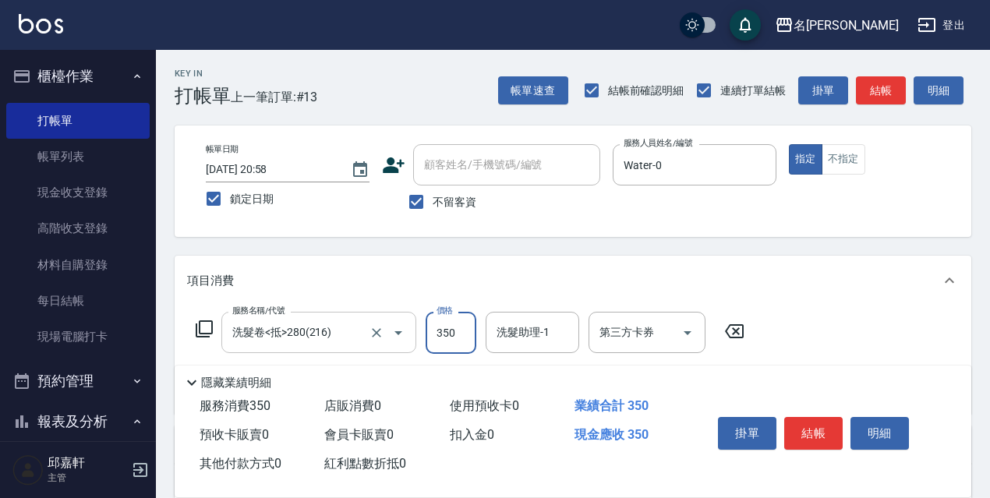
type input "350"
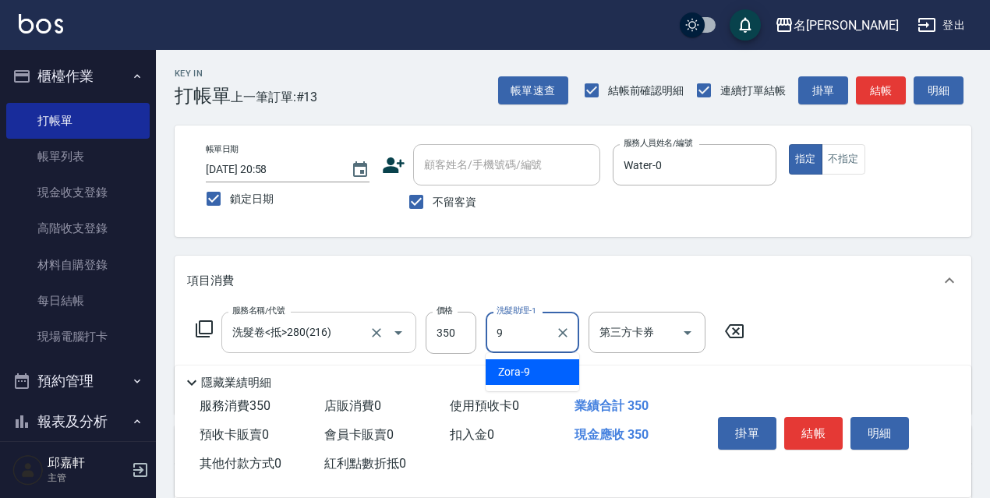
type input "Zora-9"
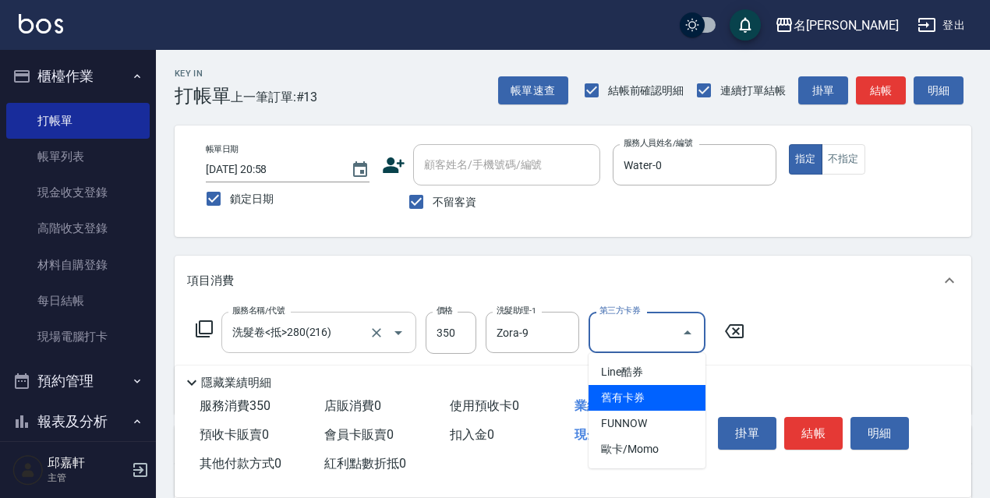
type input "舊有卡券"
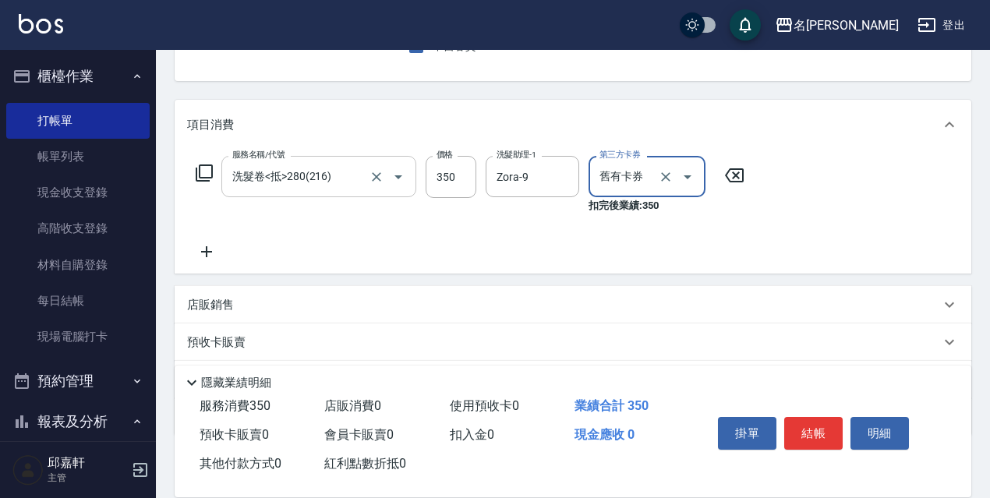
scroll to position [234, 0]
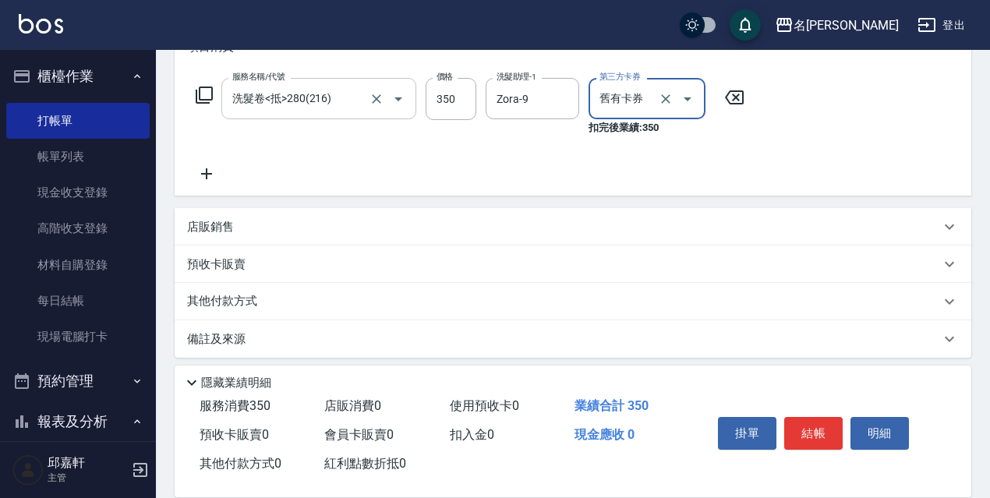
click at [249, 274] on div "預收卡販賣" at bounding box center [573, 263] width 797 height 37
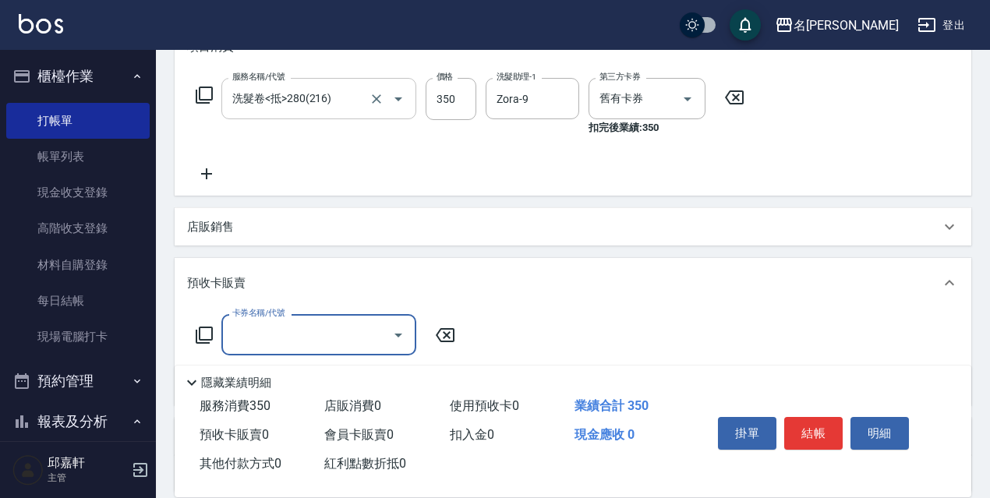
scroll to position [0, 0]
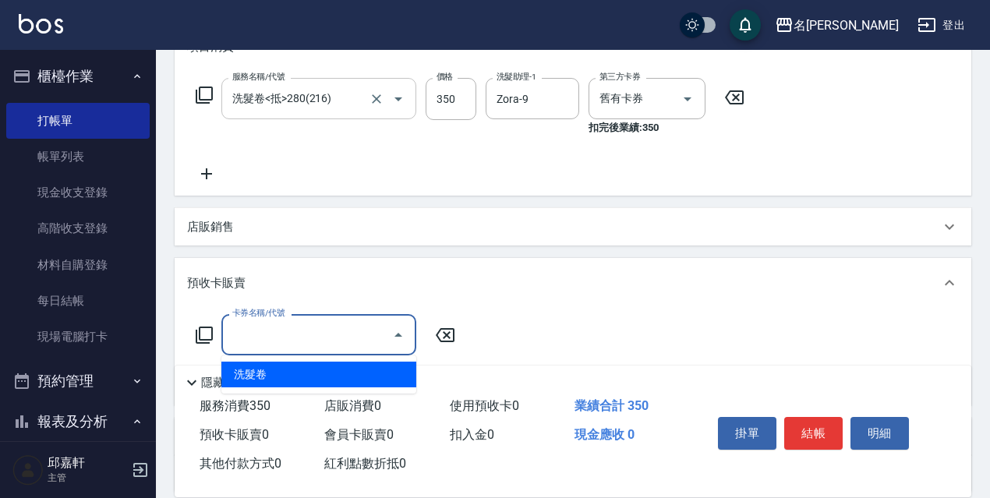
type input "洗髮卷(991)"
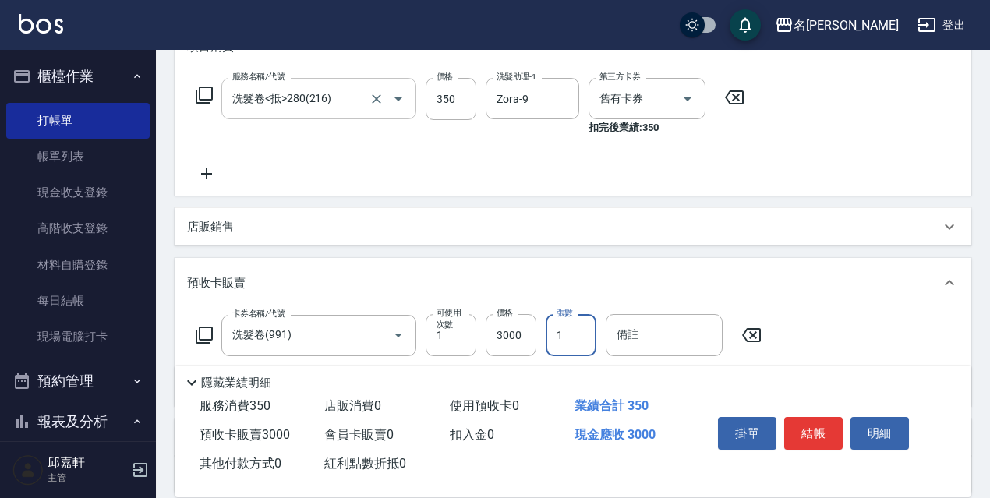
type input "1"
click at [500, 334] on input "3000" at bounding box center [511, 335] width 51 height 42
type input "3500"
drag, startPoint x: 556, startPoint y: 328, endPoint x: 587, endPoint y: 332, distance: 31.4
click at [587, 332] on input "1" at bounding box center [571, 335] width 51 height 42
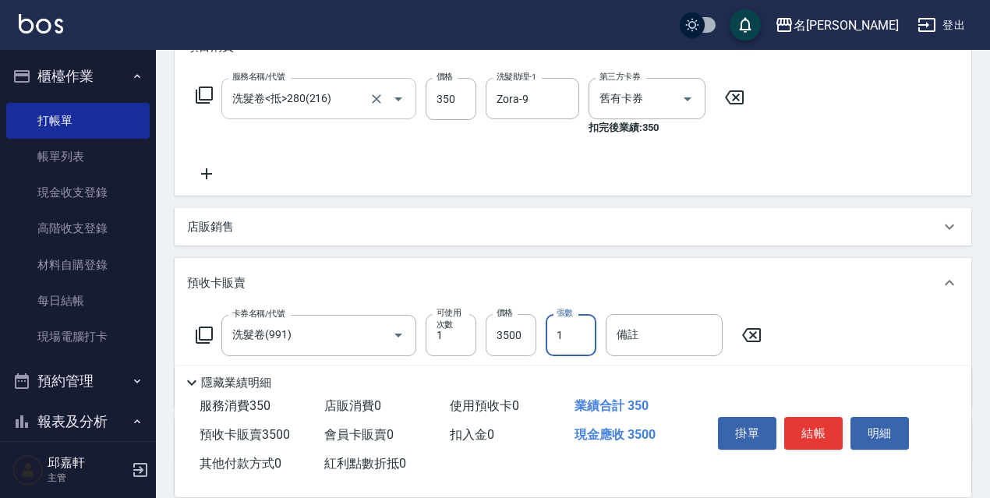
type input "3"
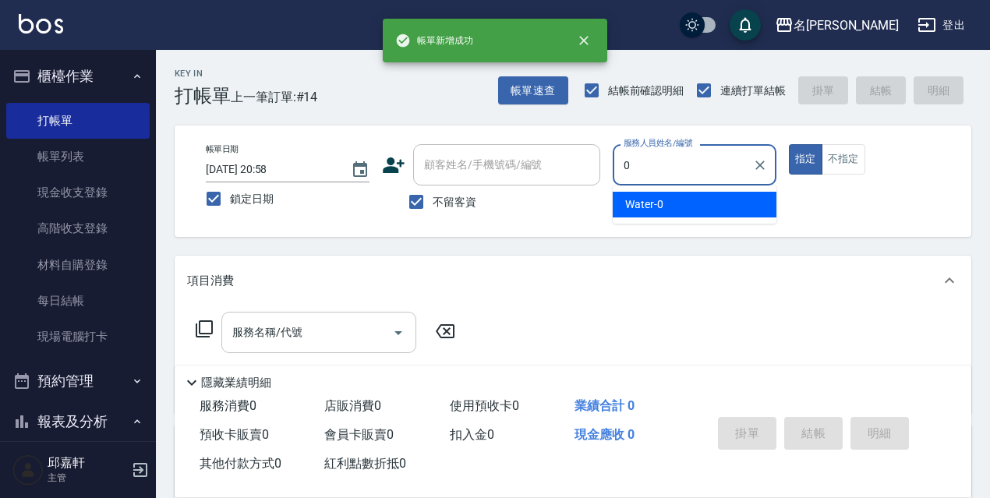
type input "Water-0"
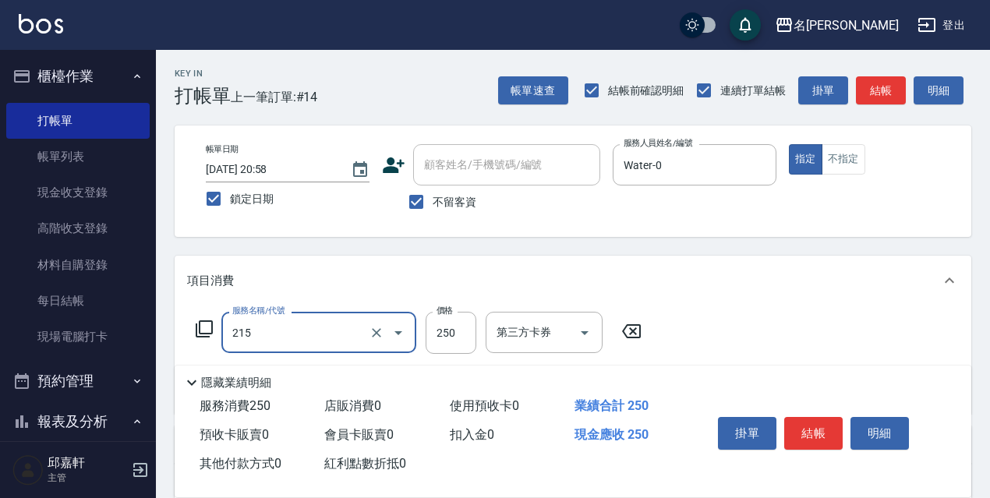
type input "洗髮卷<抵>250(215)"
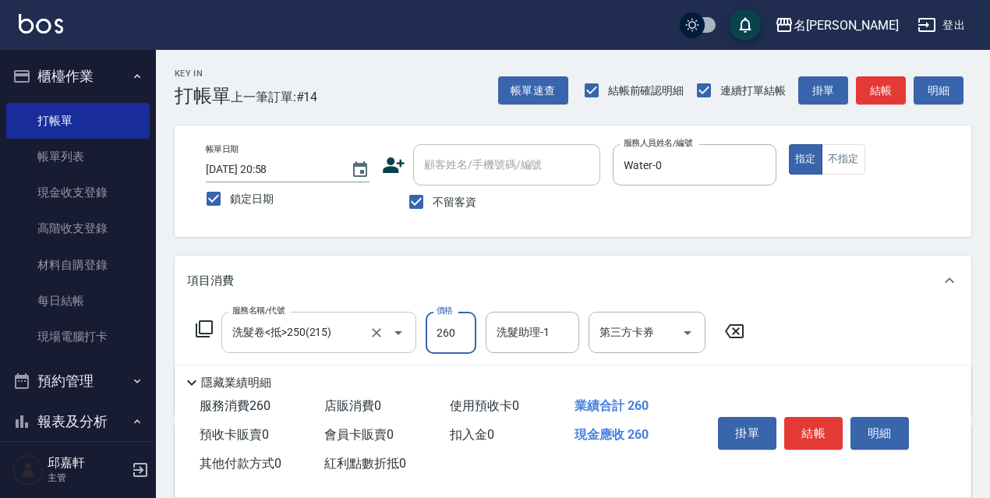
type input "260"
type input "4"
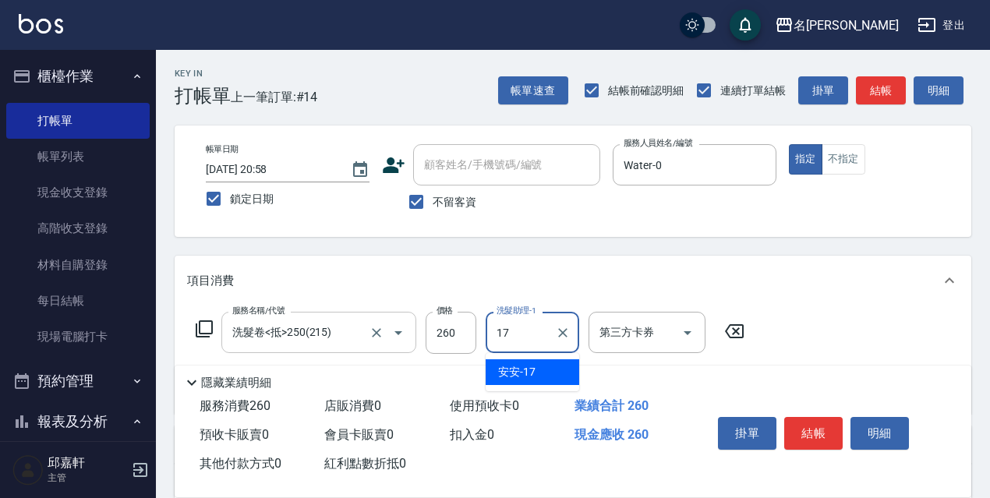
type input "安安-17"
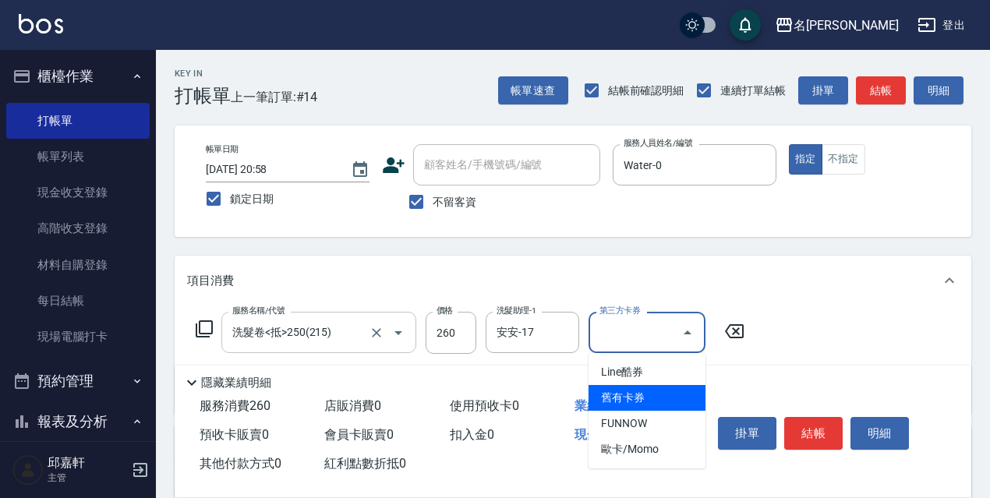
type input "舊有卡券"
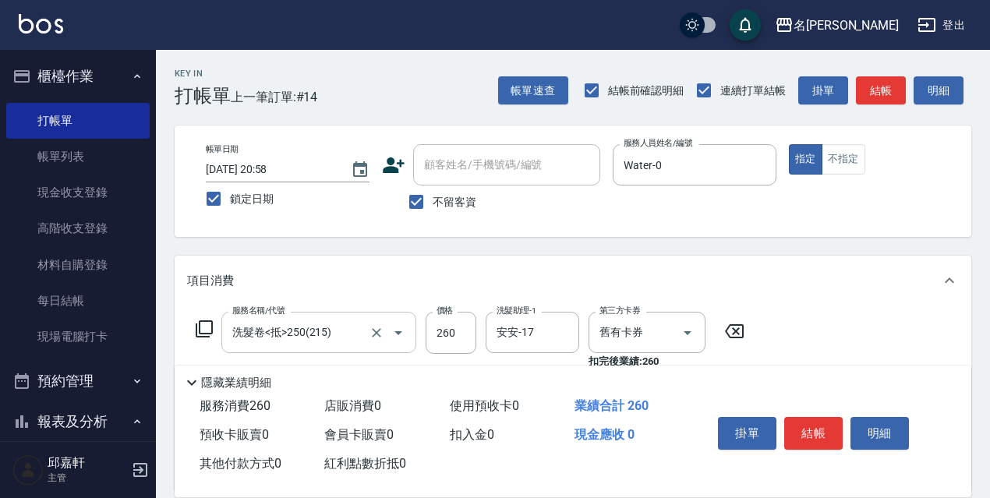
type input "保濕護髮(809)"
type input "Water-0"
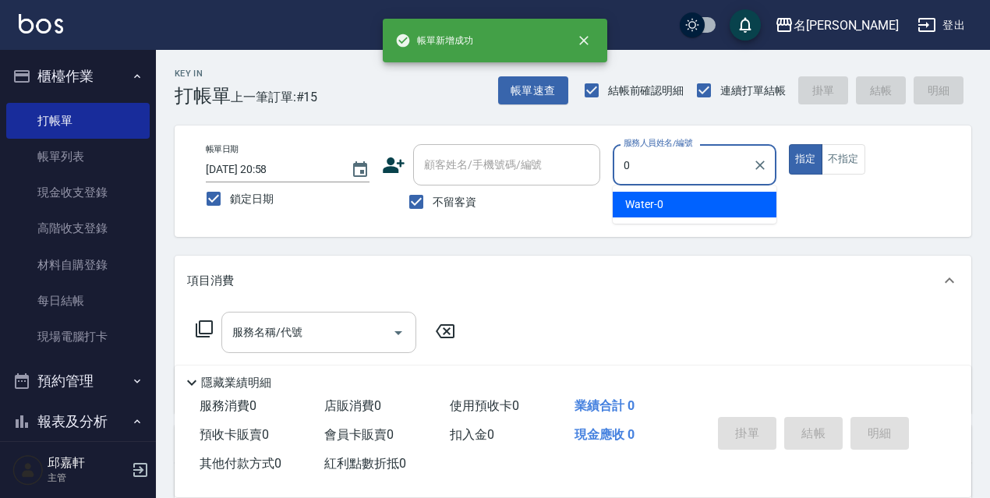
type input "Water-0"
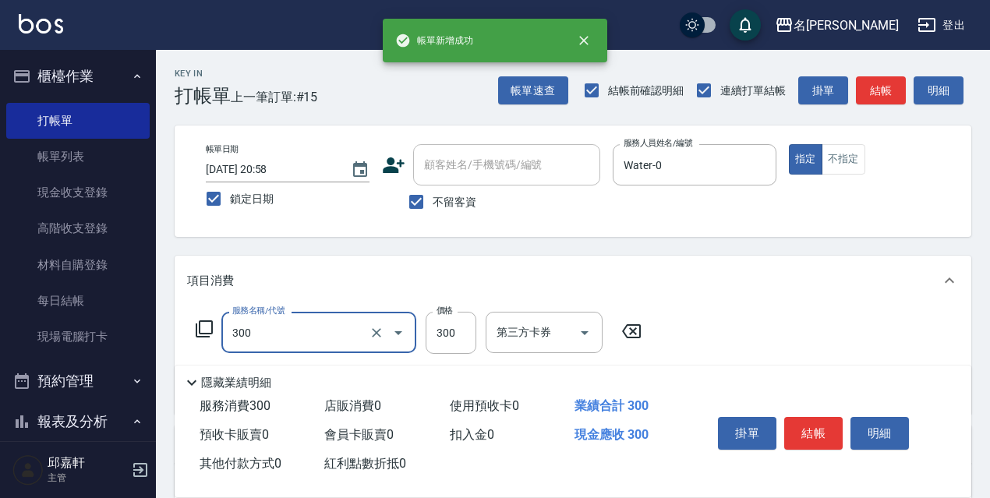
type input "洗髮300(300)"
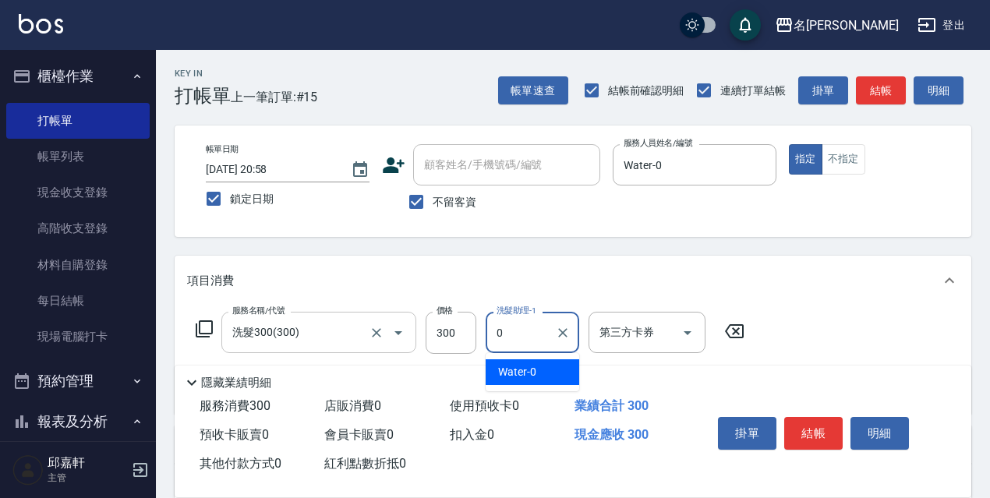
type input "Water-0"
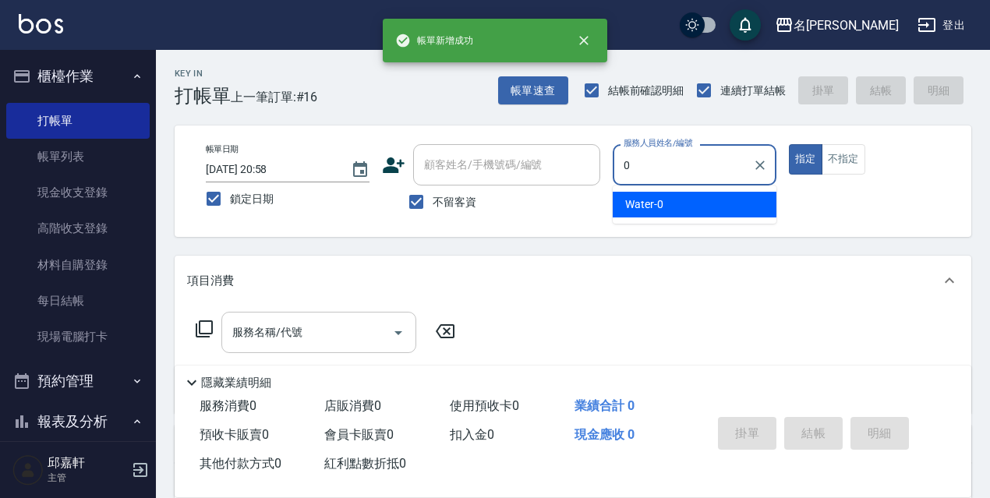
type input "Water-0"
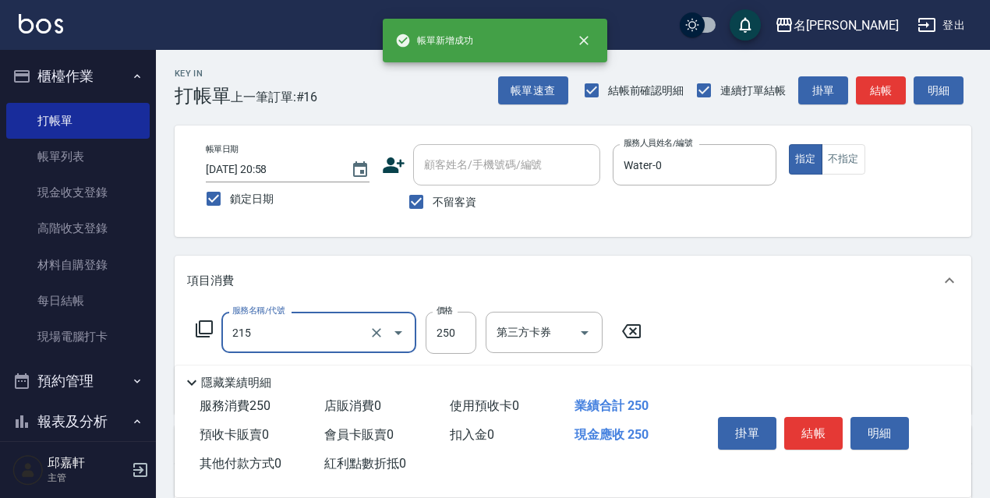
type input "洗髮卷<抵>250(215)"
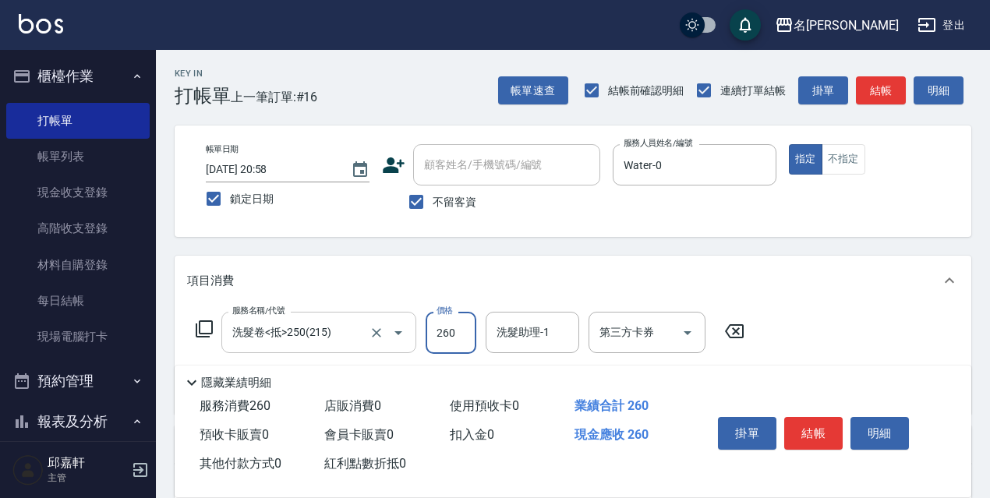
type input "260"
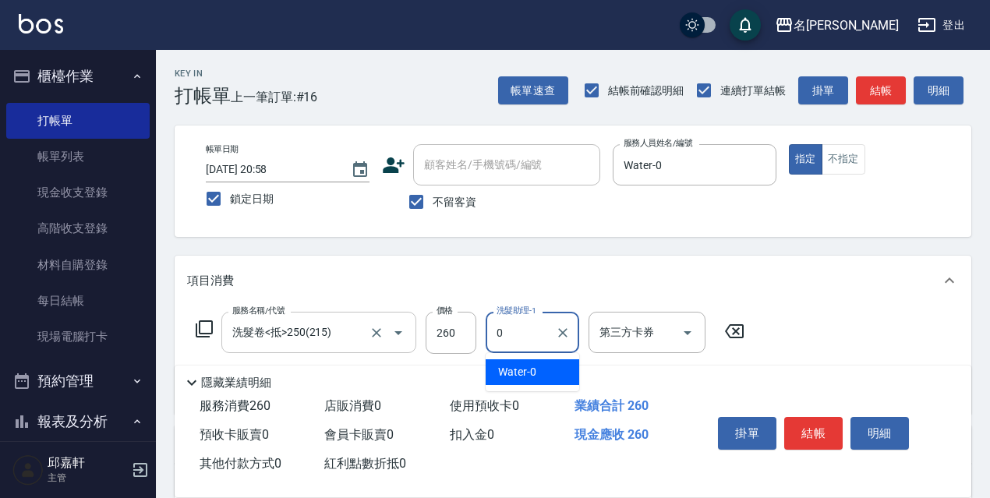
type input "Water-0"
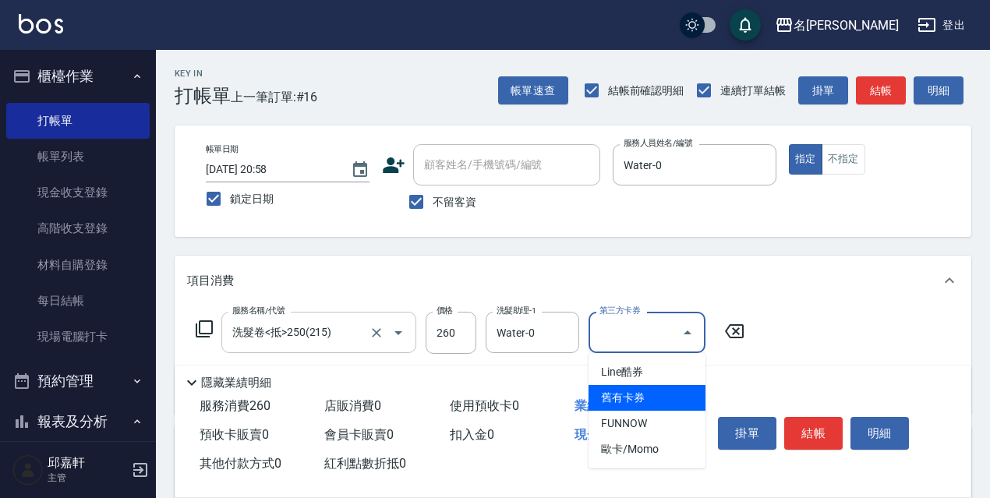
type input "舊有卡券"
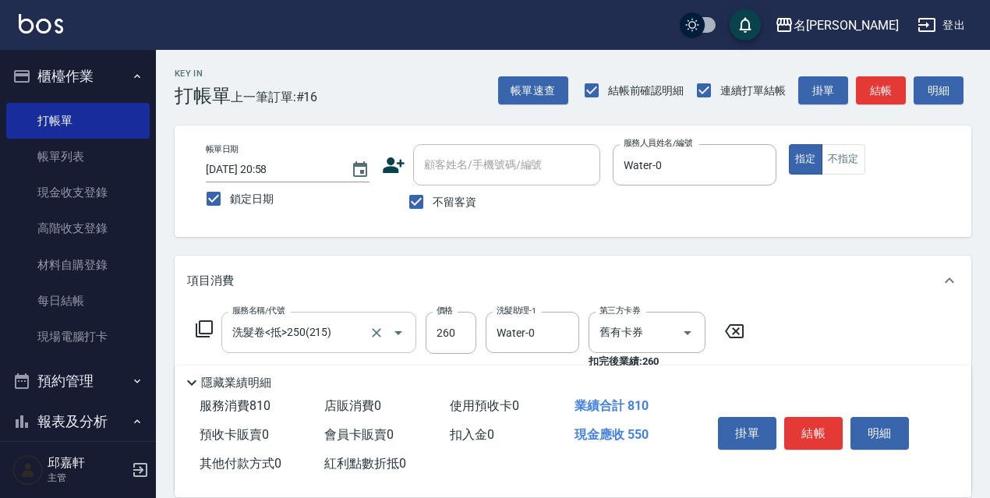
type input "剪髮550(308)"
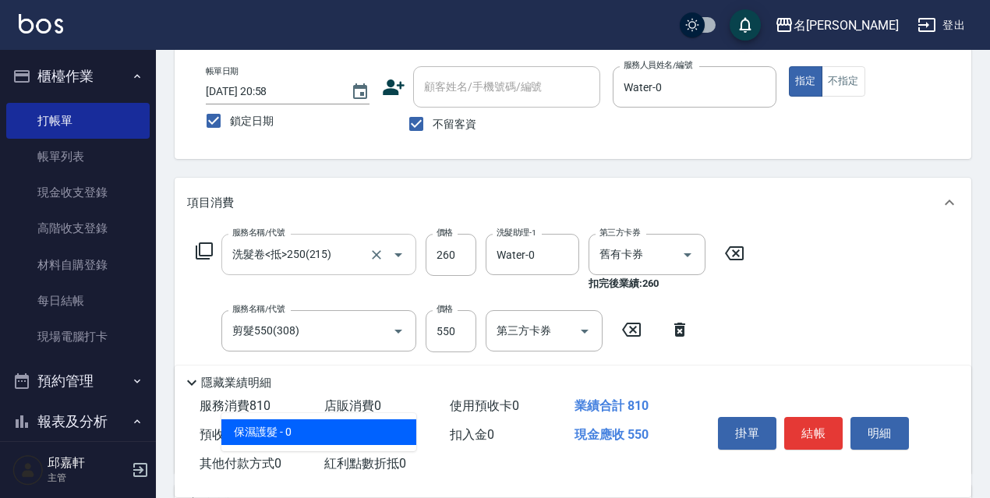
scroll to position [242, 0]
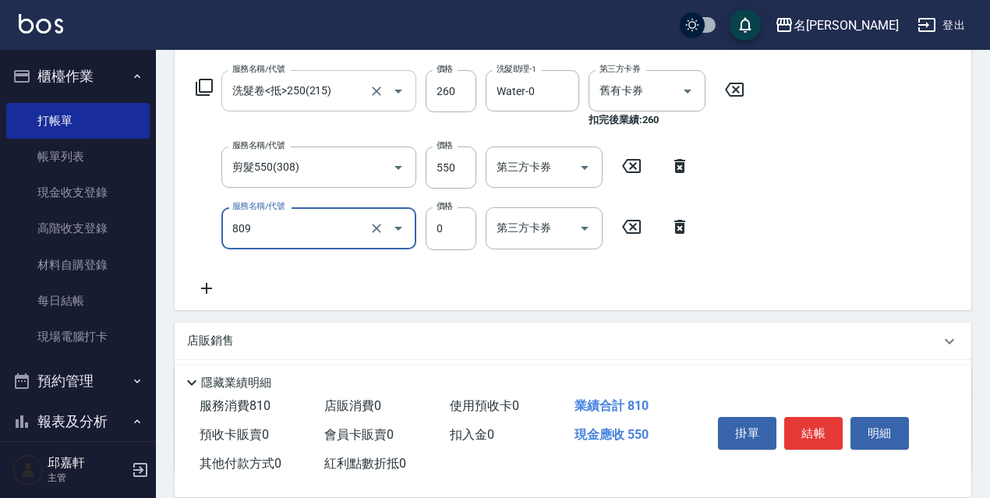
type input "保濕護髮(809)"
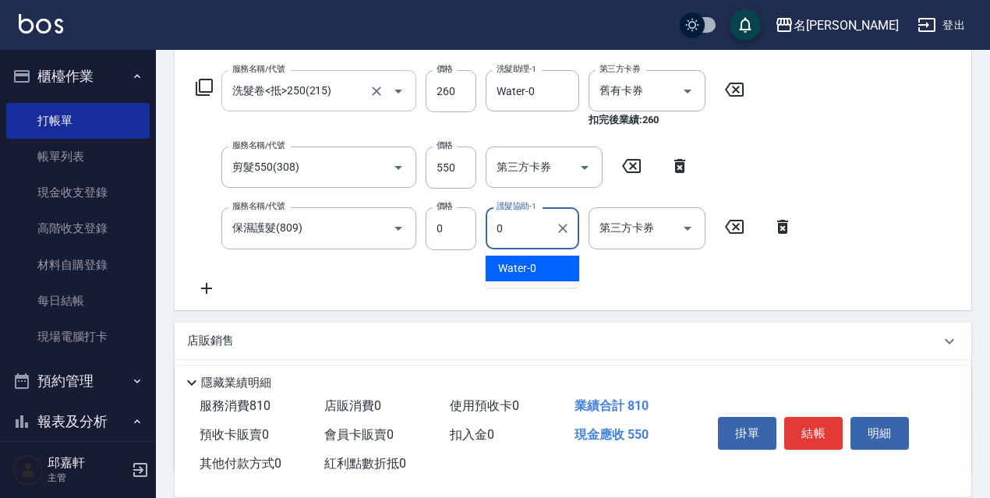
type input "Water-0"
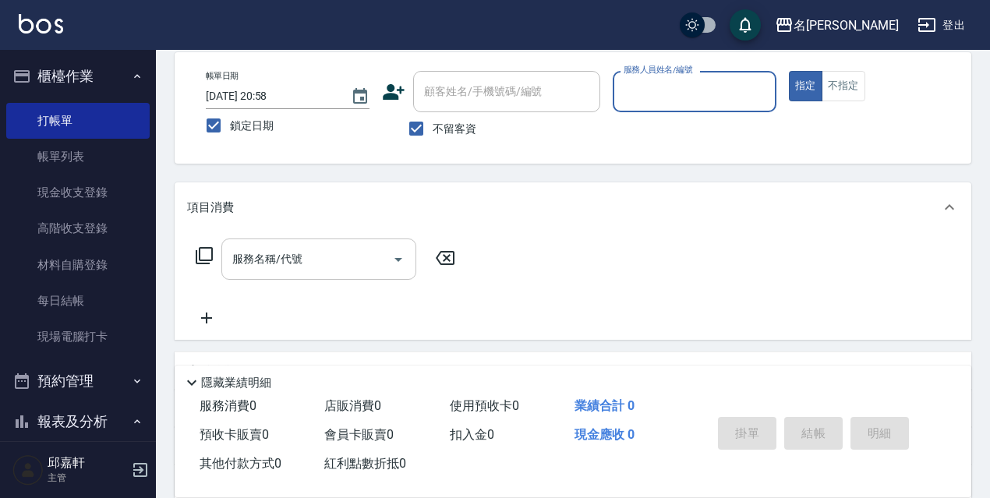
scroll to position [0, 0]
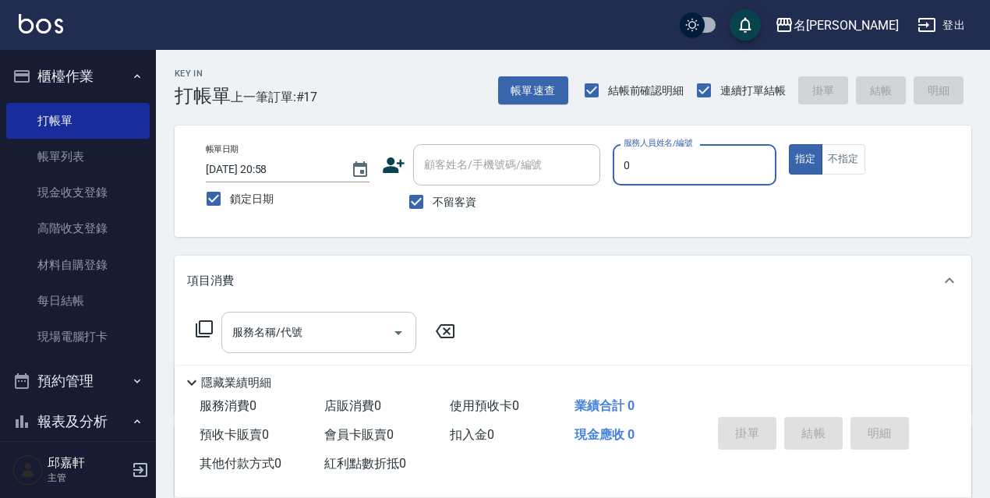
type input "Water-0"
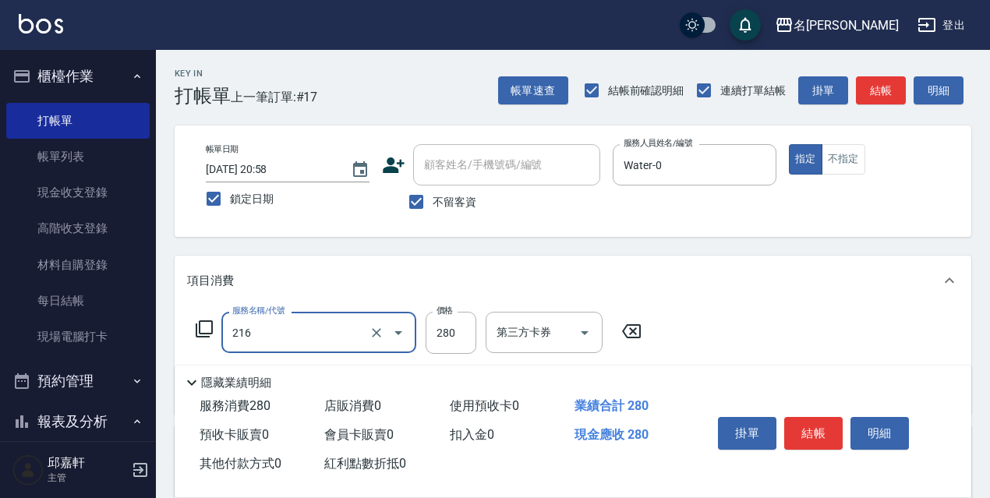
type input "洗髮卷<抵>280(216)"
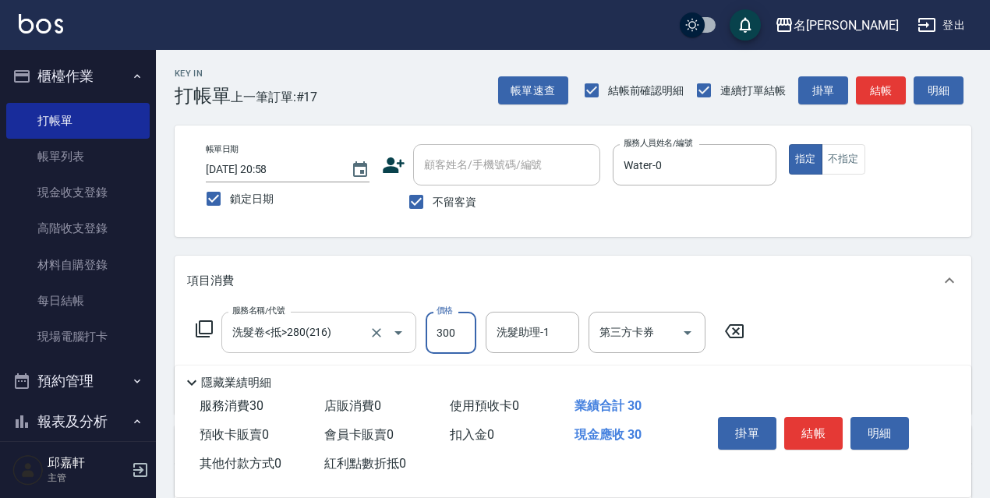
type input "300"
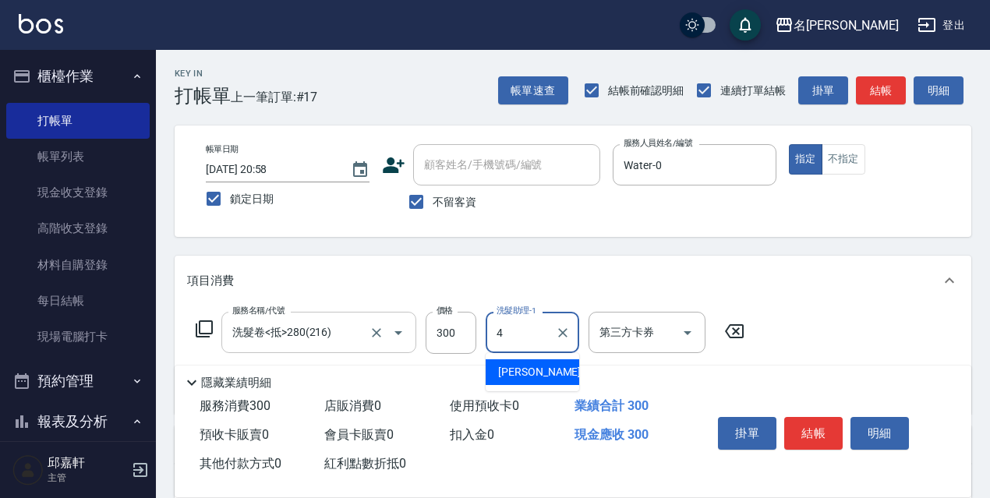
type input "[PERSON_NAME]-4"
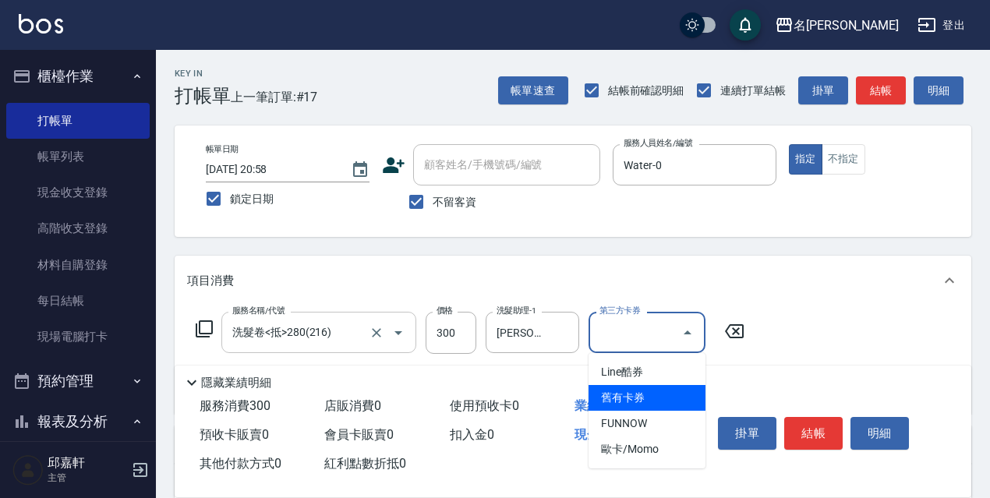
type input "舊有卡券"
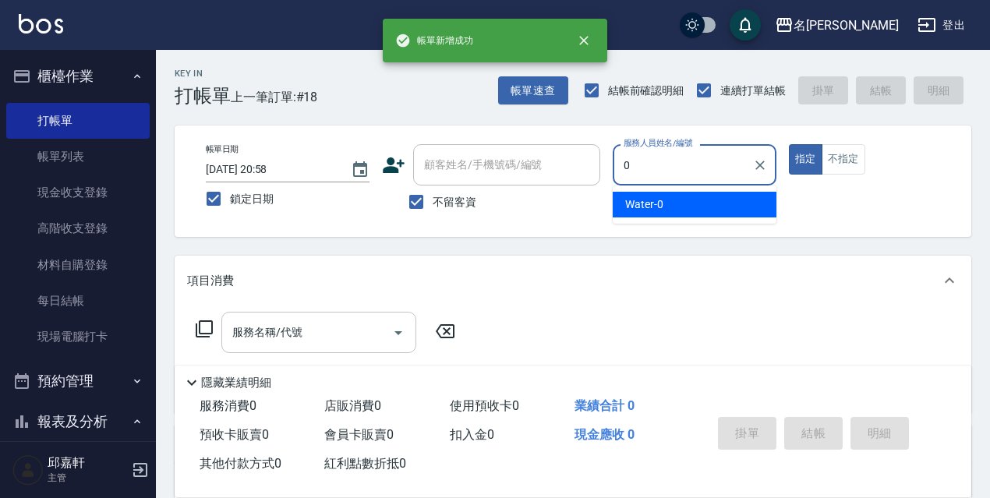
type input "Water-0"
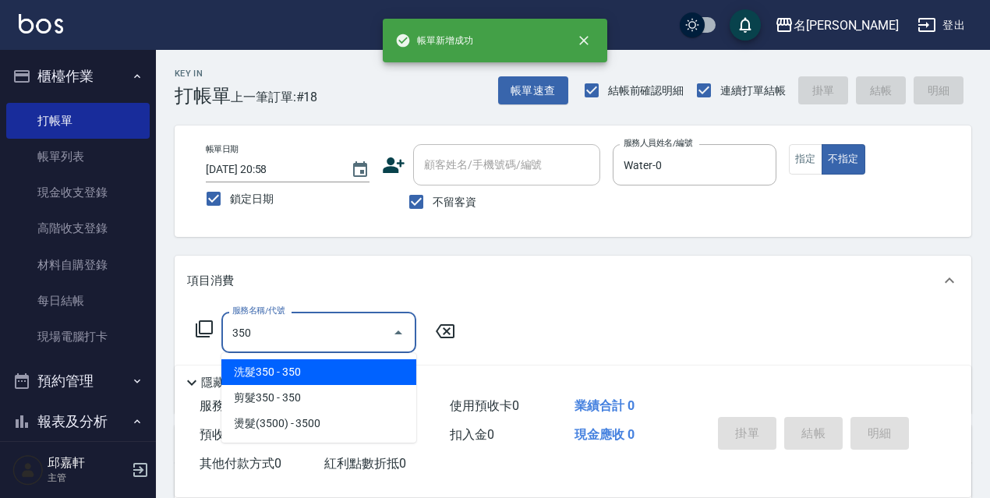
type input "洗髮350(350)"
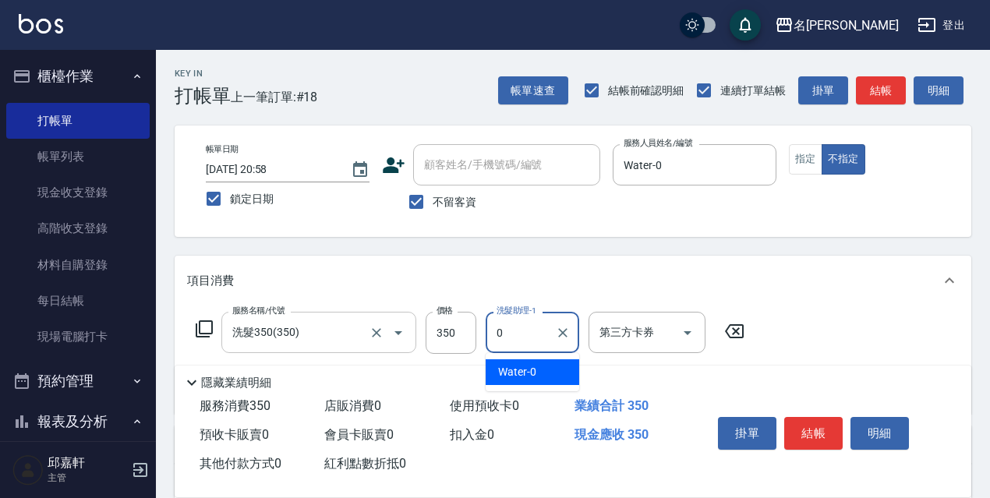
type input "Water-0"
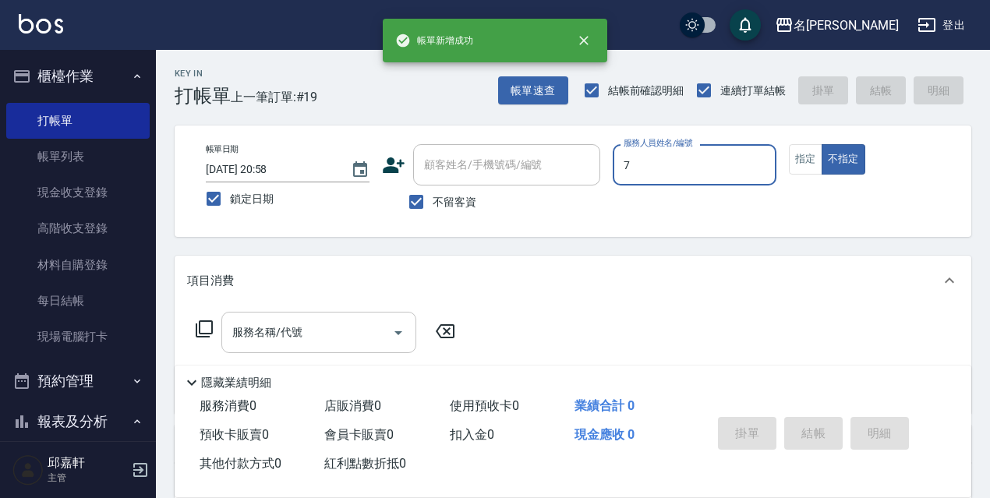
type input "Fanny-7"
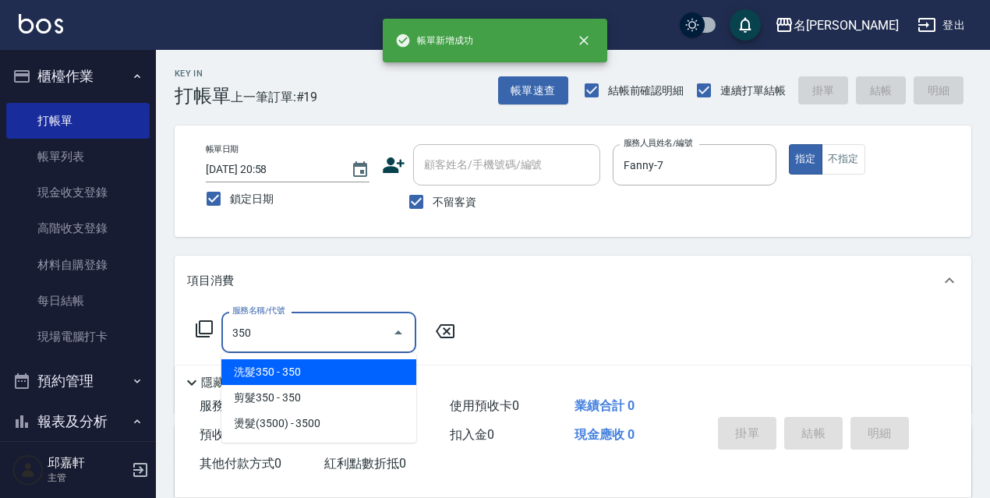
type input "洗髮350(350)"
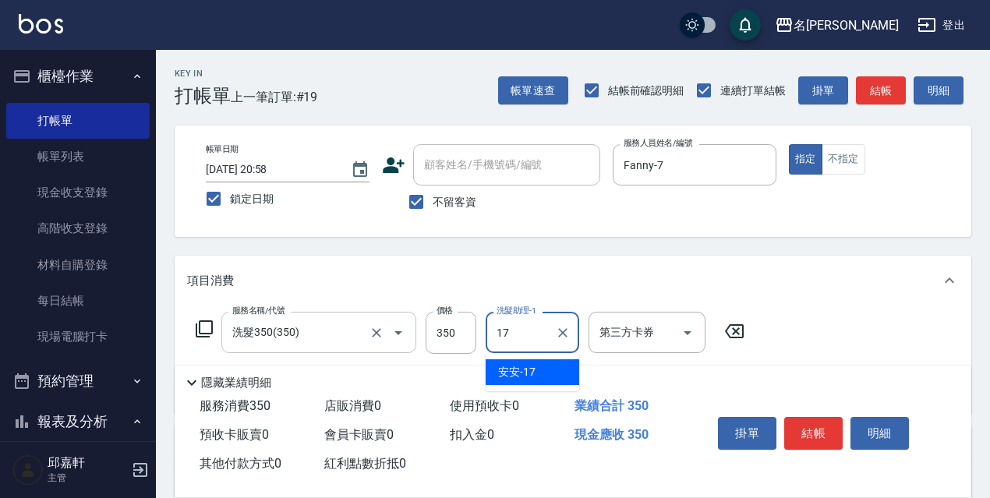
type input "安安-17"
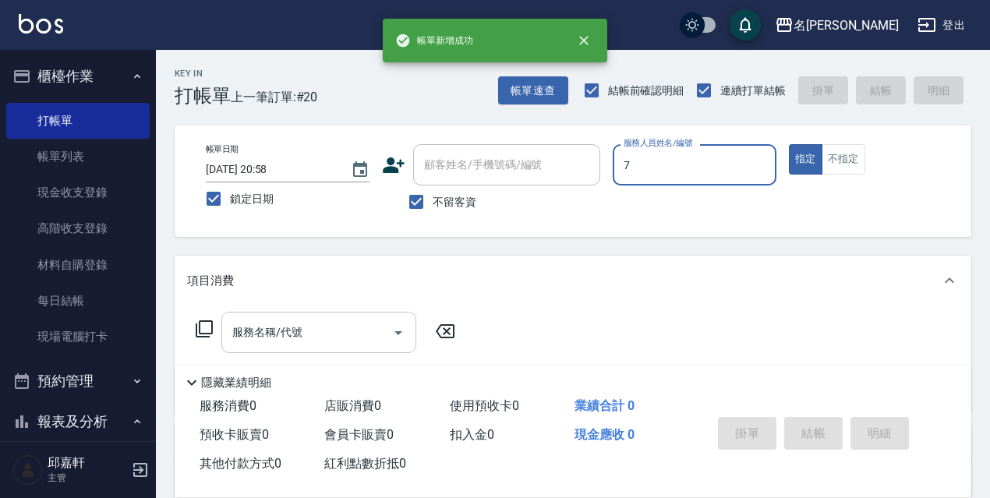
type input "Fanny-7"
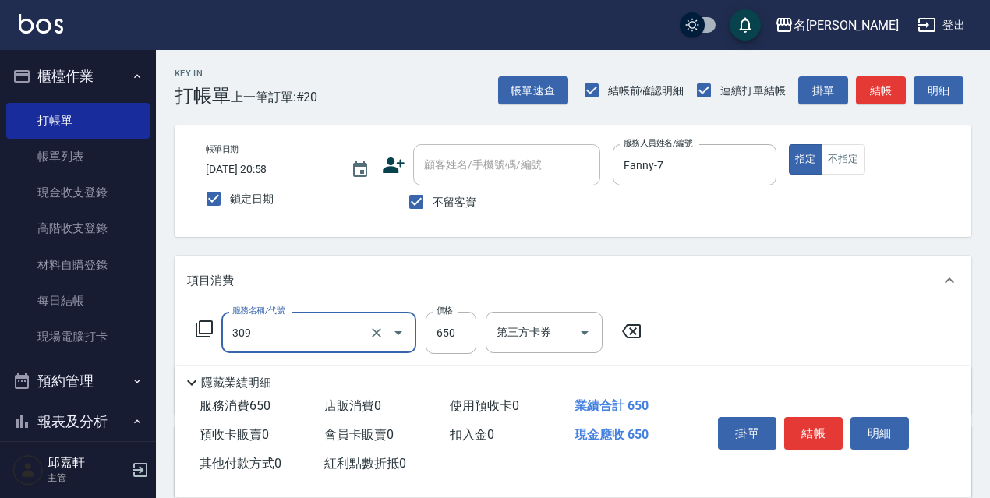
type input "剪髮650(309)"
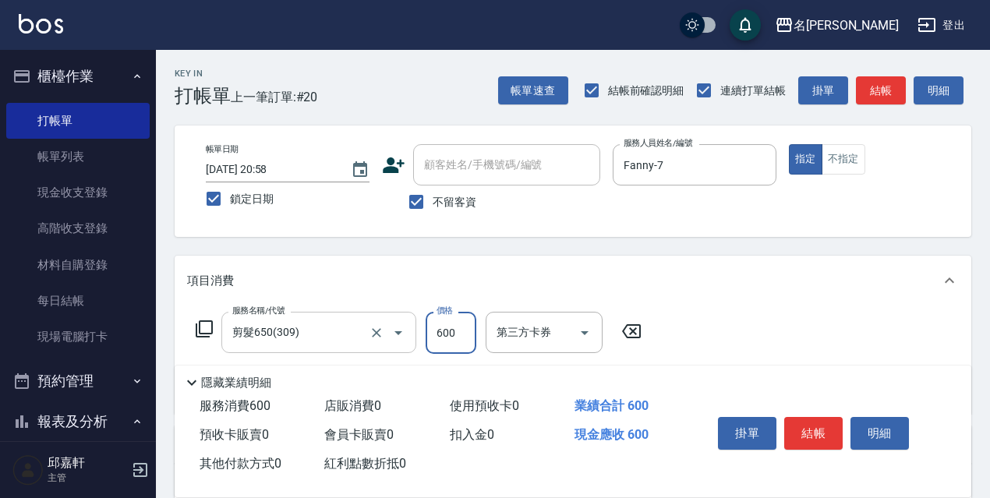
type input "600"
type input "結構式護髮/技術輔助(810)"
type input "1"
type input "Fanny-7"
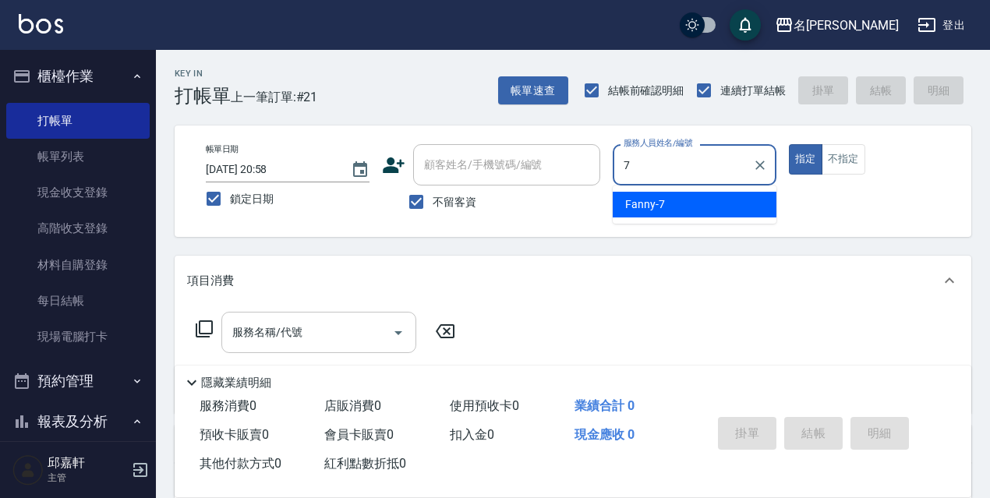
type input "Fanny-7"
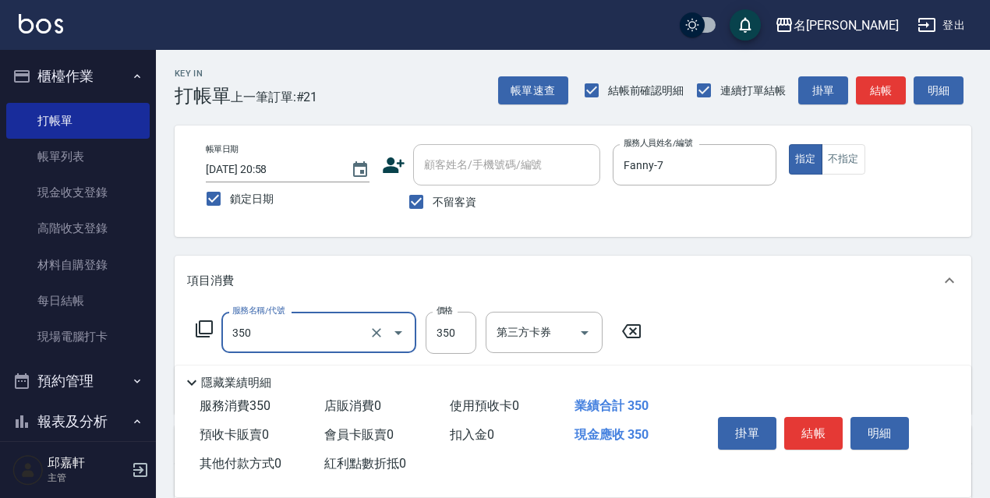
type input "洗髮350(350)"
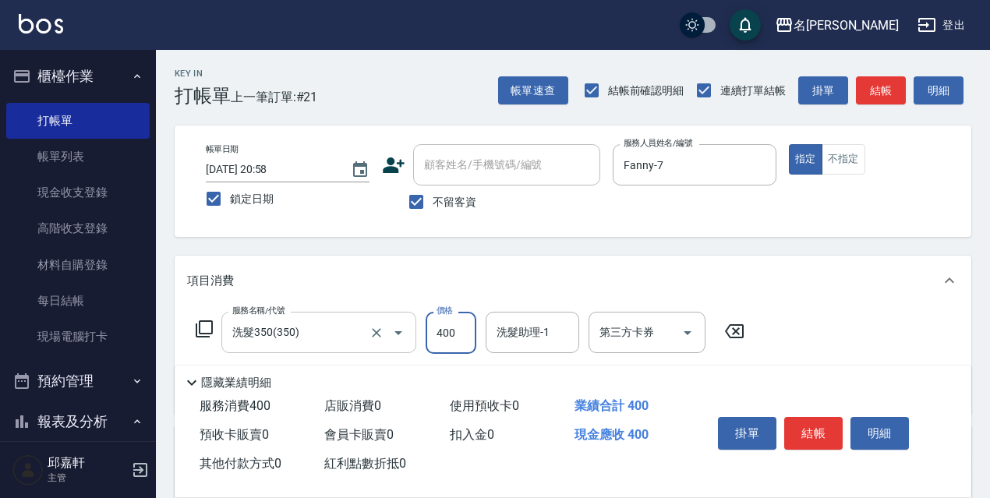
type input "400"
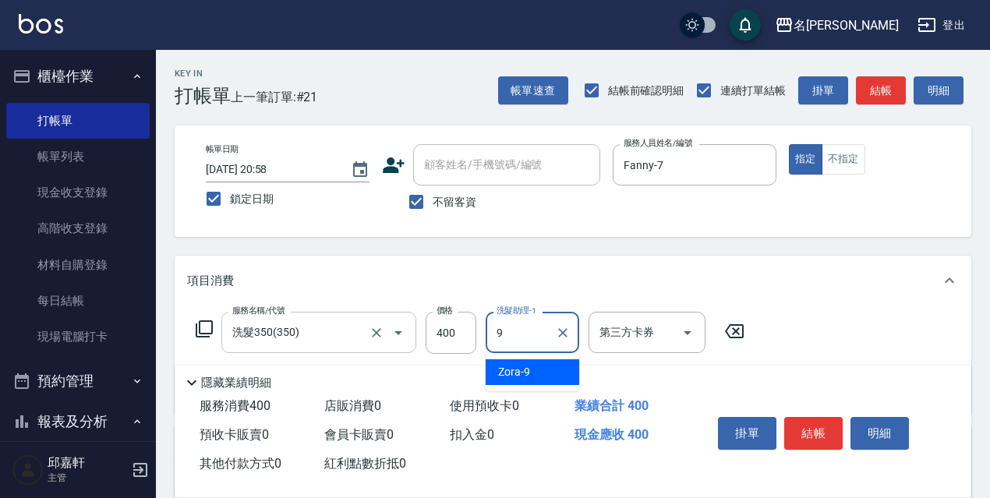
type input "Zora-9"
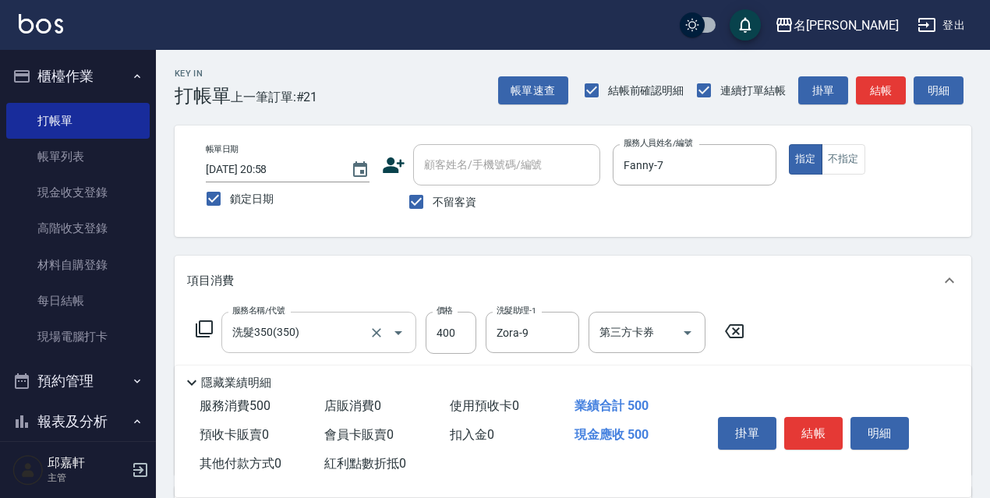
type input "電棒/夾直(803)"
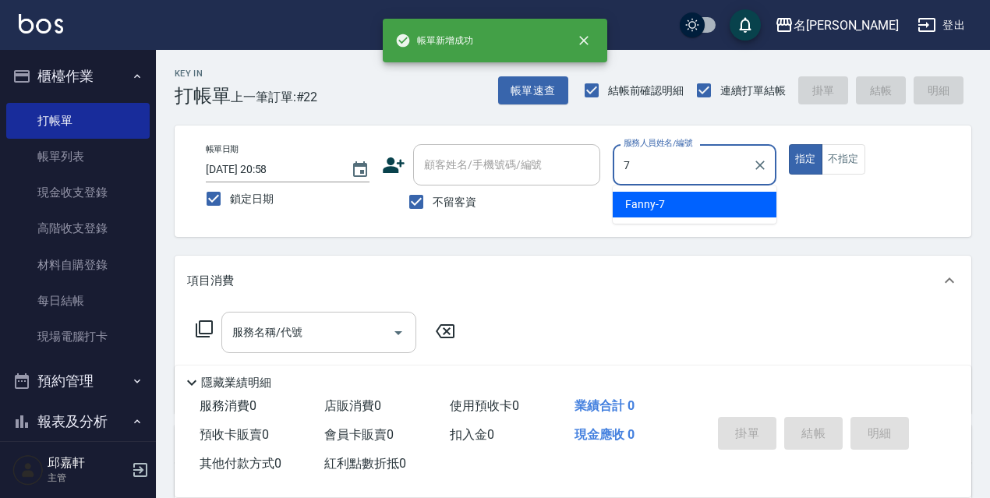
type input "Fanny-7"
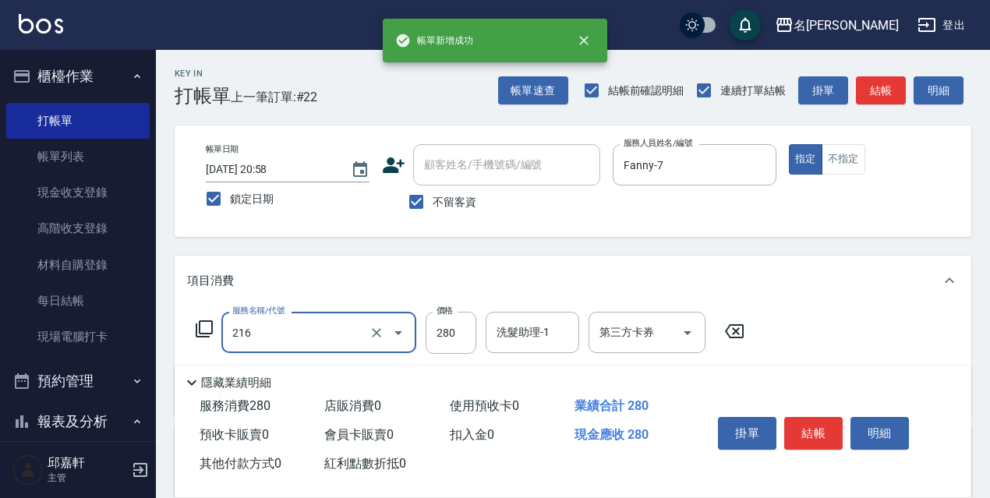
type input "洗髮卷<抵>280(216)"
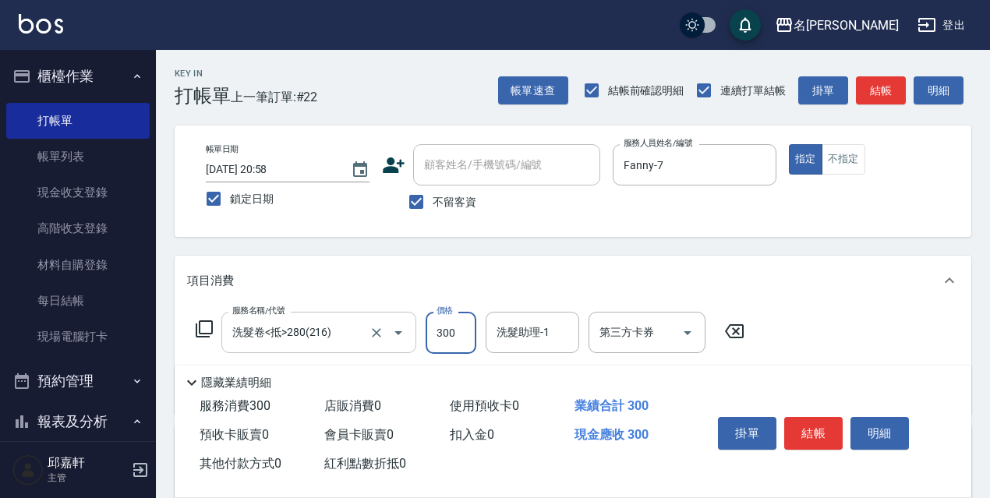
type input "300"
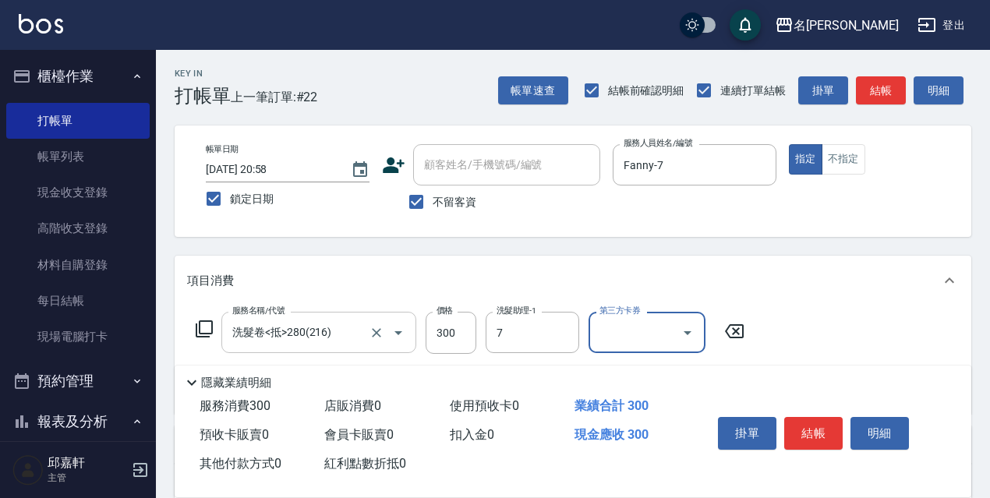
type input "Fanny-7"
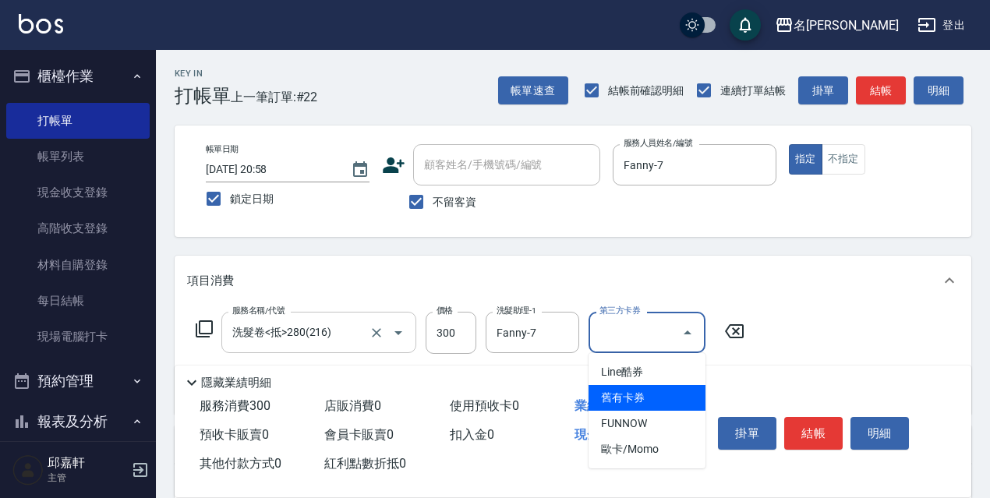
type input "舊有卡券"
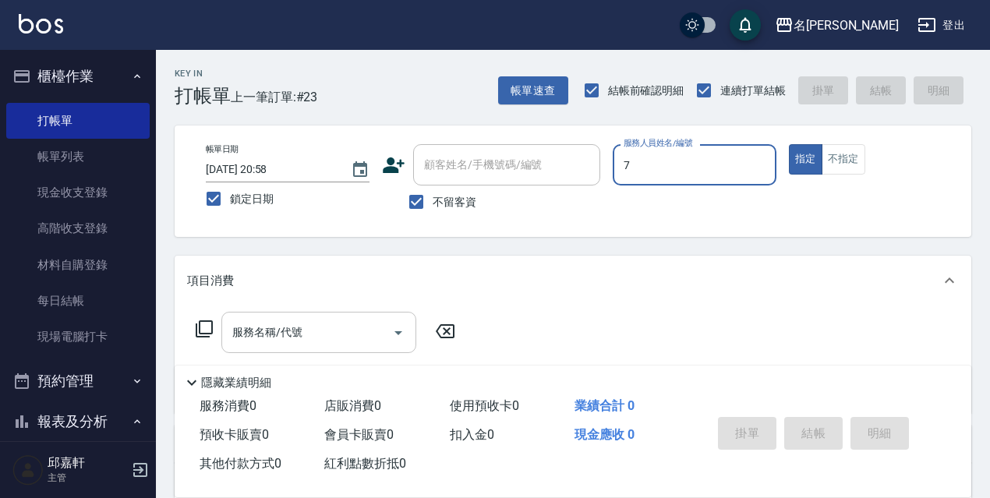
type input "Fanny-7"
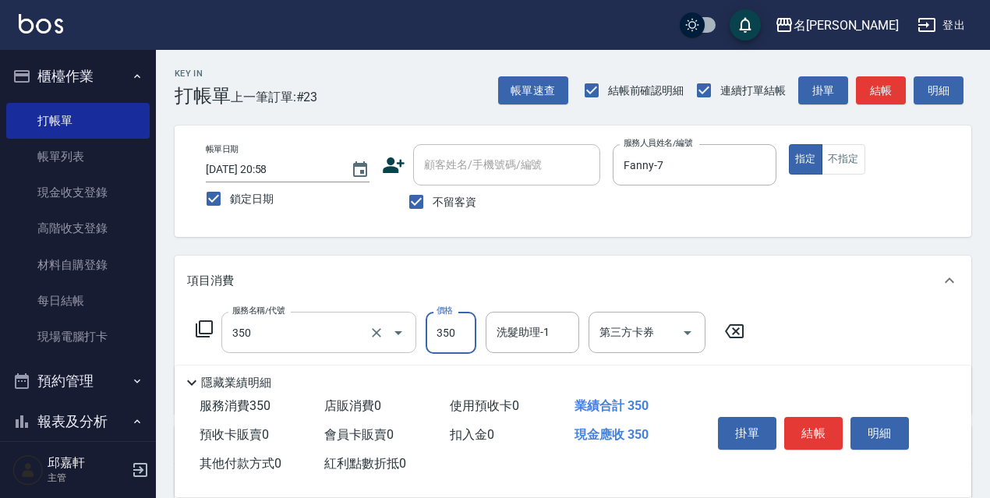
type input "洗髮350(350)"
type input "330"
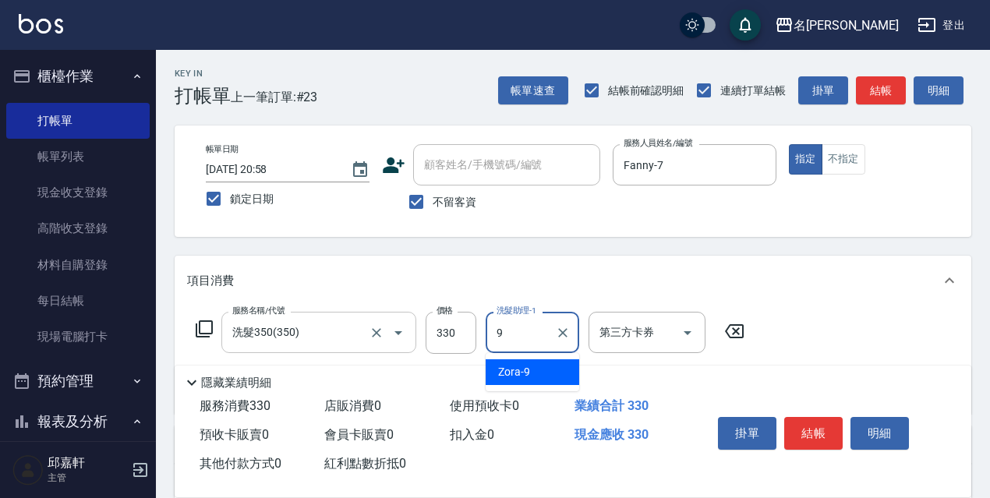
type input "Zora-9"
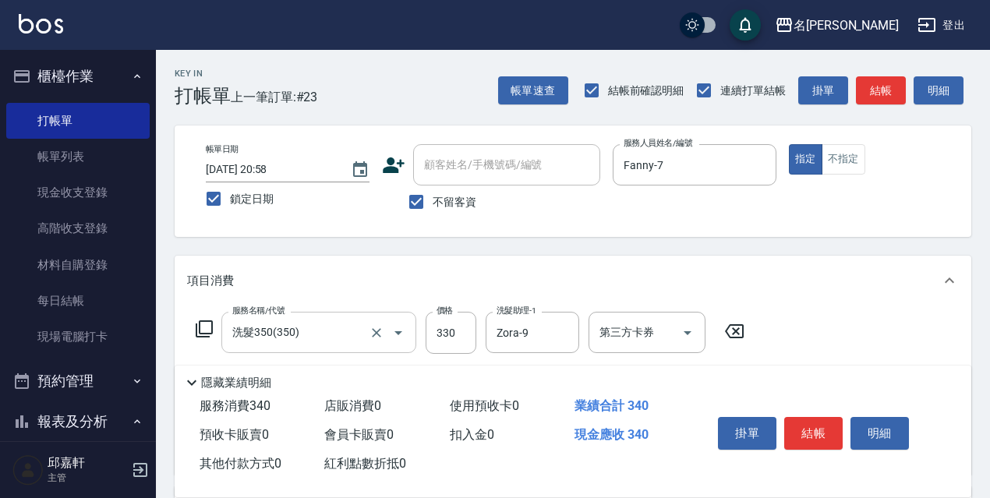
type input "潤絲精(801)"
type input "20"
type input "電棒/夾直(803)"
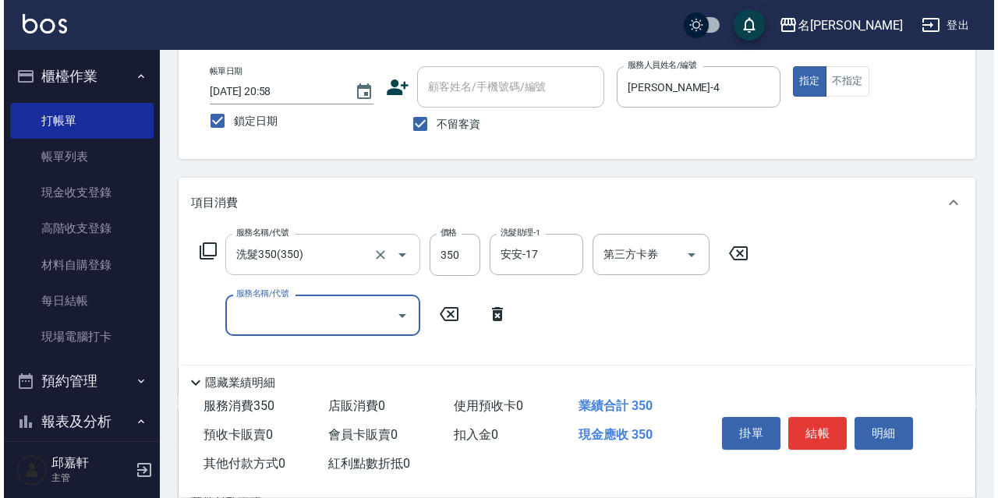
scroll to position [156, 0]
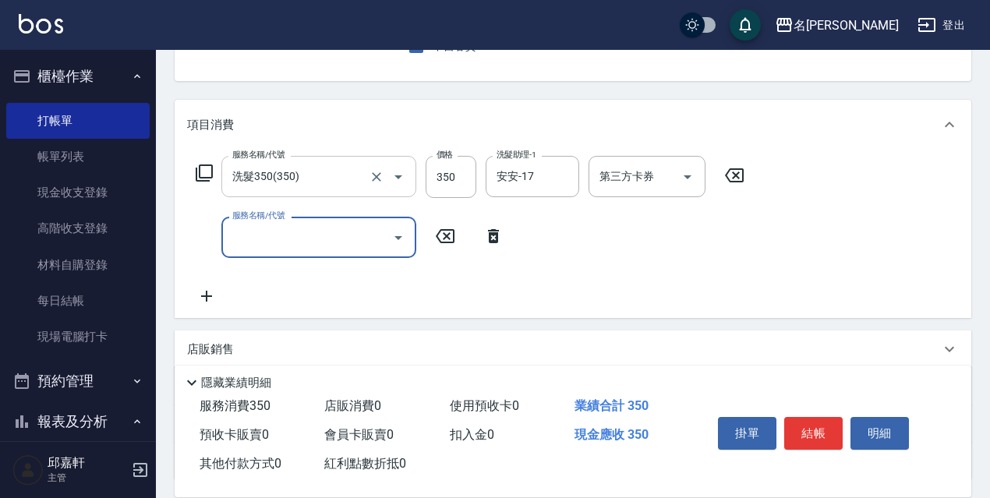
click at [211, 176] on icon at bounding box center [204, 172] width 17 height 17
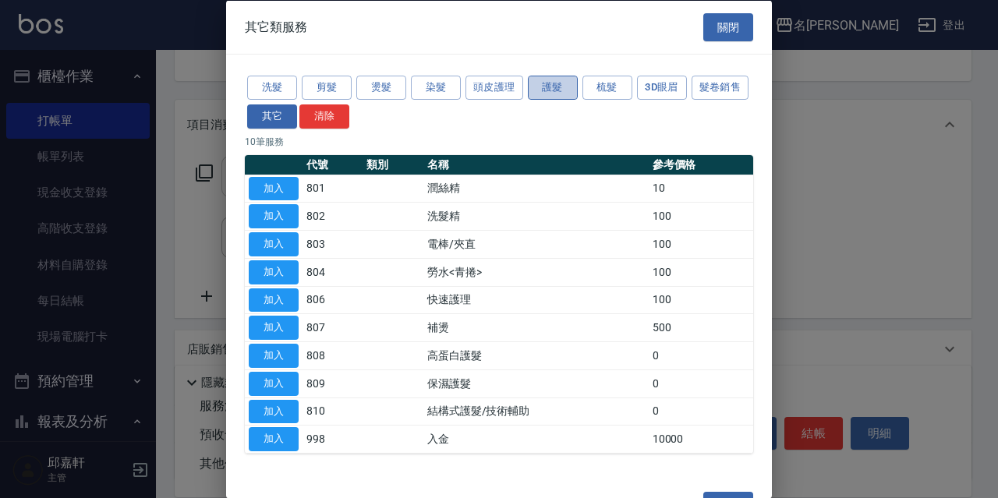
click at [560, 84] on button "護髮" at bounding box center [553, 88] width 50 height 24
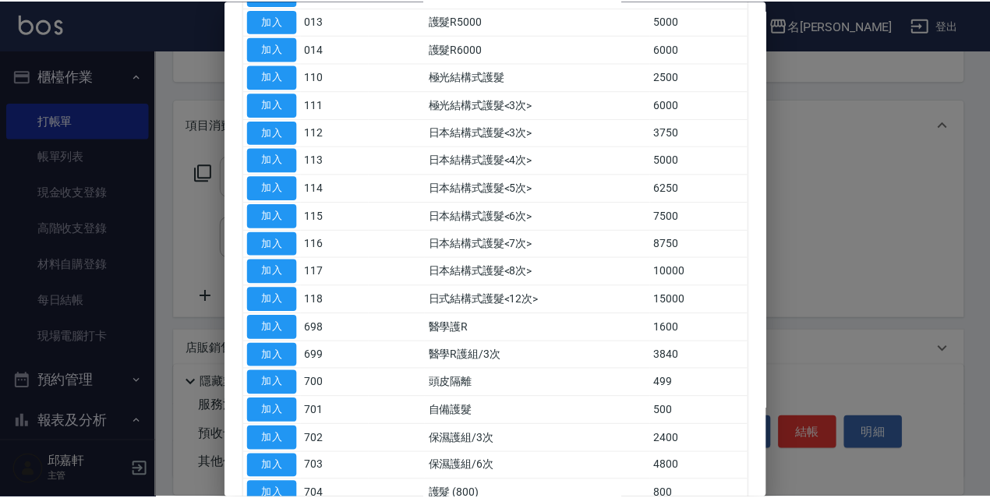
scroll to position [623, 0]
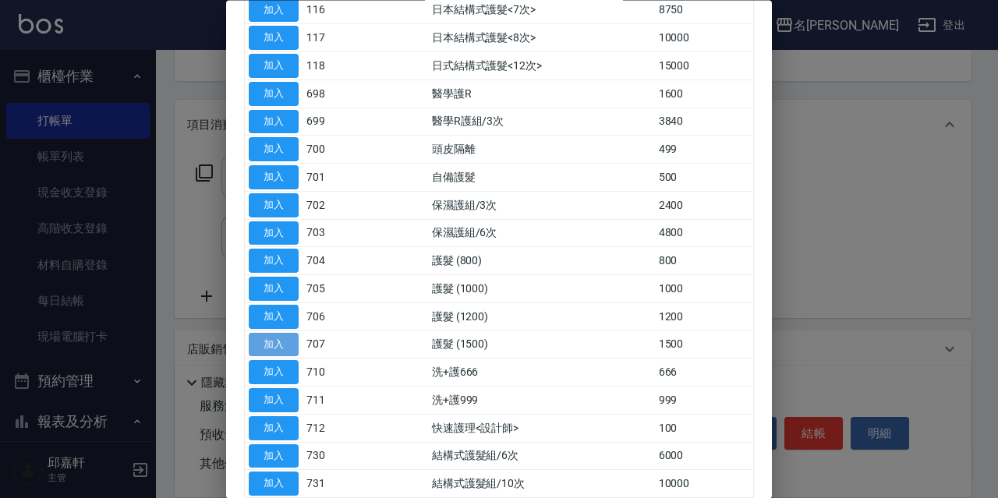
click at [284, 345] on button "加入" at bounding box center [274, 345] width 50 height 24
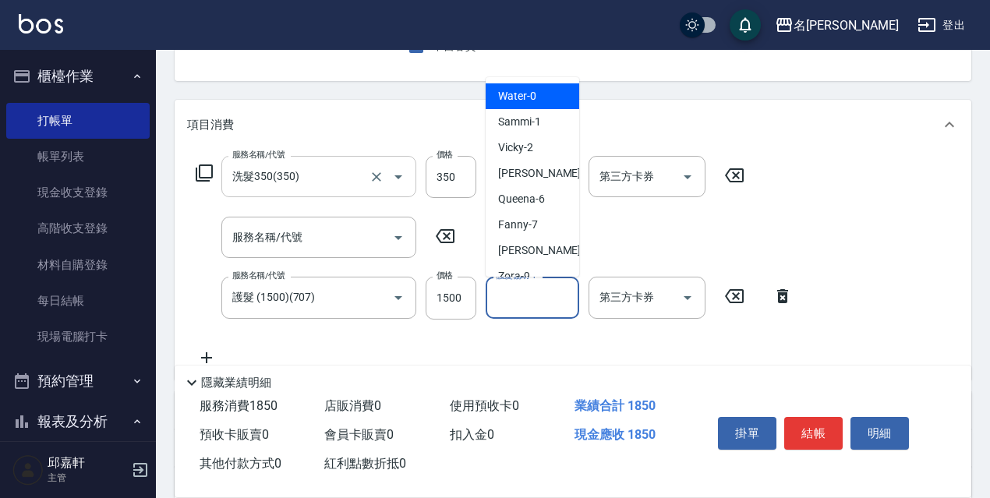
click at [530, 298] on input "護髮協助-1" at bounding box center [532, 297] width 79 height 27
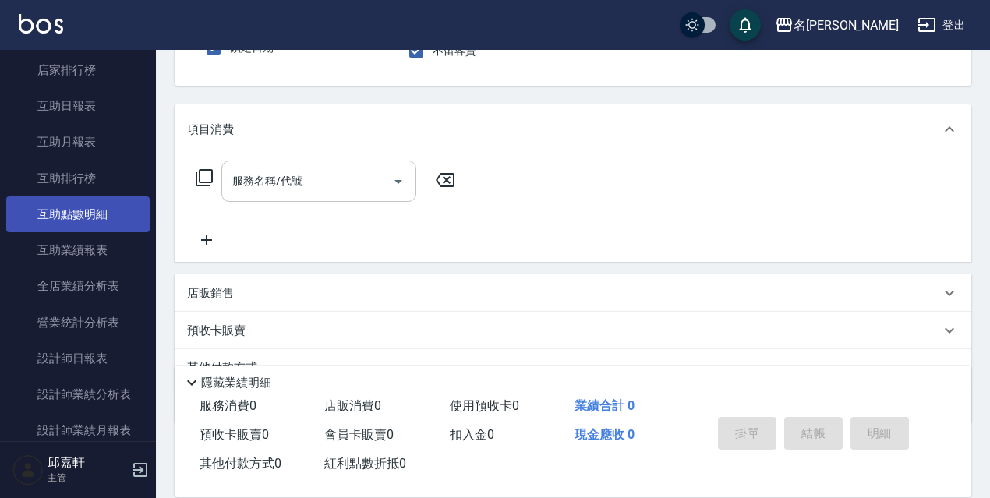
scroll to position [312, 0]
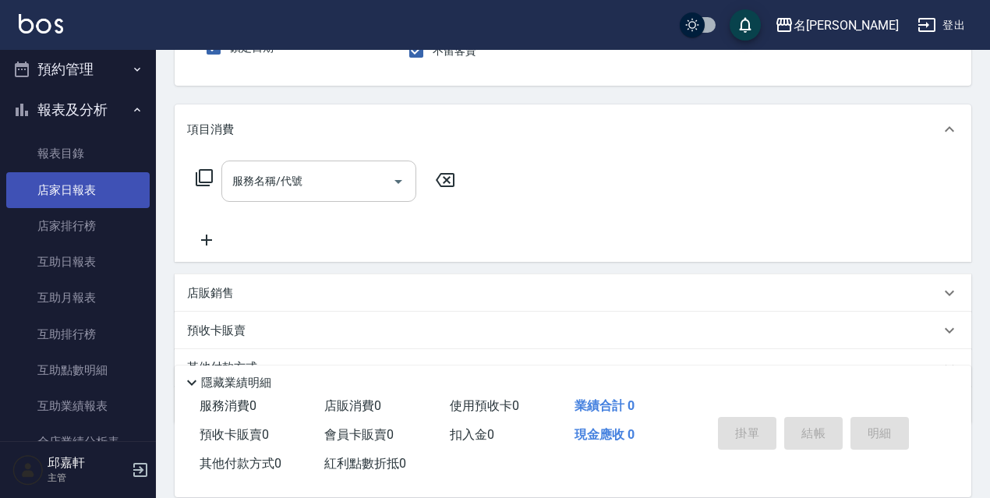
click at [106, 186] on link "店家日報表" at bounding box center [77, 190] width 143 height 36
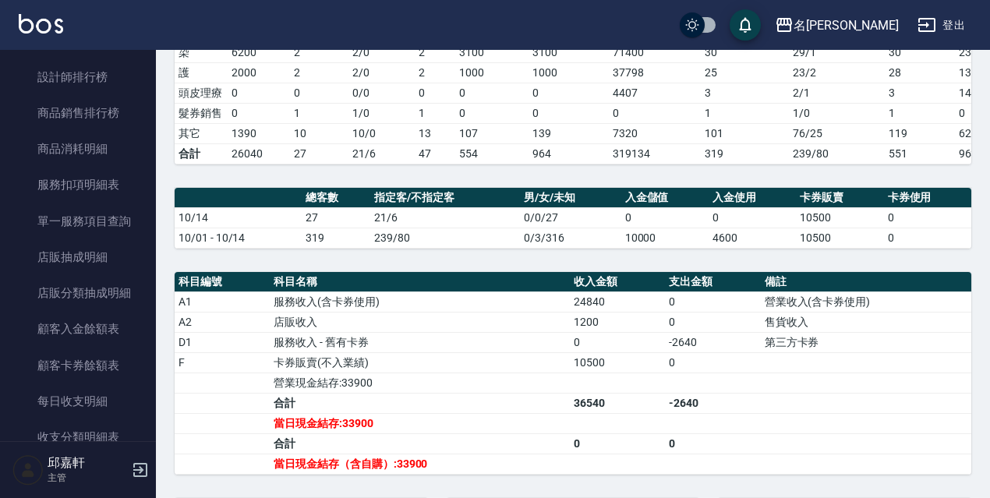
scroll to position [546, 0]
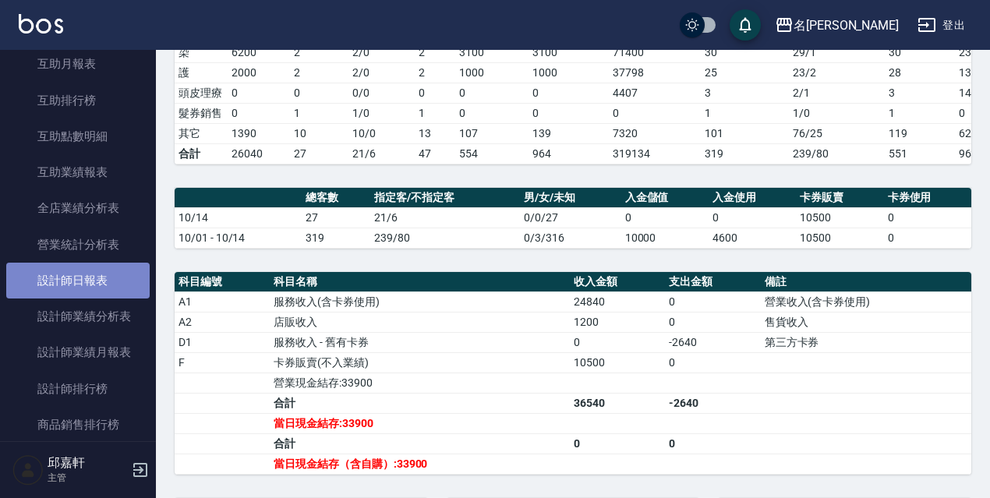
click at [94, 288] on link "設計師日報表" at bounding box center [77, 281] width 143 height 36
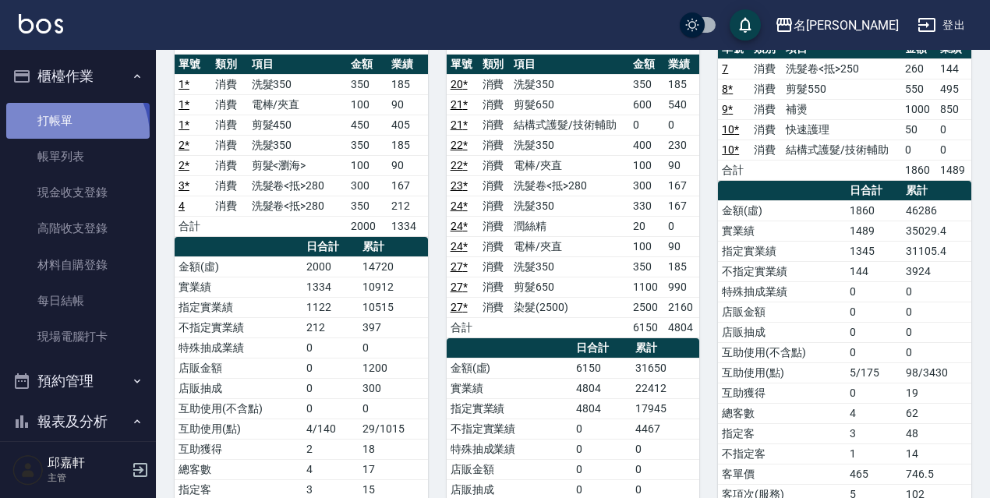
click at [64, 136] on link "打帳單" at bounding box center [77, 121] width 143 height 36
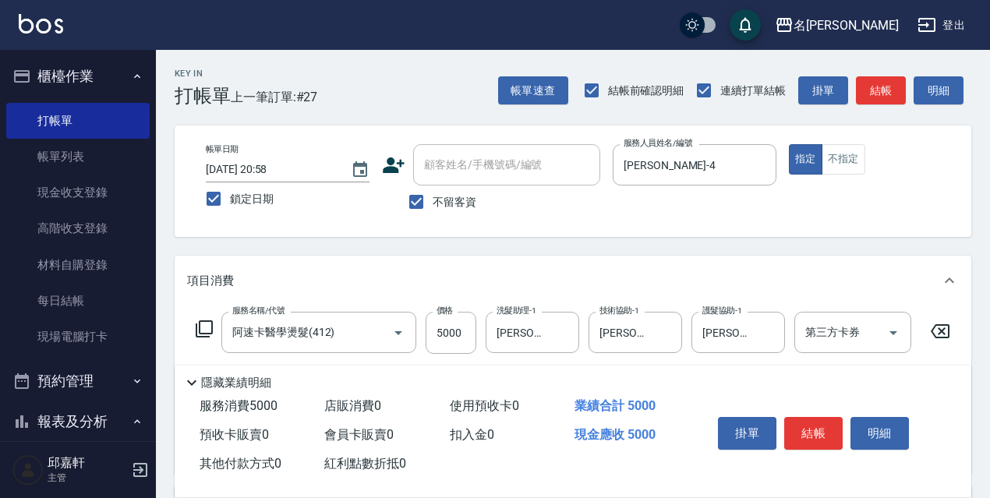
scroll to position [234, 0]
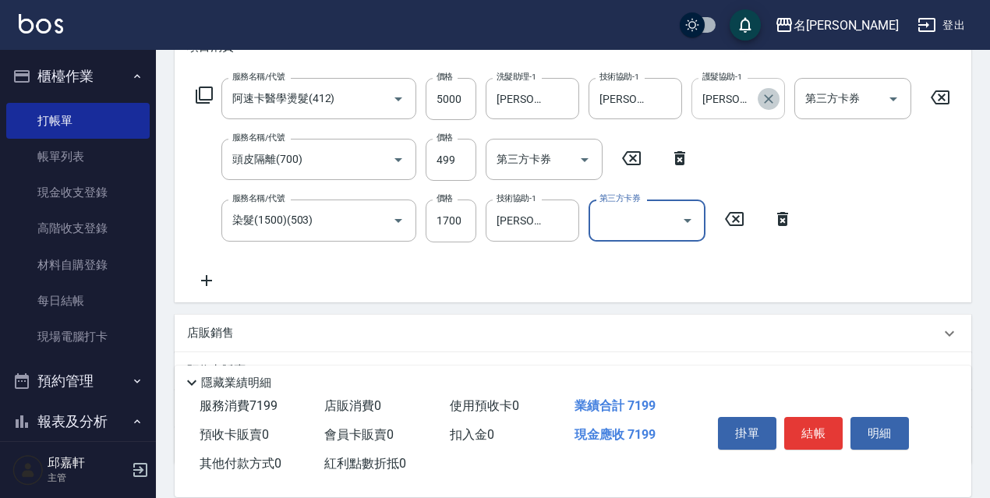
click at [763, 97] on icon "Clear" at bounding box center [769, 99] width 16 height 16
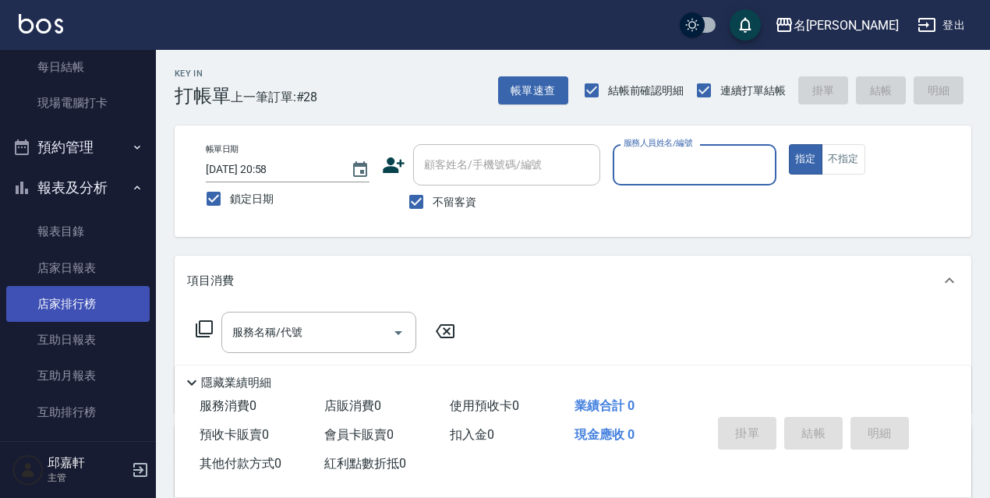
scroll to position [312, 0]
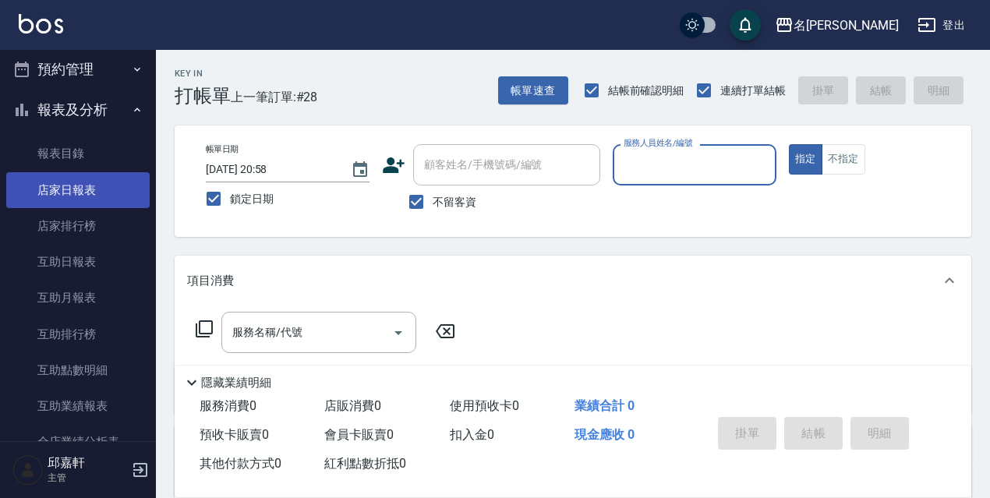
click at [96, 201] on link "店家日報表" at bounding box center [77, 190] width 143 height 36
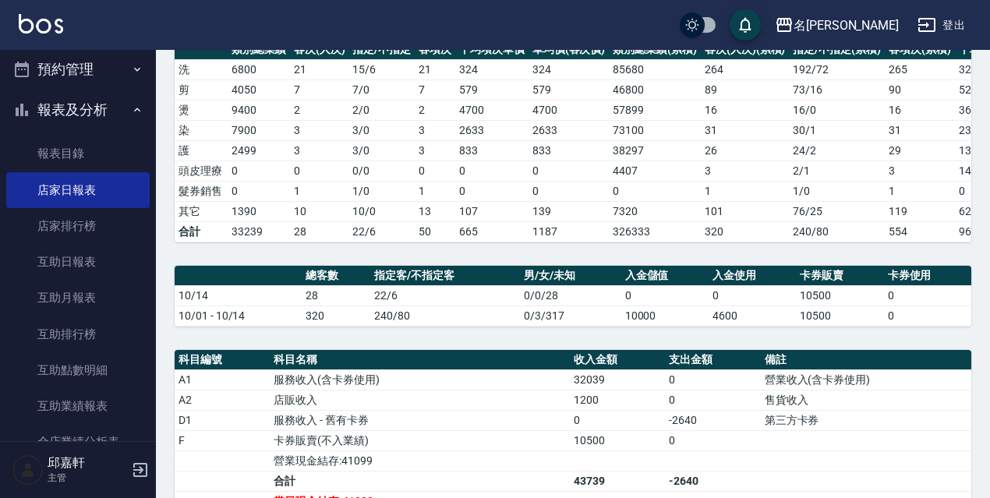
scroll to position [468, 0]
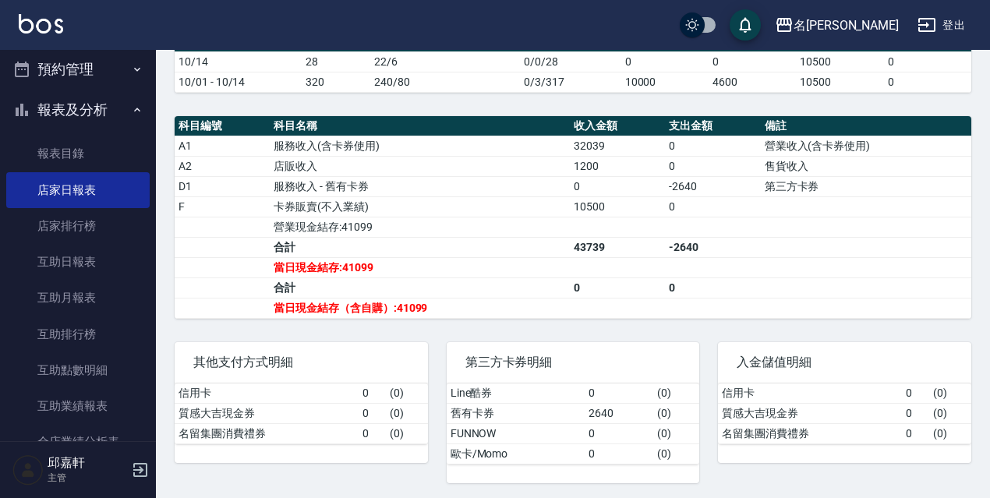
click at [945, 17] on button "登出" at bounding box center [941, 25] width 60 height 29
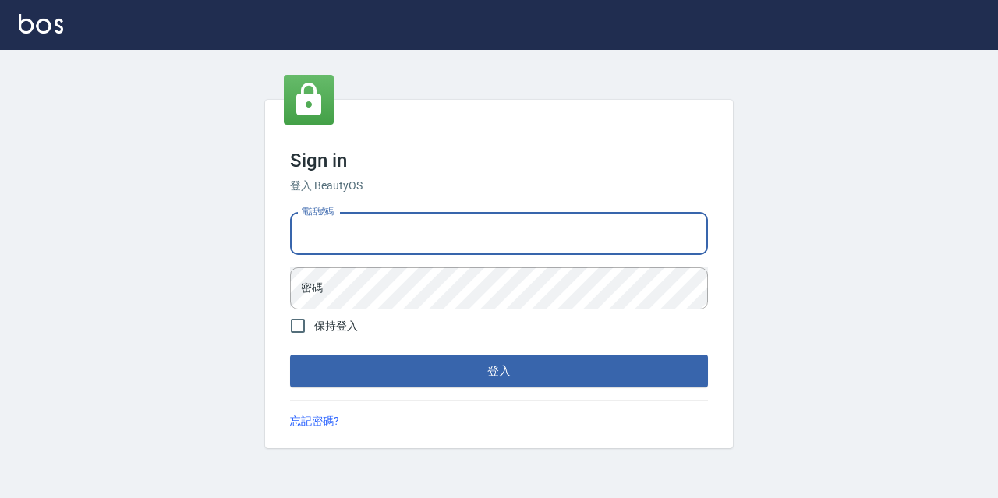
click at [468, 240] on input "電話號碼" at bounding box center [499, 234] width 418 height 42
type input "0967388409"
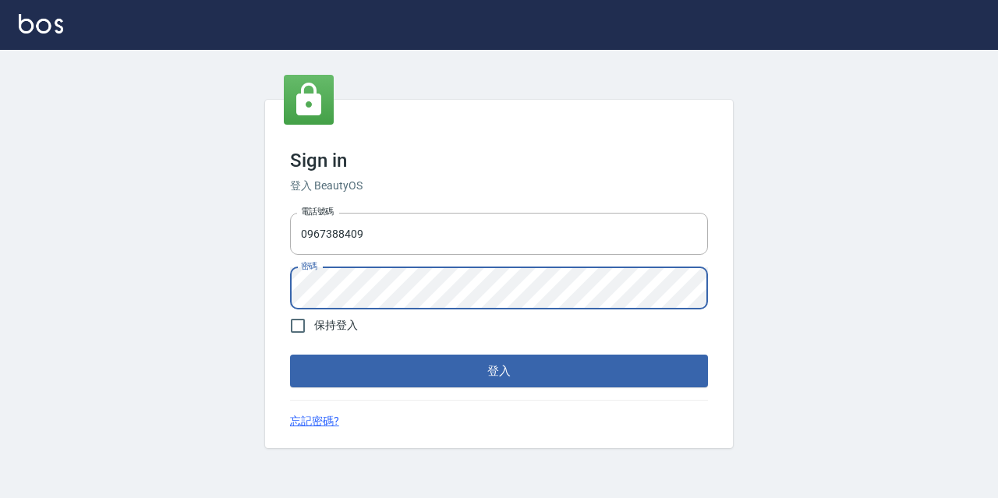
click at [290, 355] on button "登入" at bounding box center [499, 371] width 418 height 33
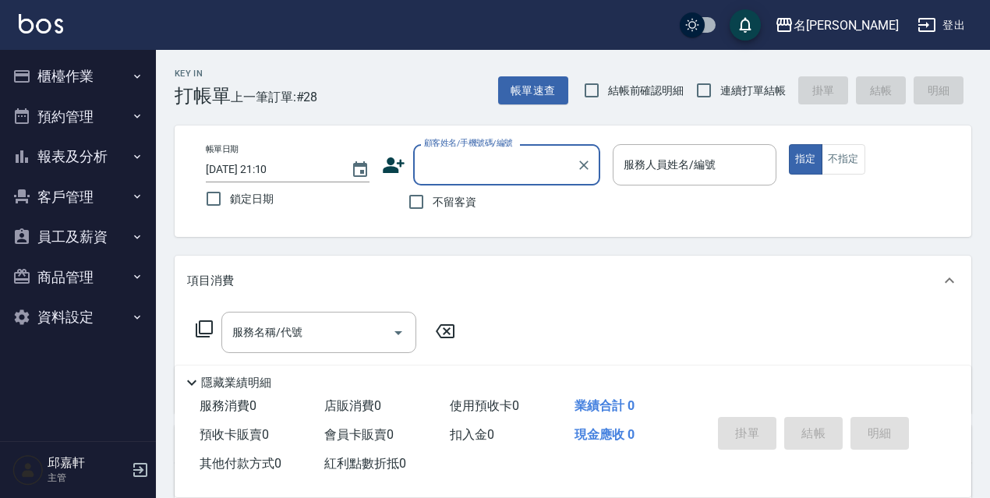
click at [133, 73] on icon "button" at bounding box center [137, 76] width 12 height 12
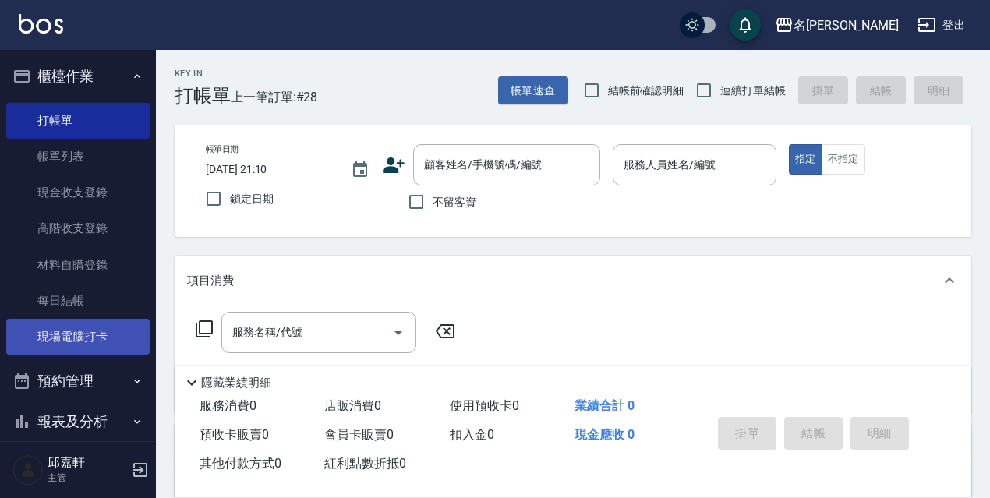
click at [102, 325] on link "現場電腦打卡" at bounding box center [77, 337] width 143 height 36
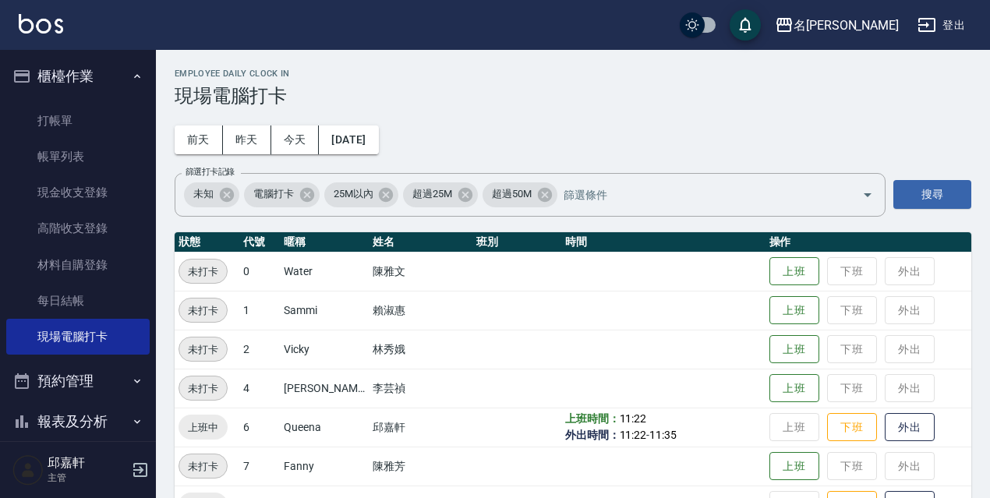
scroll to position [156, 0]
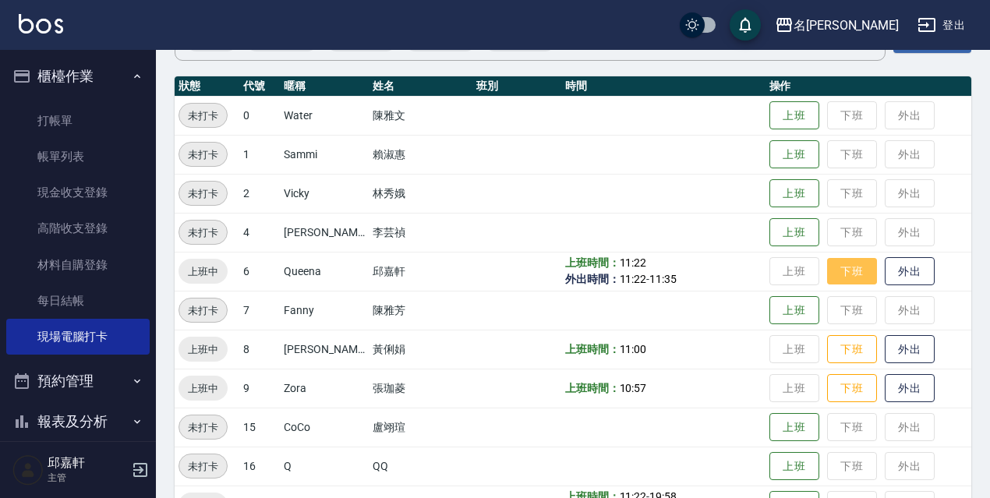
click at [855, 282] on button "下班" at bounding box center [852, 271] width 50 height 27
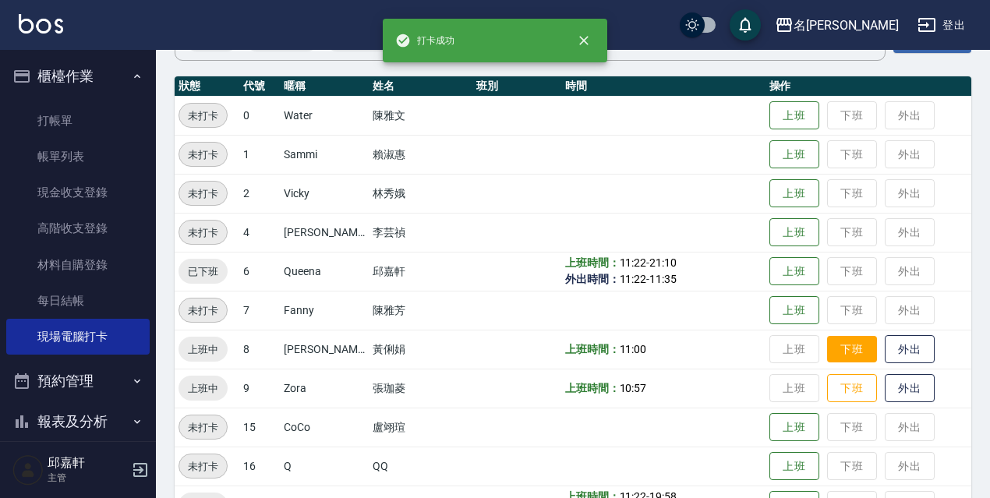
click at [844, 337] on button "下班" at bounding box center [852, 349] width 50 height 27
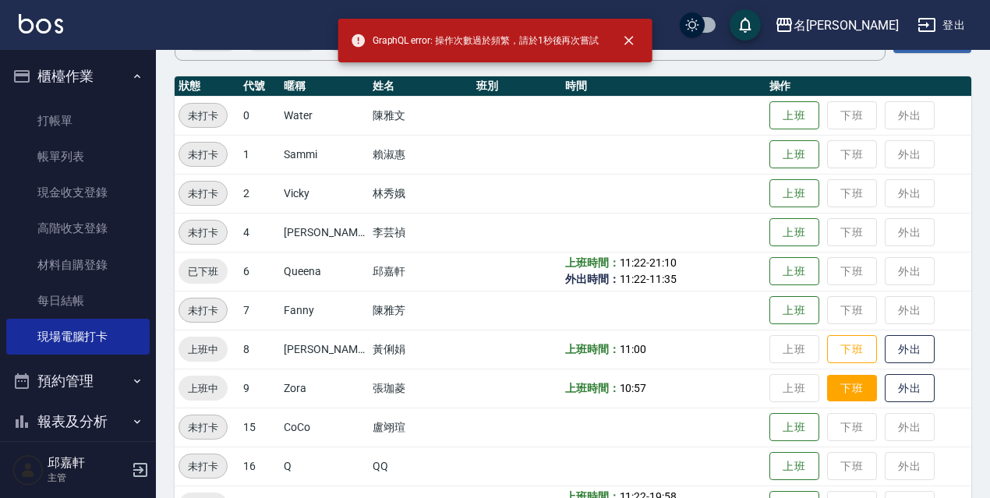
click at [860, 389] on button "下班" at bounding box center [852, 388] width 50 height 27
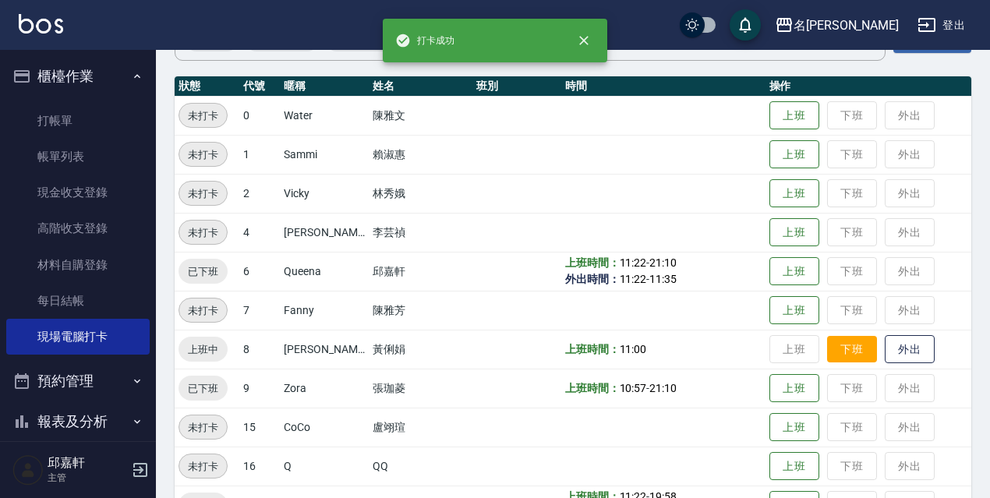
click at [845, 351] on button "下班" at bounding box center [852, 349] width 50 height 27
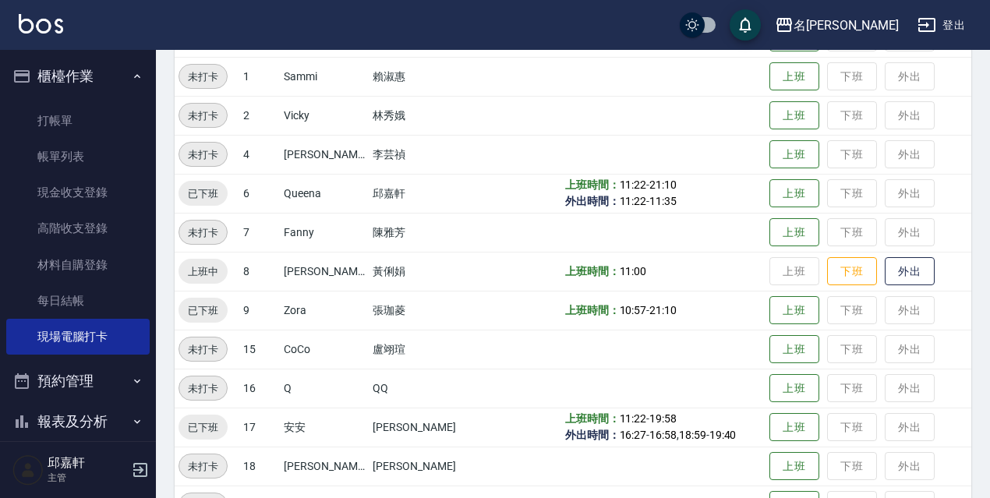
scroll to position [312, 0]
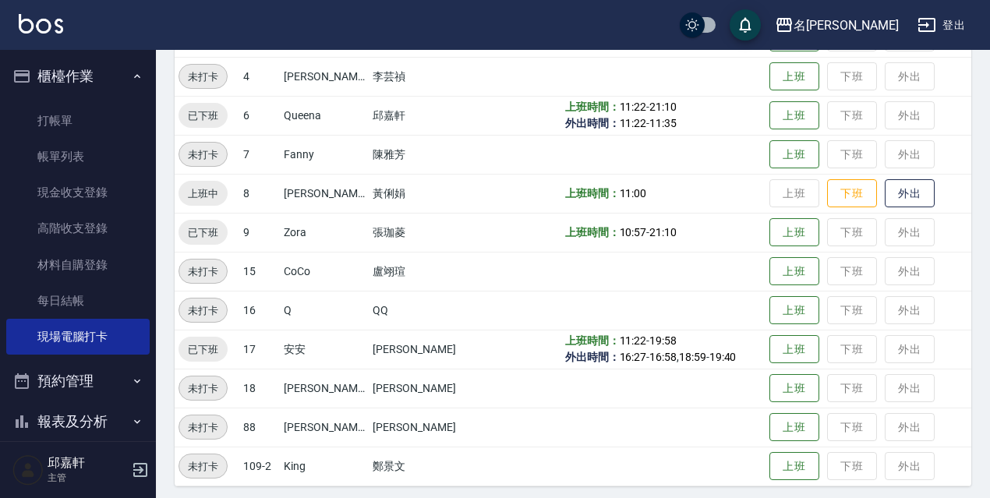
click at [853, 210] on td "上班 下班 外出" at bounding box center [868, 193] width 206 height 39
click at [852, 207] on button "下班" at bounding box center [852, 193] width 50 height 27
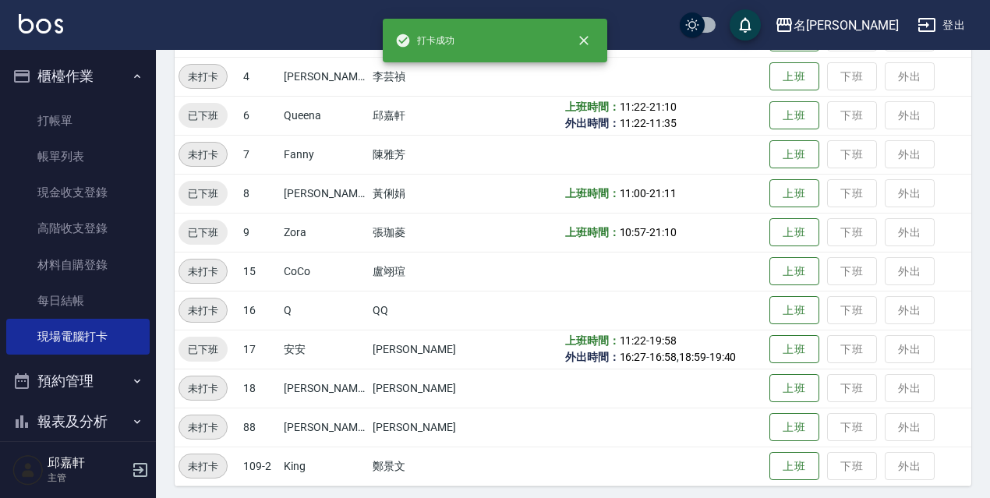
click at [967, 25] on button "登出" at bounding box center [941, 25] width 60 height 29
